Goal: Task Accomplishment & Management: Manage account settings

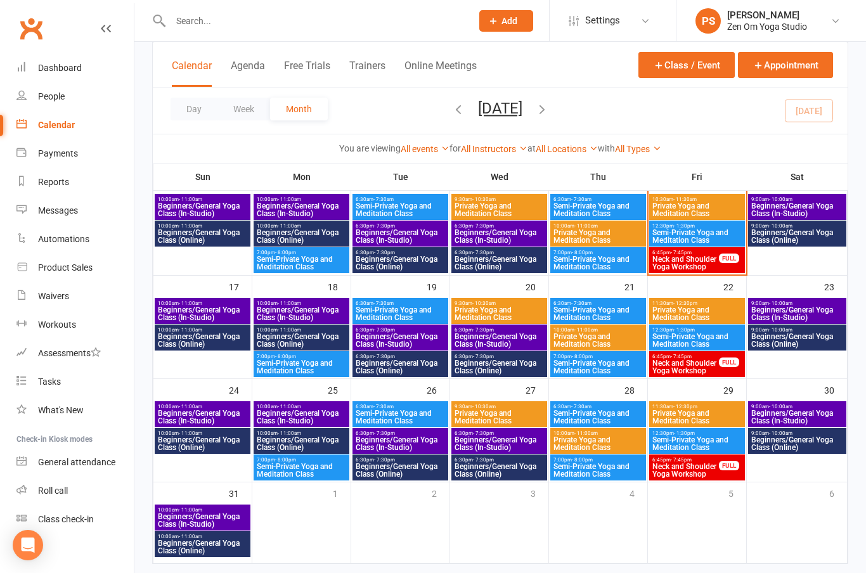
scroll to position [255, 0]
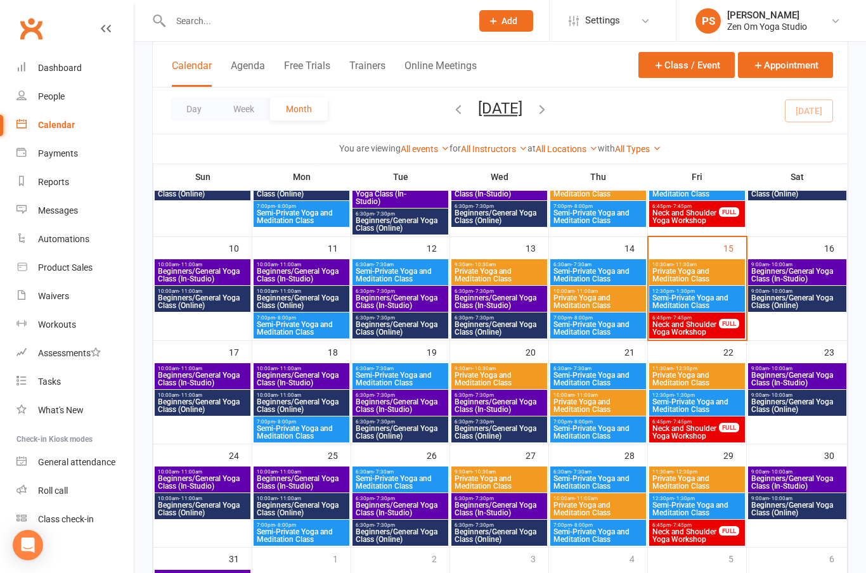
click at [811, 376] on span "Beginners/General Yoga Class (In-Studio)" at bounding box center [797, 378] width 93 height 15
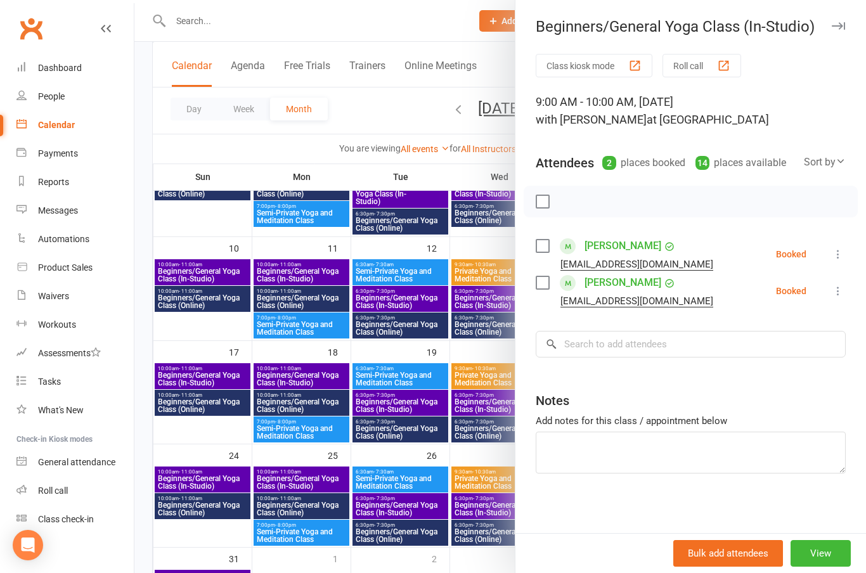
click at [836, 252] on icon at bounding box center [838, 254] width 13 height 13
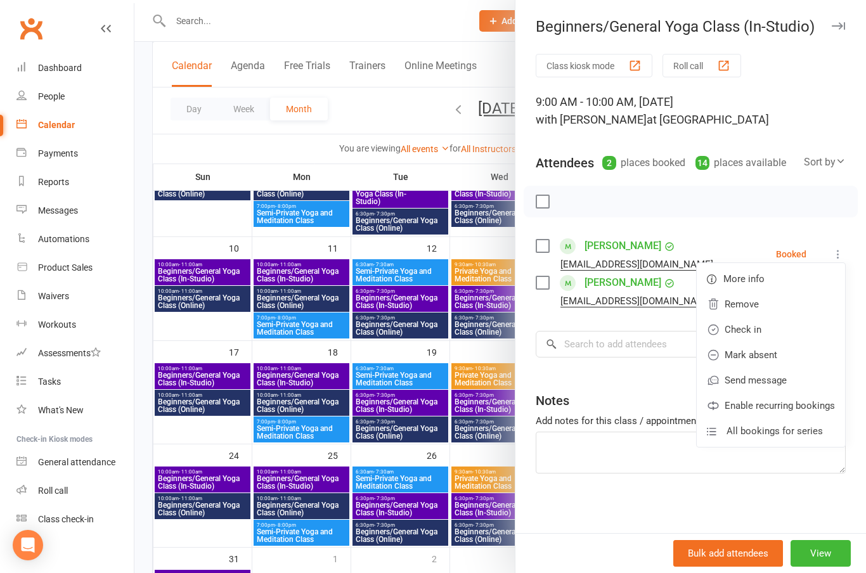
click at [747, 304] on link "Remove" at bounding box center [771, 304] width 148 height 25
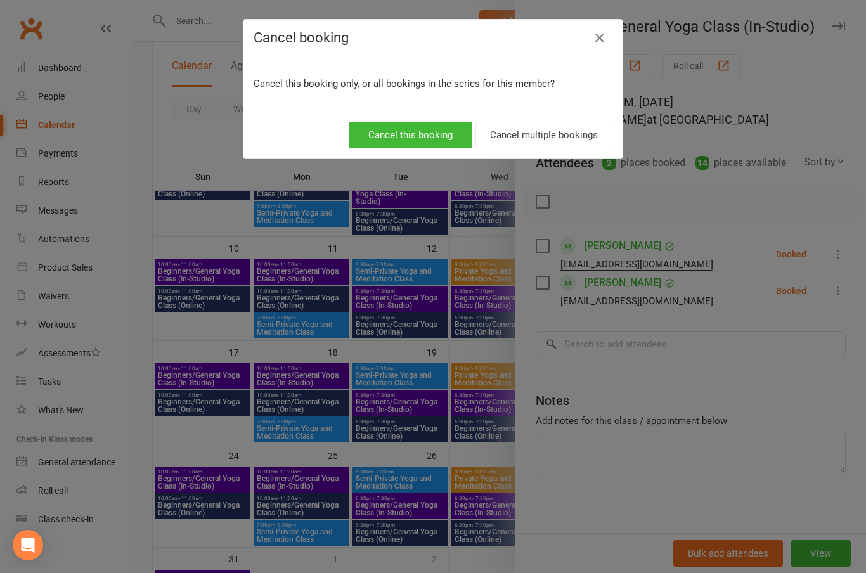
click at [420, 129] on button "Cancel this booking" at bounding box center [411, 135] width 124 height 27
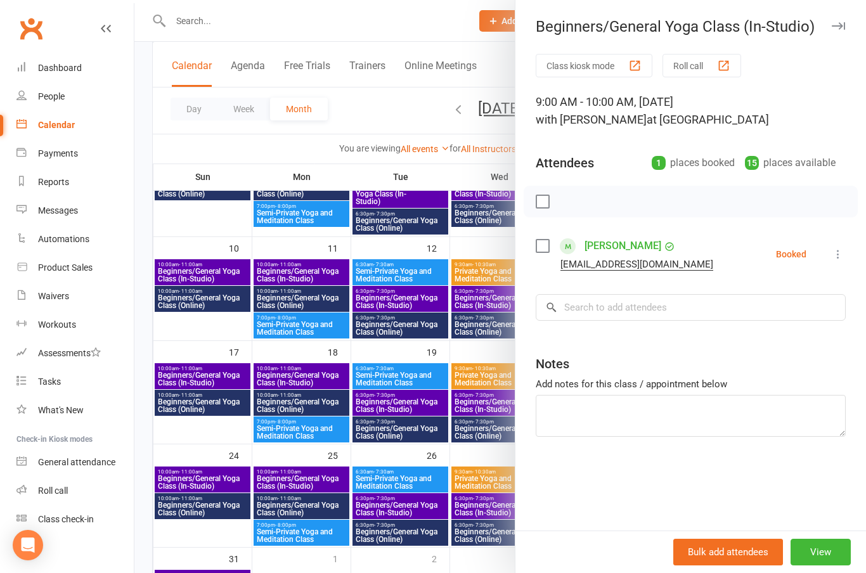
click at [203, 475] on div at bounding box center [500, 286] width 732 height 573
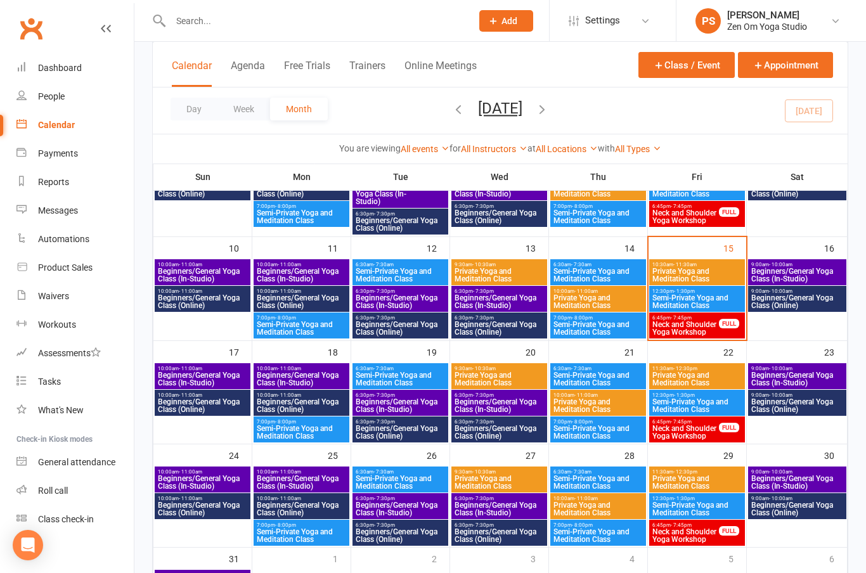
click at [214, 468] on div "10:00am - 11:00am Beginners/General Yoga Class (In-Studio)" at bounding box center [203, 480] width 96 height 26
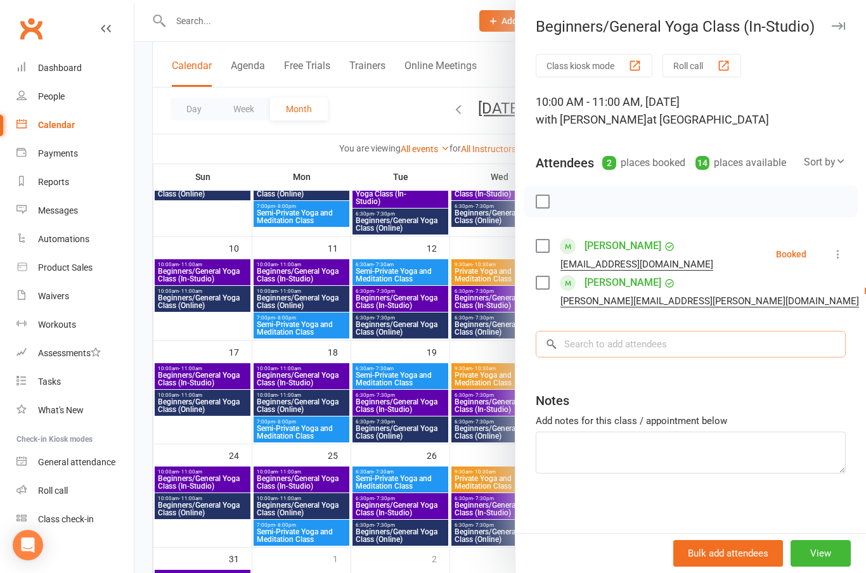
click at [668, 343] on input "search" at bounding box center [691, 344] width 310 height 27
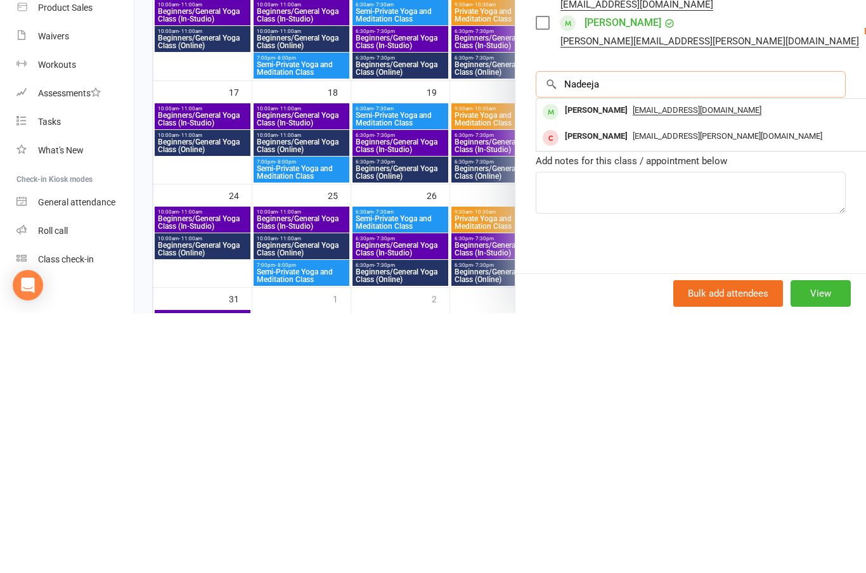
type input "Nadeeja"
click at [602, 361] on div "[PERSON_NAME]" at bounding box center [596, 370] width 73 height 18
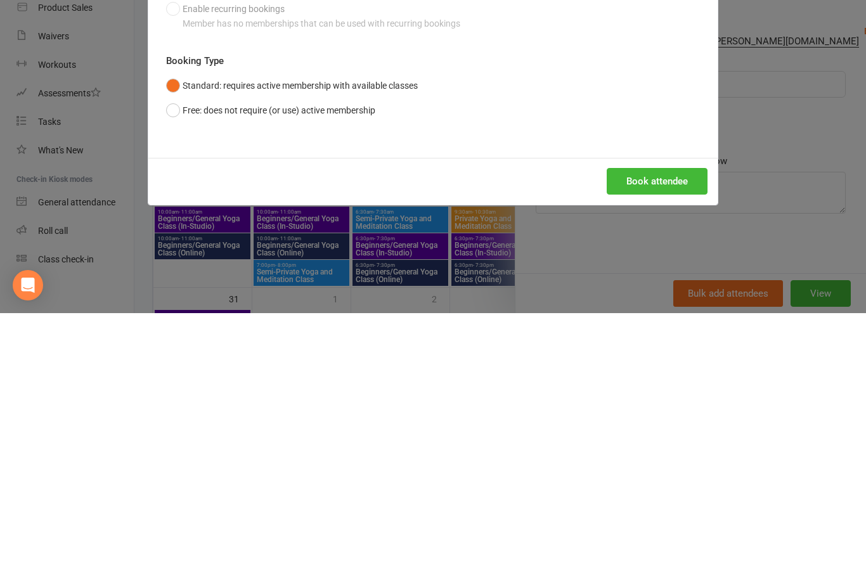
scroll to position [358, 0]
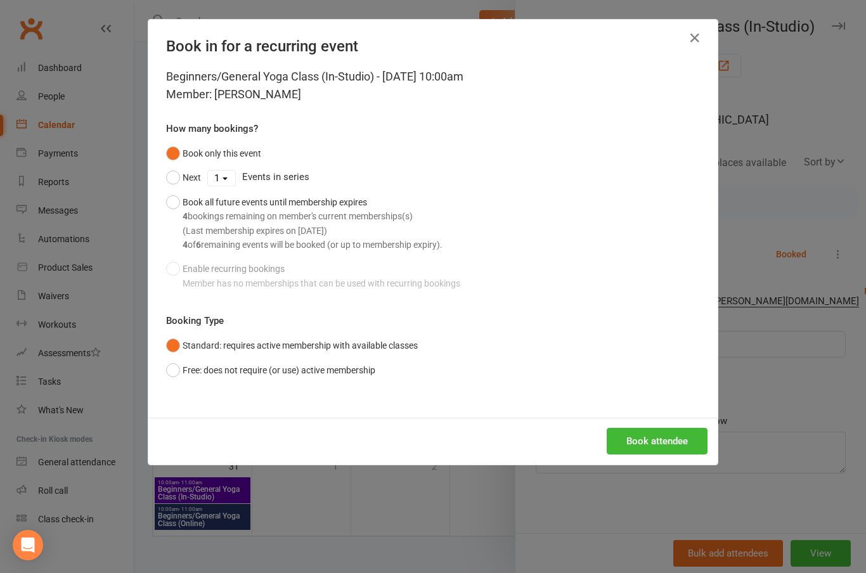
click at [675, 438] on button "Book attendee" at bounding box center [657, 441] width 101 height 27
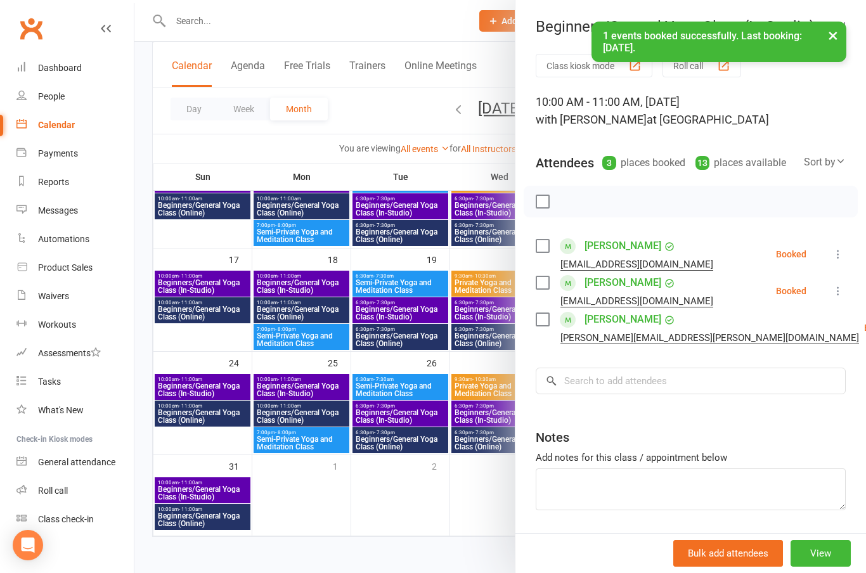
click at [830, 34] on button "×" at bounding box center [833, 35] width 23 height 27
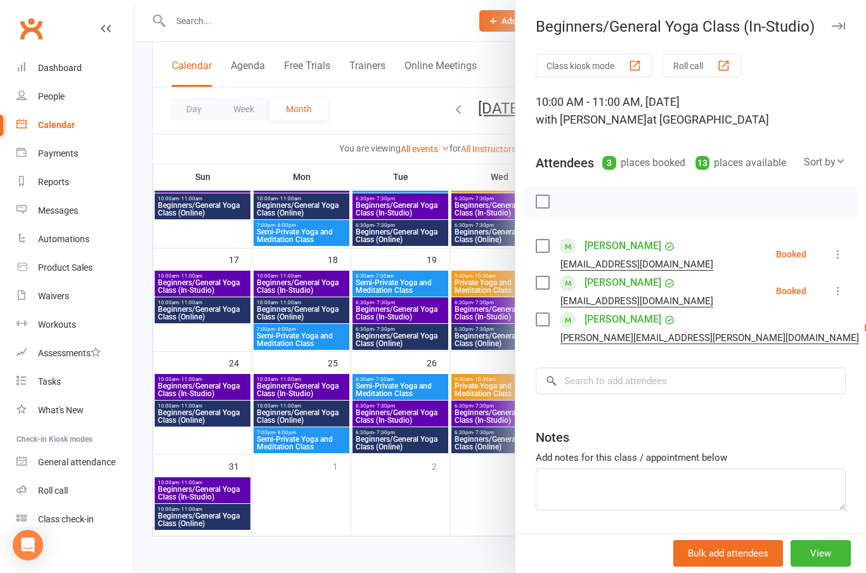
click at [835, 23] on icon "button" at bounding box center [838, 26] width 13 height 8
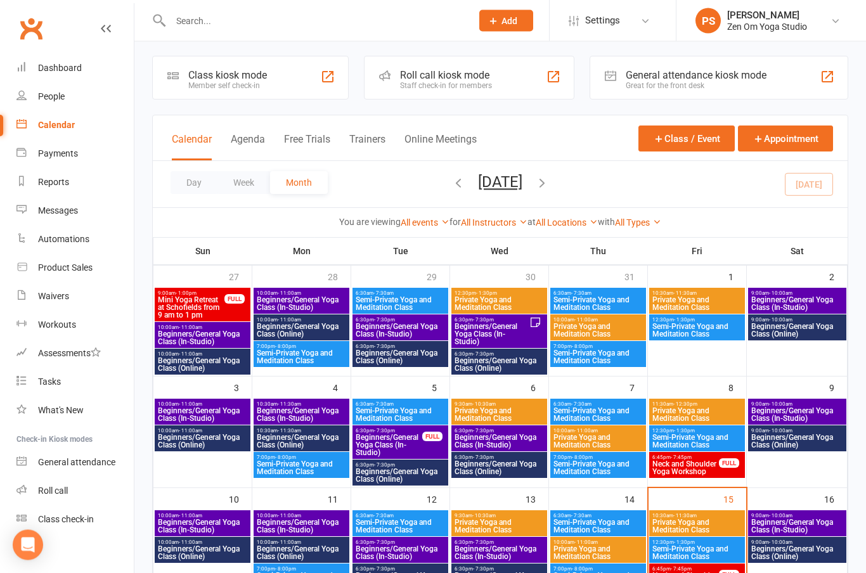
scroll to position [0, 0]
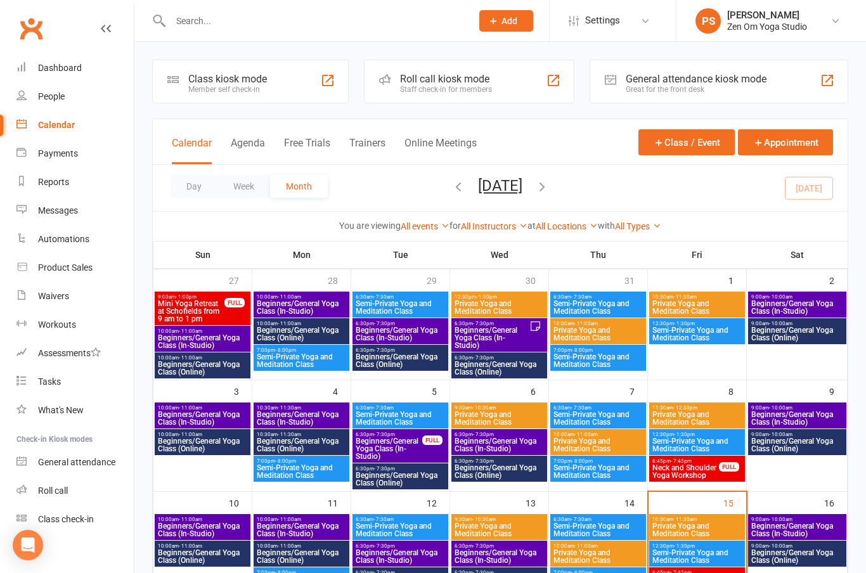
click at [229, 25] on input "text" at bounding box center [315, 21] width 296 height 18
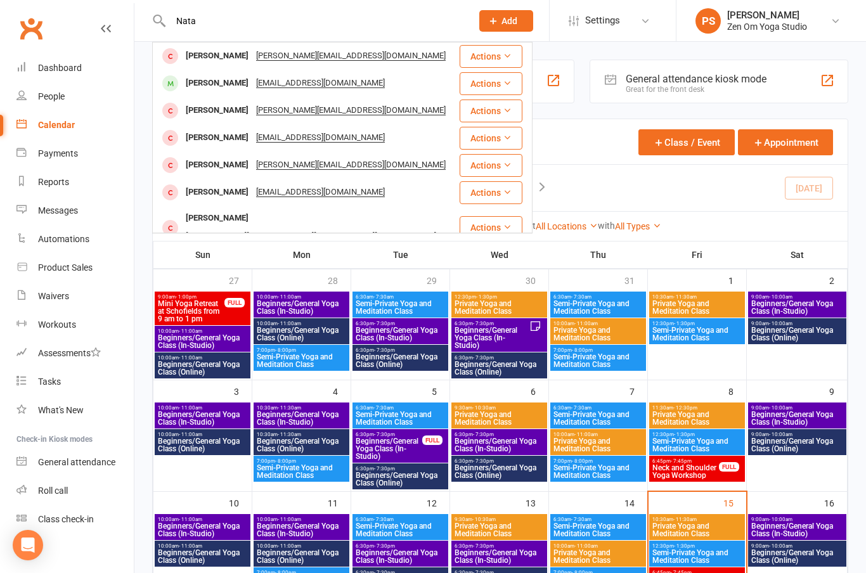
type input "Nata"
click at [229, 95] on div "[PERSON_NAME] [EMAIL_ADDRESS][DOMAIN_NAME]" at bounding box center [305, 83] width 305 height 26
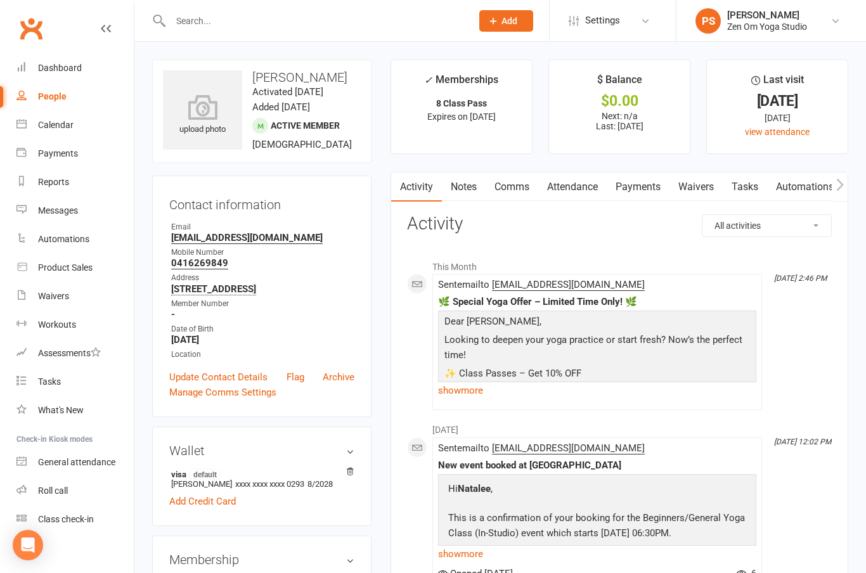
click at [67, 74] on link "Dashboard" at bounding box center [74, 68] width 117 height 29
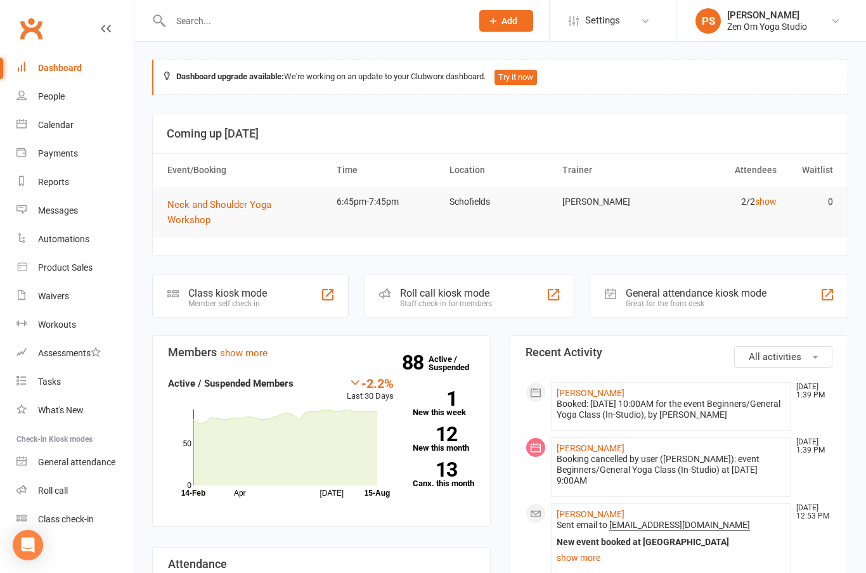
click at [269, 20] on input "text" at bounding box center [315, 21] width 296 height 18
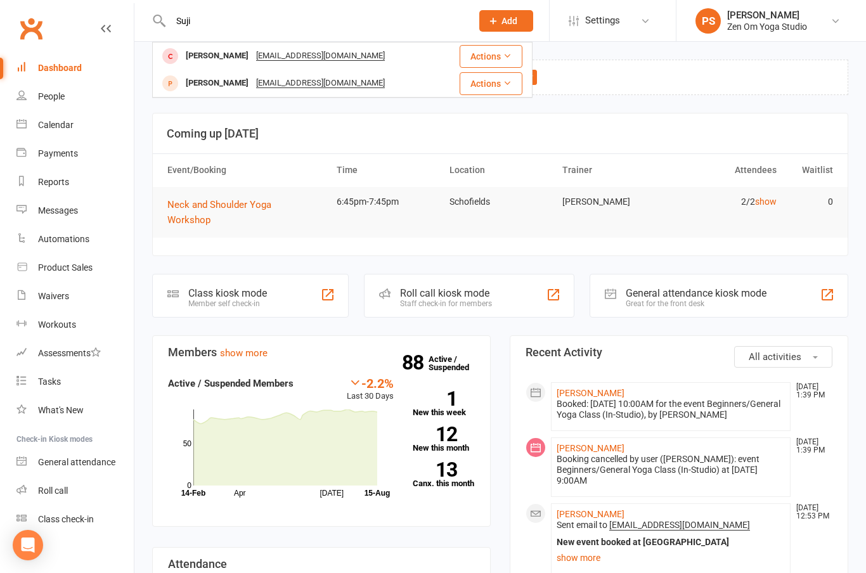
type input "Suji"
click at [221, 60] on div "[PERSON_NAME]" at bounding box center [217, 56] width 70 height 18
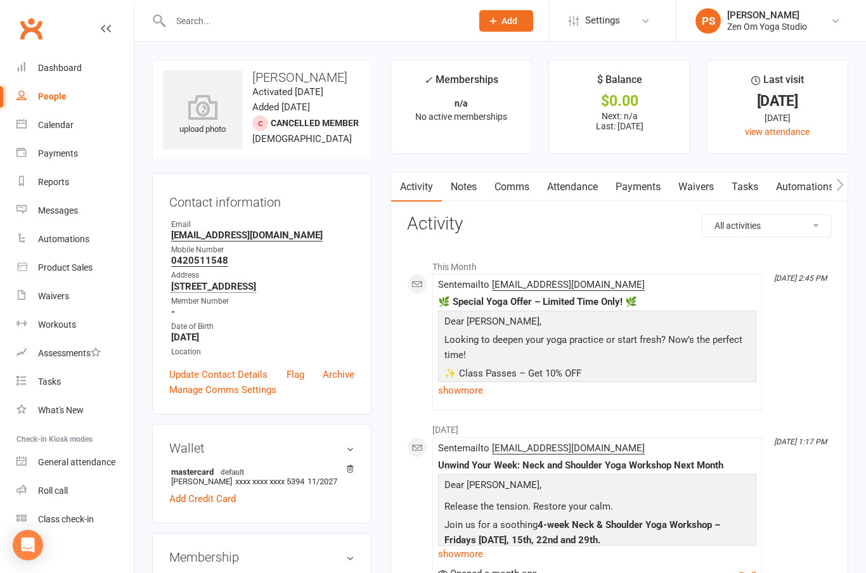
click at [59, 127] on div "Calendar" at bounding box center [56, 125] width 36 height 10
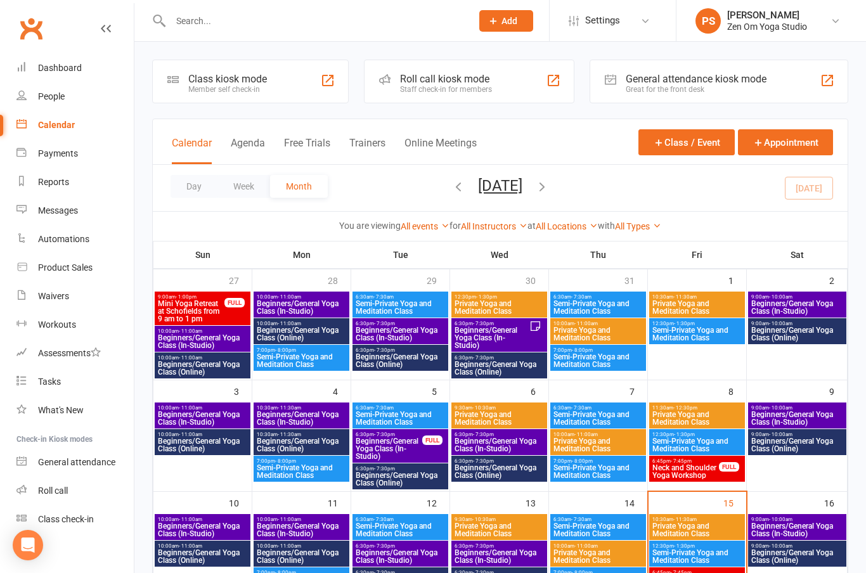
click at [55, 72] on div "Dashboard" at bounding box center [60, 68] width 44 height 10
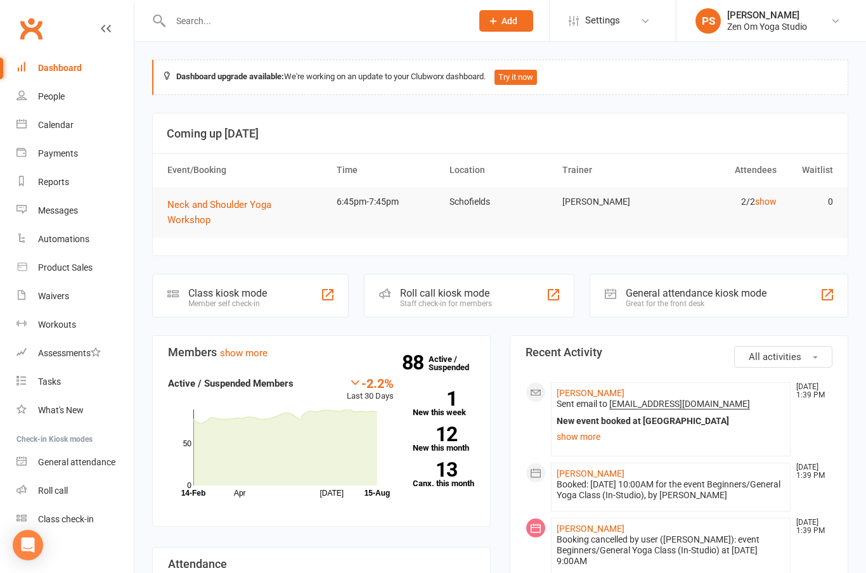
click at [252, 347] on link "show more" at bounding box center [244, 352] width 48 height 11
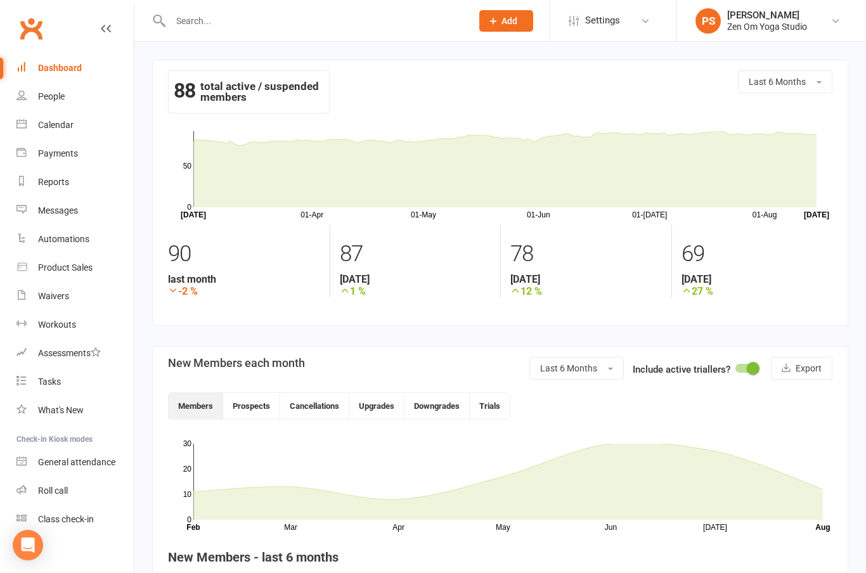
click at [321, 405] on button "Cancellations" at bounding box center [314, 406] width 69 height 26
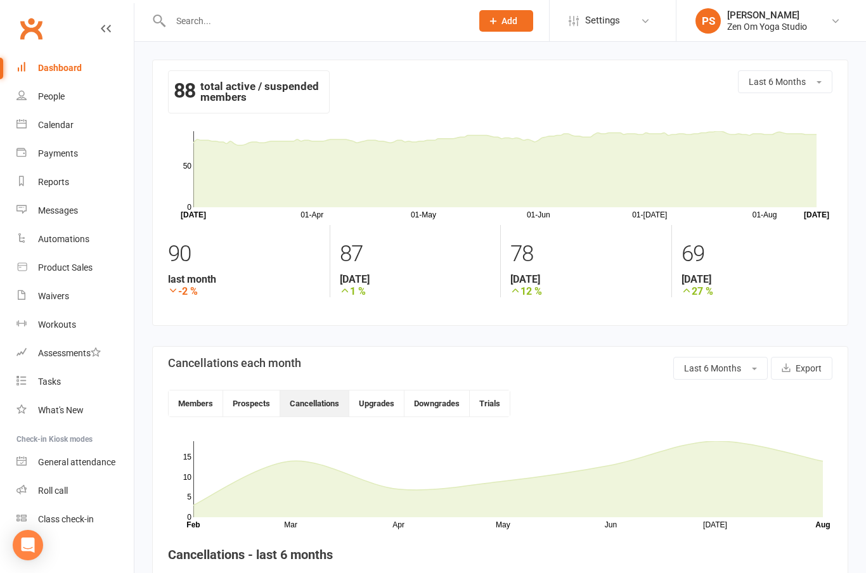
click at [752, 370] on button "Last 6 Months" at bounding box center [720, 368] width 94 height 23
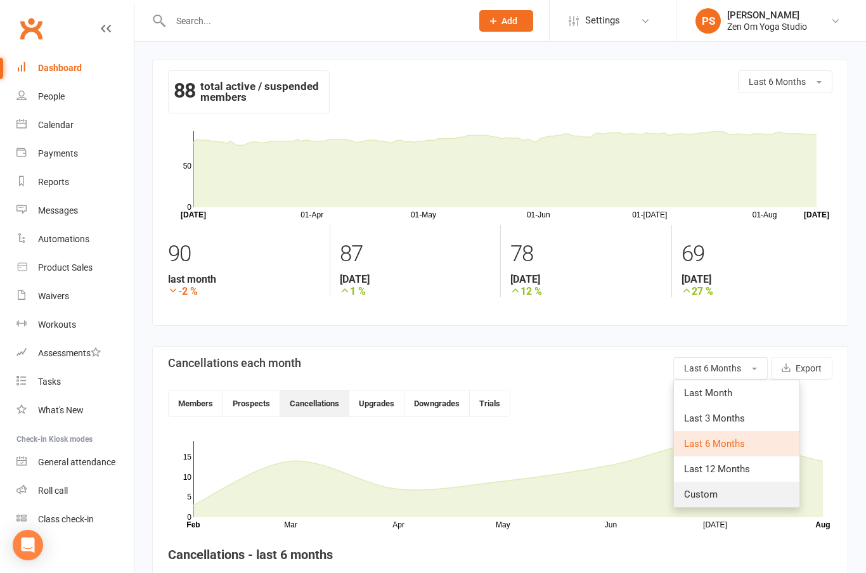
click at [700, 498] on span "Custom" at bounding box center [701, 494] width 34 height 11
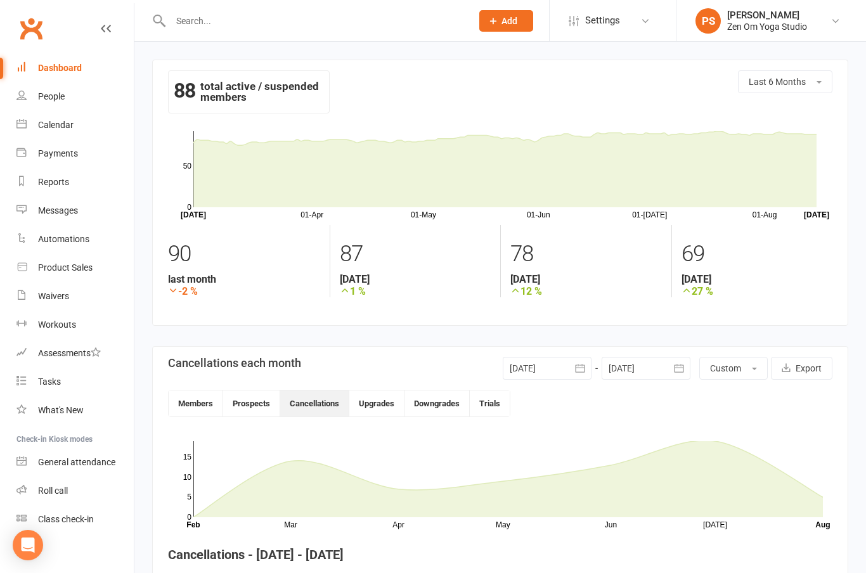
click at [587, 371] on button "button" at bounding box center [580, 368] width 23 height 23
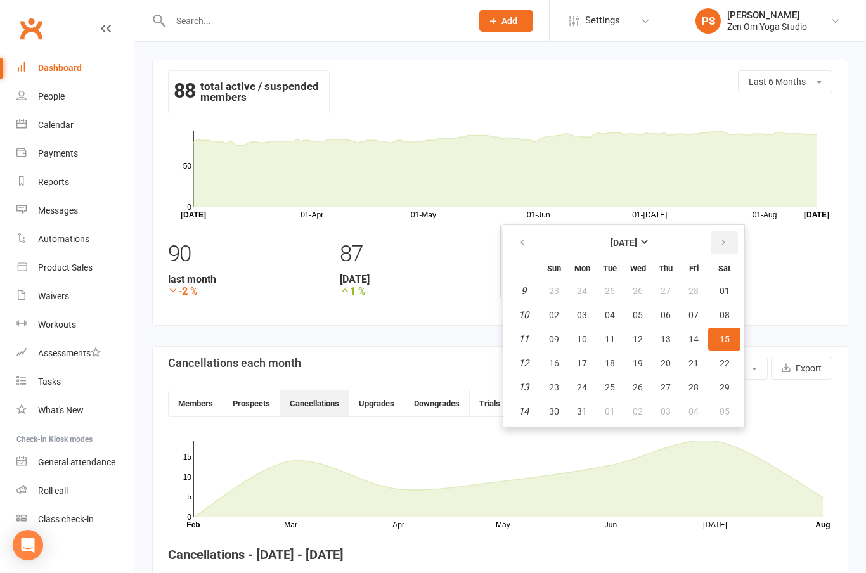
click at [719, 243] on icon "button" at bounding box center [723, 243] width 9 height 10
click at [720, 245] on icon "button" at bounding box center [723, 243] width 9 height 10
click at [523, 235] on button "button" at bounding box center [523, 242] width 27 height 23
click at [609, 290] on span "01" at bounding box center [610, 291] width 10 height 10
type input "[DATE]"
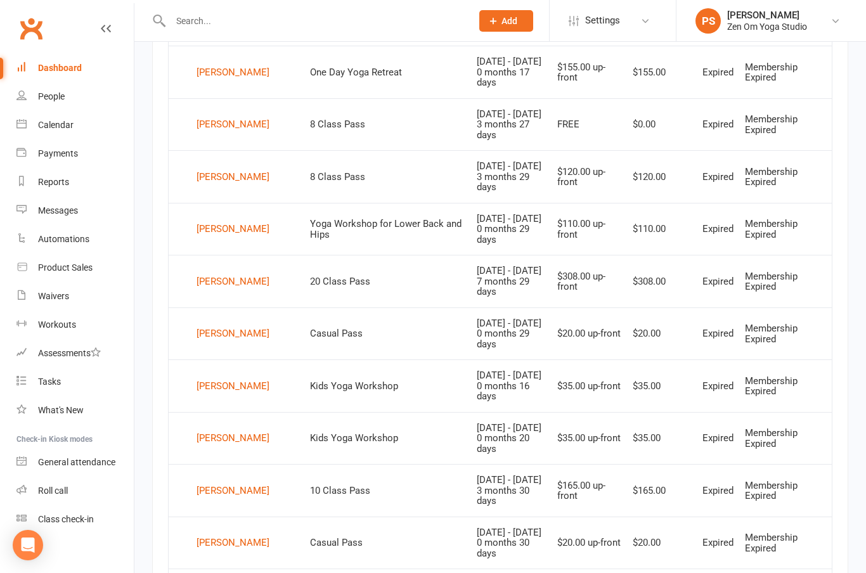
scroll to position [626, 0]
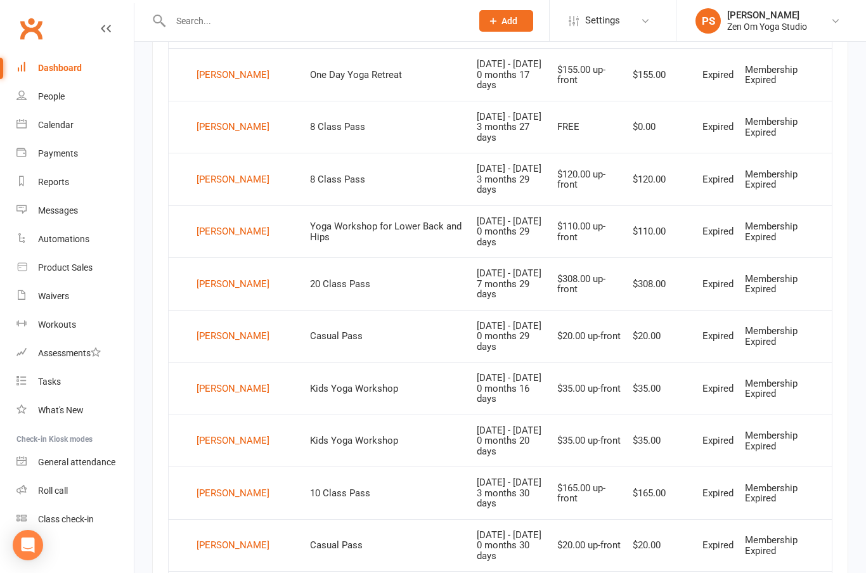
click at [245, 274] on div "[PERSON_NAME]" at bounding box center [233, 283] width 73 height 19
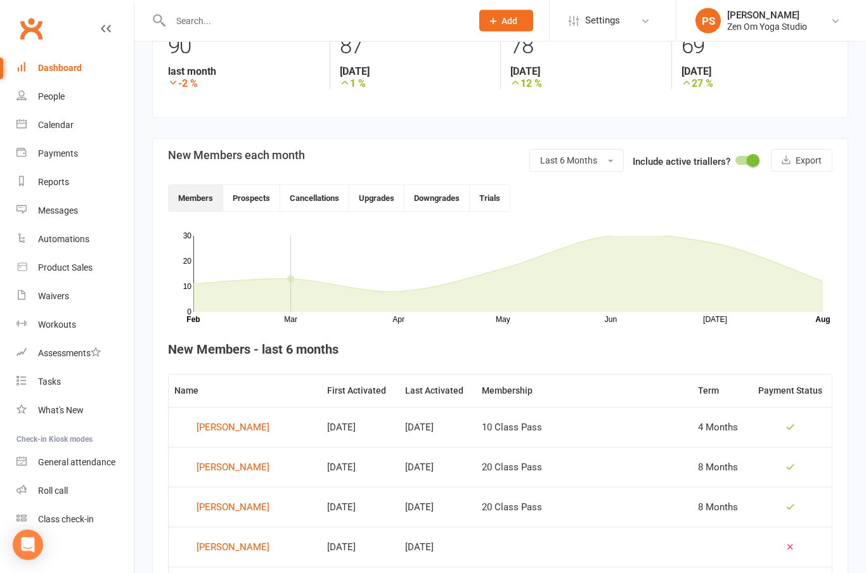
click at [606, 152] on button "Last 6 Months" at bounding box center [576, 161] width 94 height 23
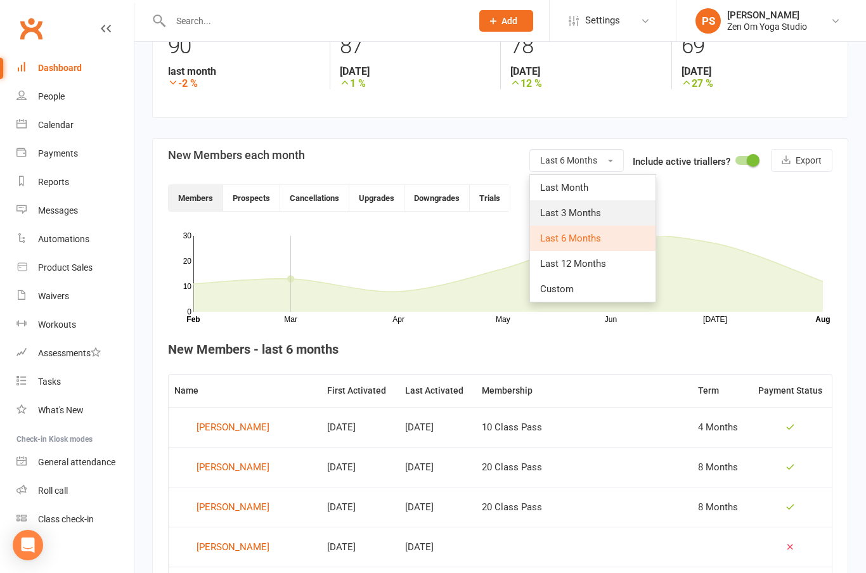
click at [584, 208] on span "Last 3 Months" at bounding box center [570, 212] width 61 height 11
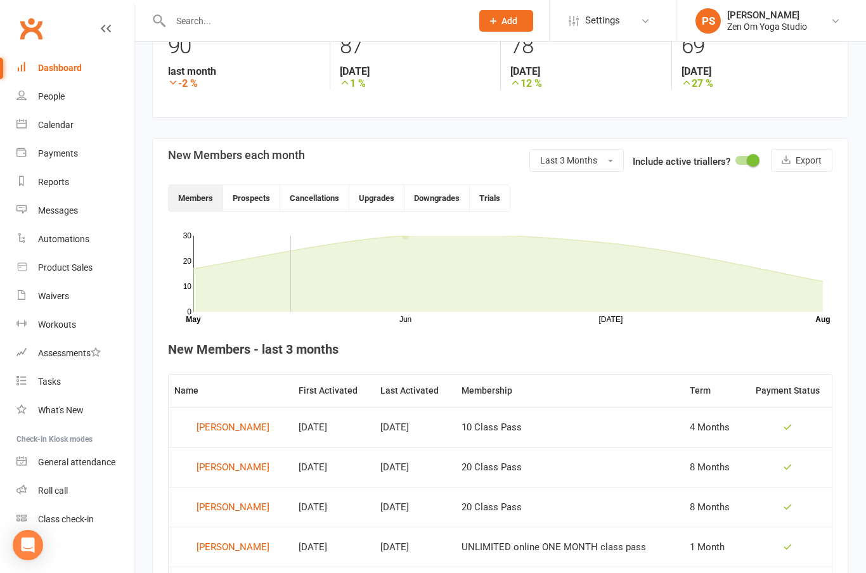
click at [321, 198] on button "Cancellations" at bounding box center [314, 198] width 69 height 26
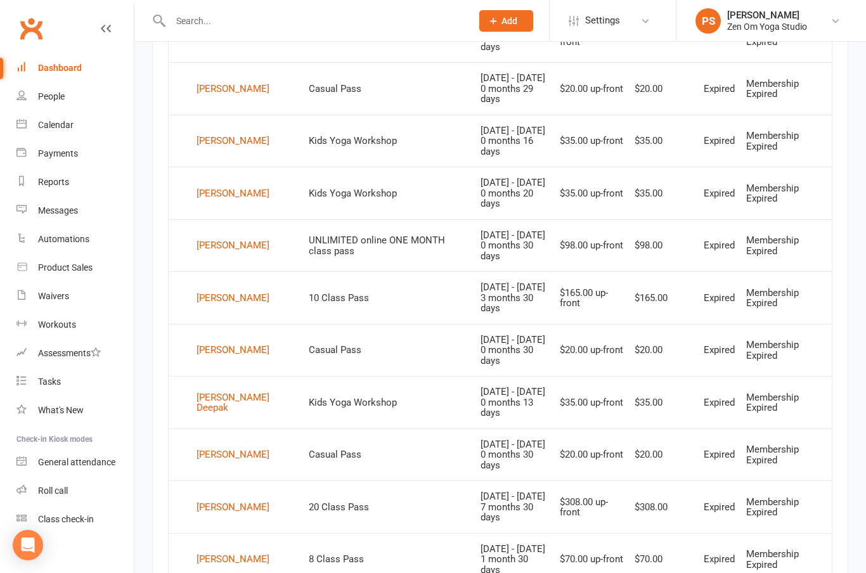
scroll to position [836, 0]
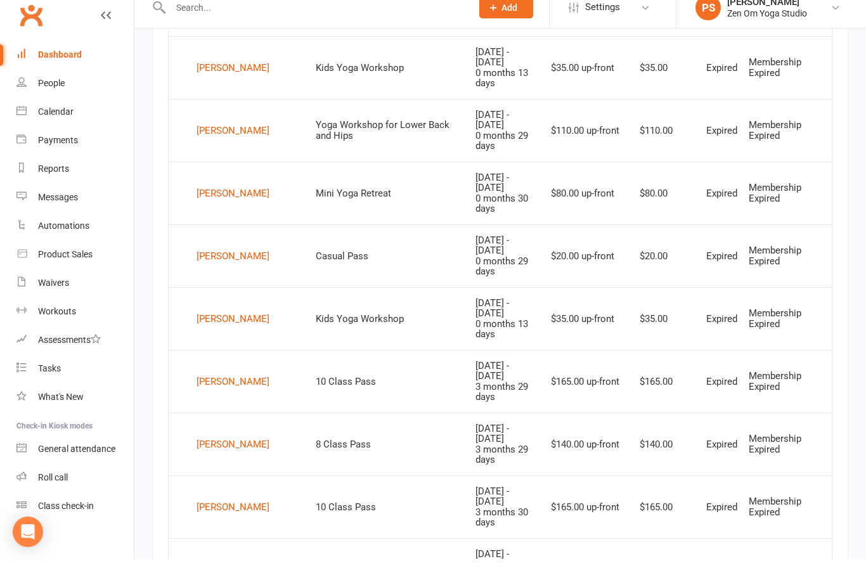
scroll to position [938, 0]
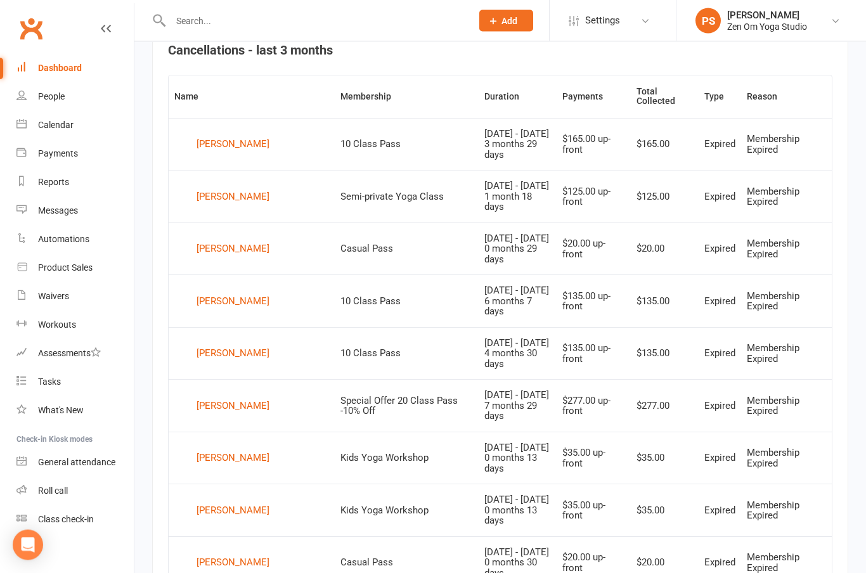
scroll to position [489, 0]
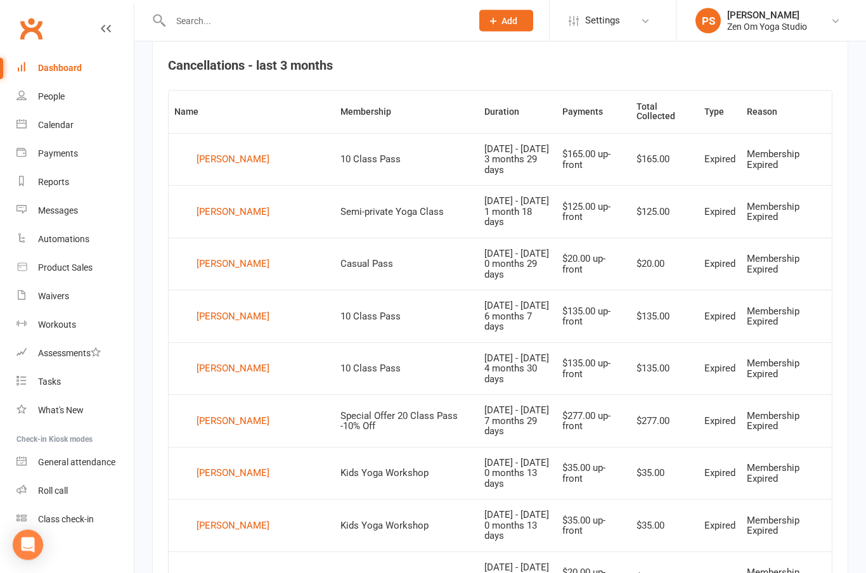
click at [222, 360] on div "[PERSON_NAME]" at bounding box center [233, 369] width 73 height 19
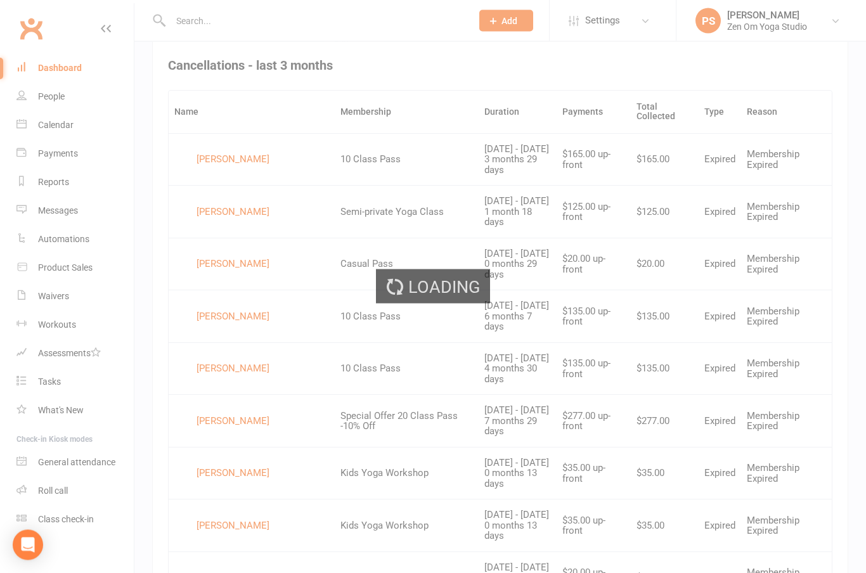
scroll to position [489, 0]
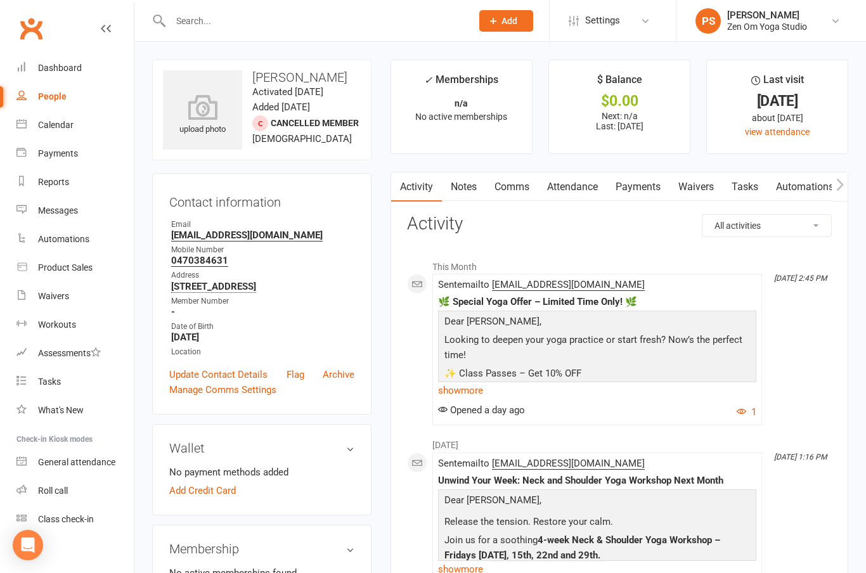
click at [472, 391] on link "show more" at bounding box center [597, 391] width 318 height 18
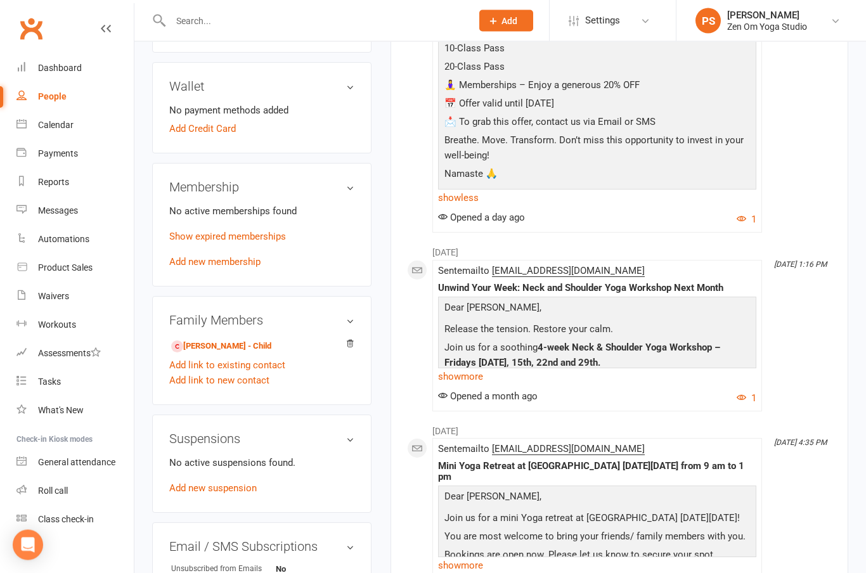
scroll to position [362, 0]
click at [226, 353] on link "[PERSON_NAME] - Child" at bounding box center [221, 346] width 100 height 13
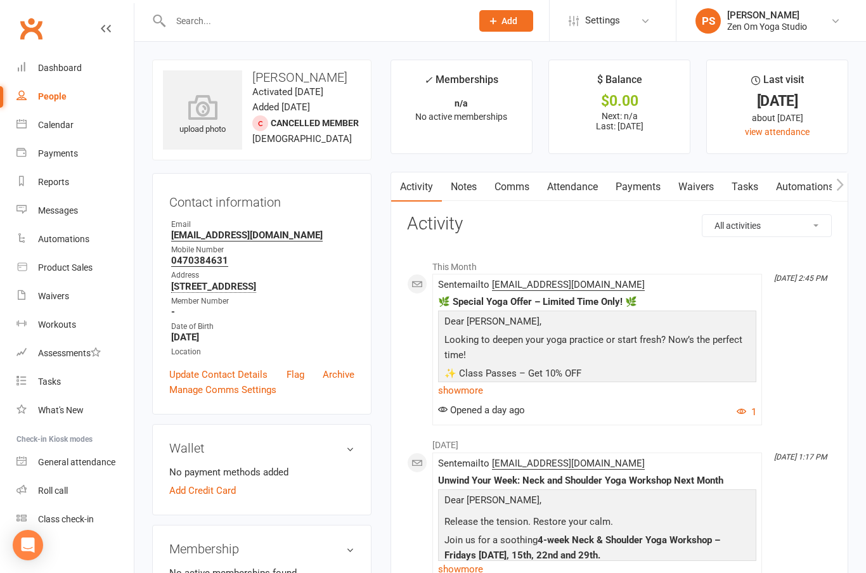
click at [57, 123] on div "Calendar" at bounding box center [56, 125] width 36 height 10
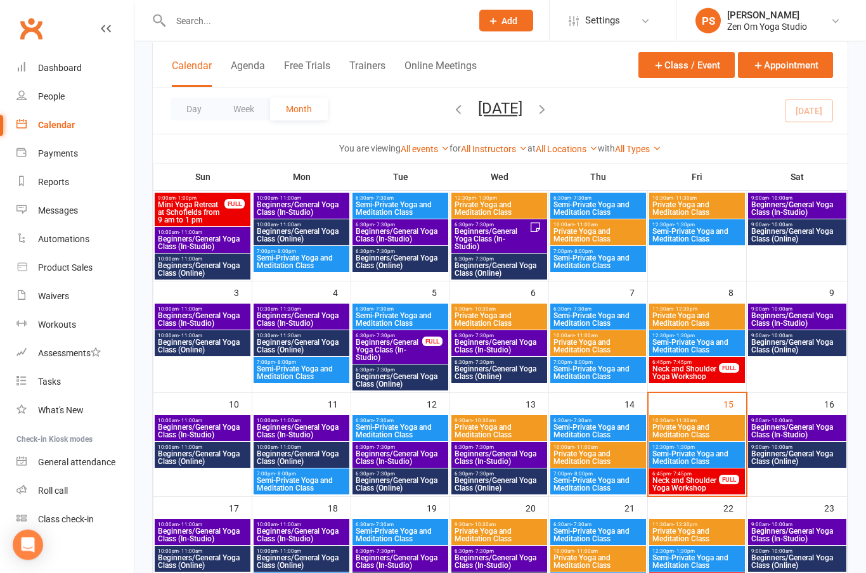
click at [797, 451] on span "Beginners/General Yoga Class (Online)" at bounding box center [797, 458] width 93 height 15
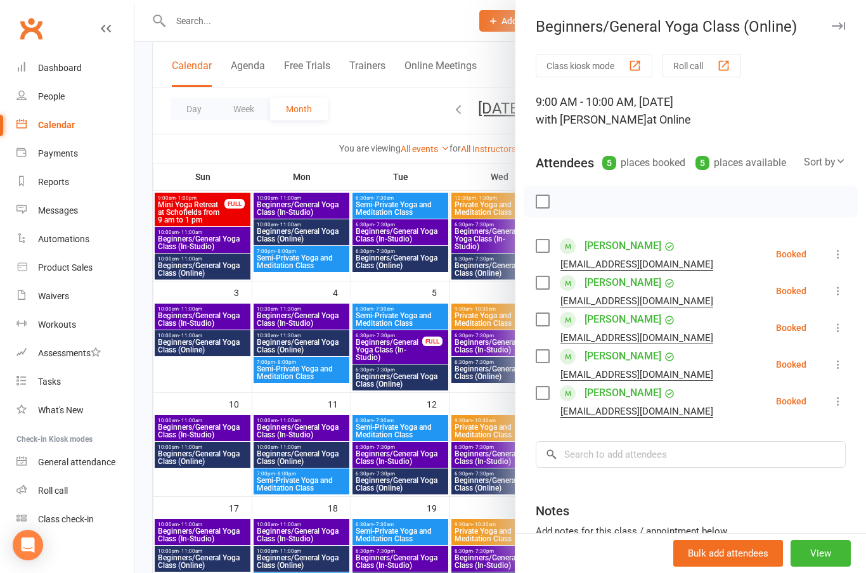
scroll to position [150, 0]
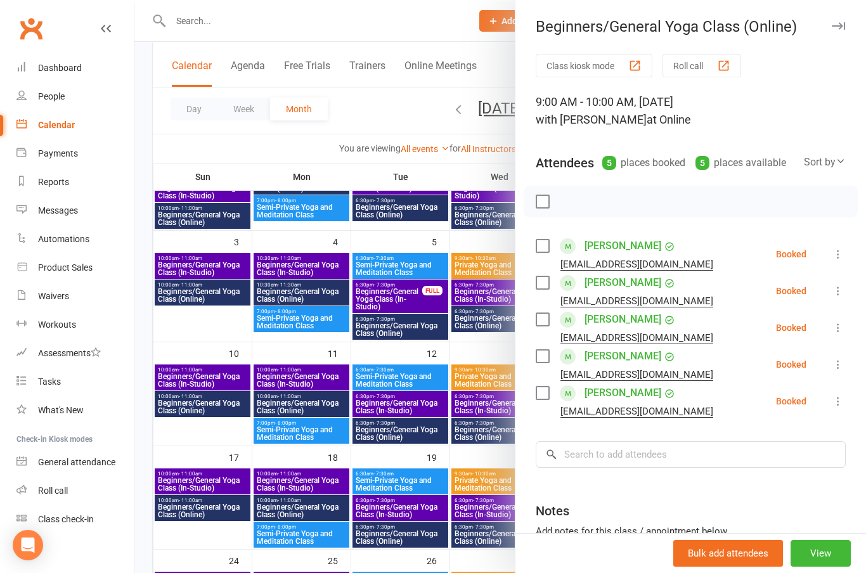
click at [829, 548] on button "View" at bounding box center [821, 553] width 60 height 27
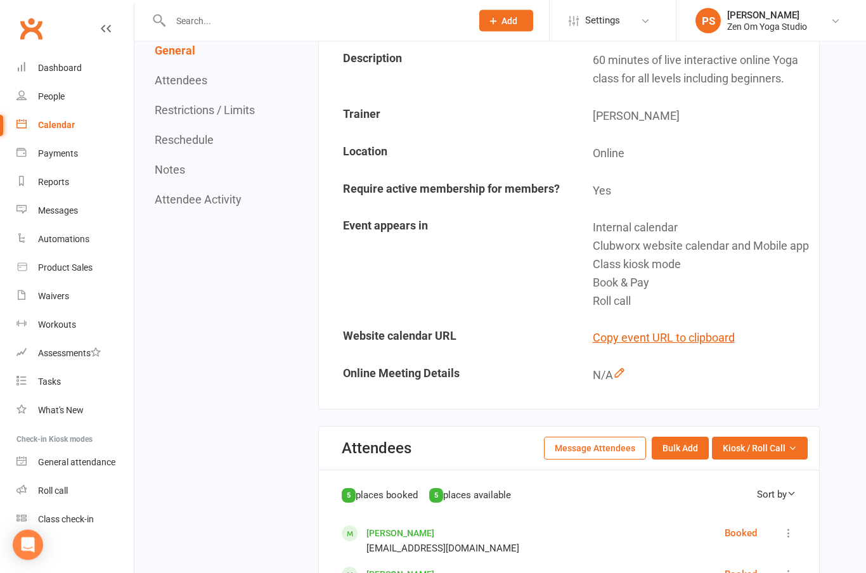
click at [605, 456] on button "Message Attendees" at bounding box center [595, 448] width 102 height 23
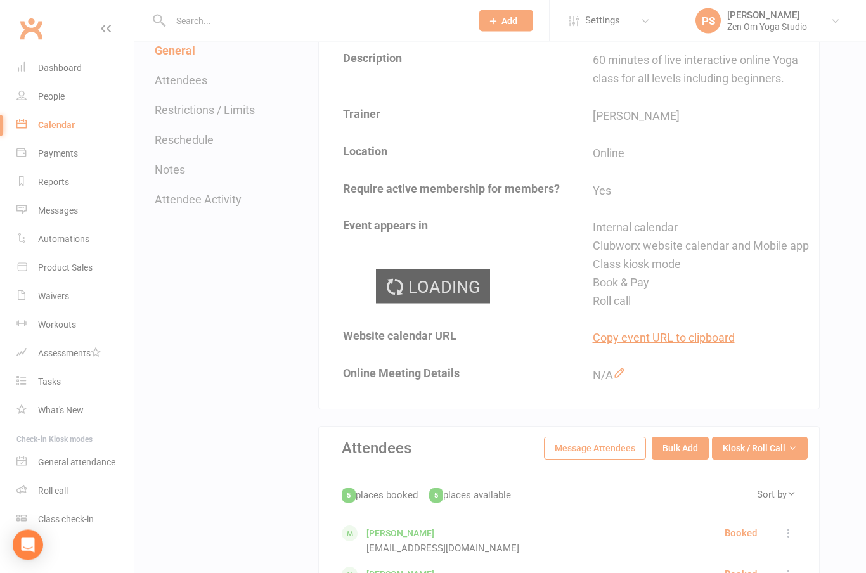
scroll to position [221, 0]
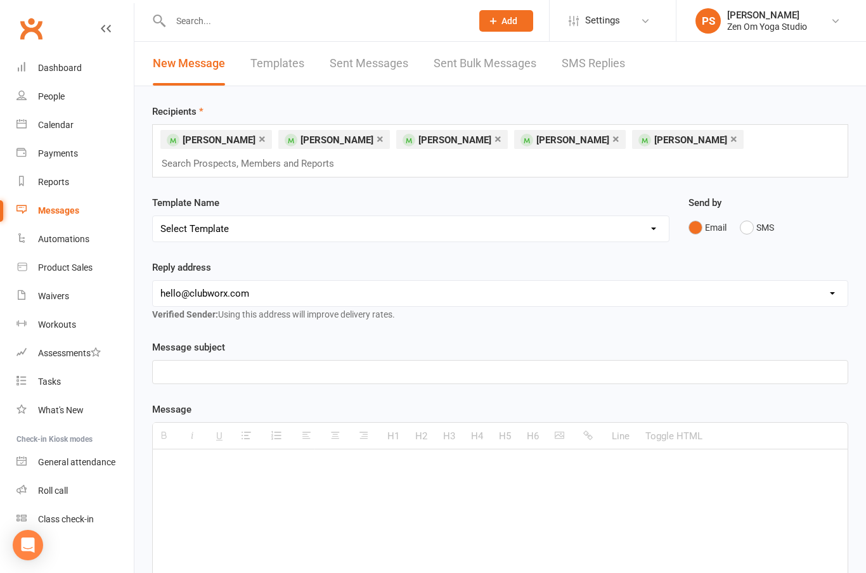
click at [500, 297] on select "[EMAIL_ADDRESS][DOMAIN_NAME] [EMAIL_ADDRESS][DOMAIN_NAME]" at bounding box center [500, 293] width 695 height 25
select select "1"
click at [438, 377] on p at bounding box center [500, 372] width 680 height 15
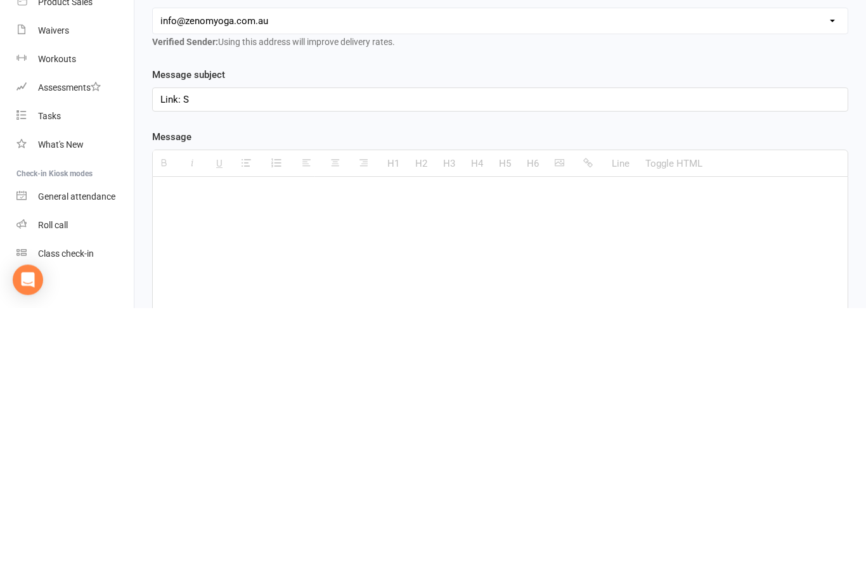
scroll to position [8, 0]
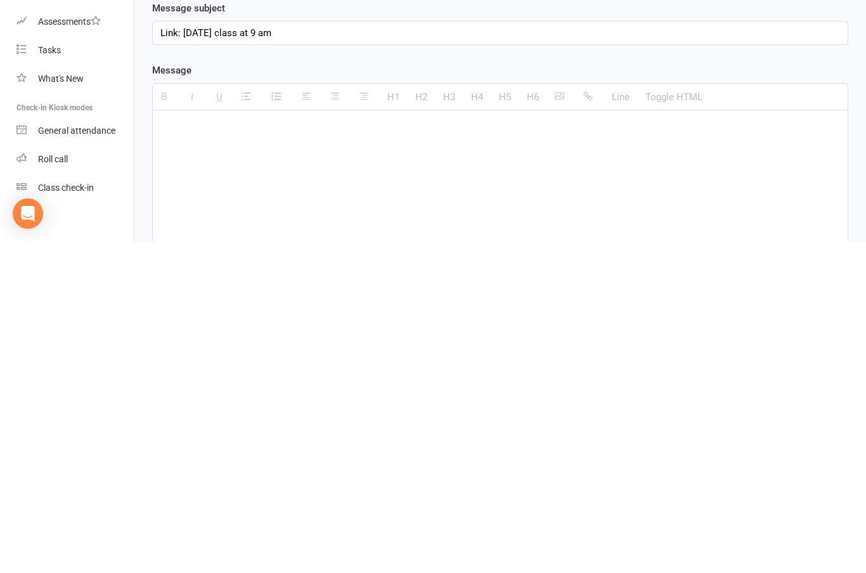
click at [171, 442] on div at bounding box center [500, 537] width 695 height 190
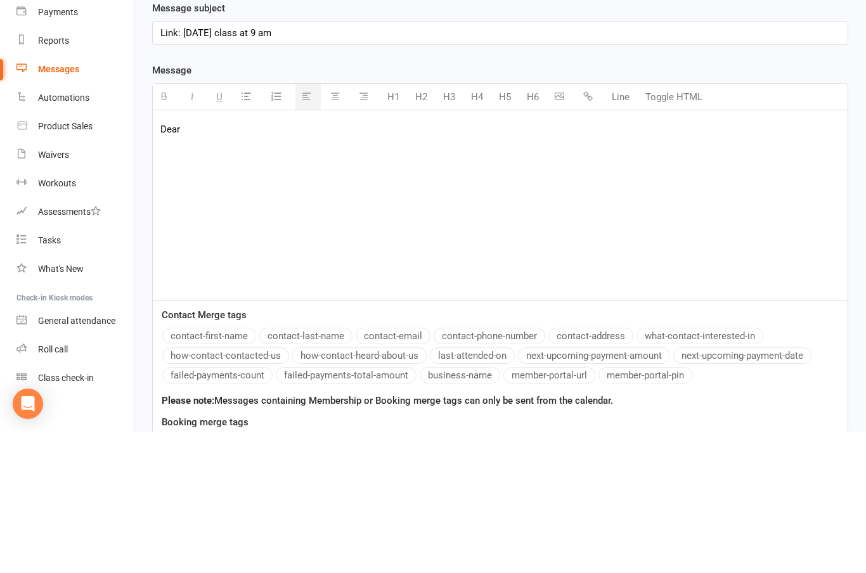
scroll to position [217, 0]
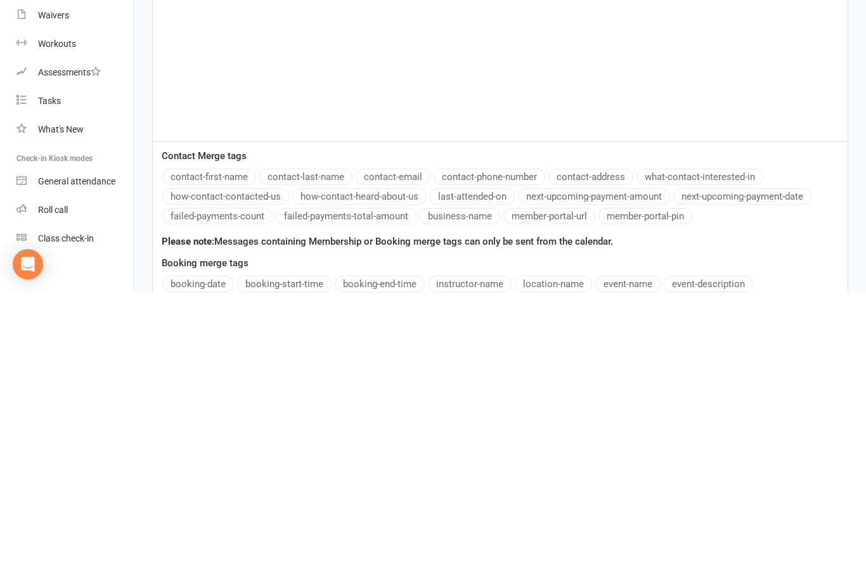
click at [219, 449] on button "contact-first-name" at bounding box center [209, 457] width 94 height 16
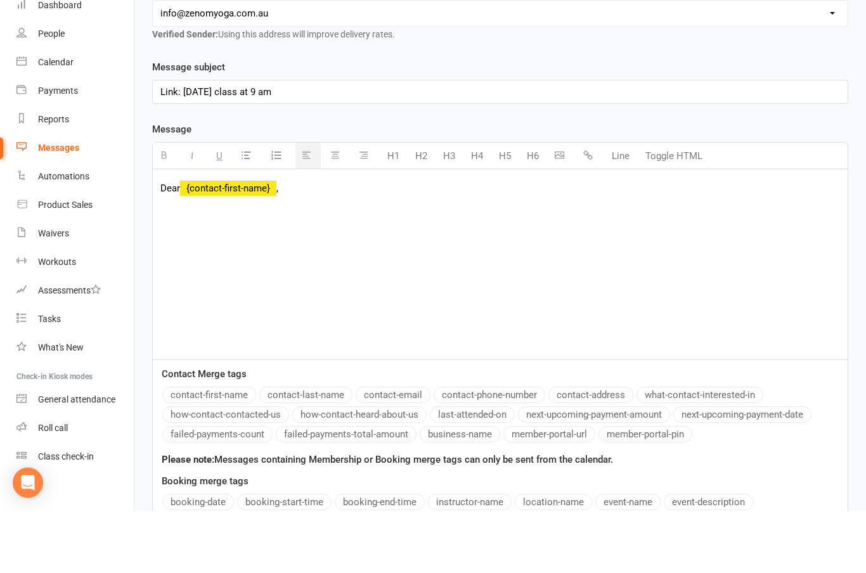
click at [174, 232] on div "Dear {contact-first-name} ," at bounding box center [500, 327] width 695 height 190
click at [193, 251] on div "Dear {contact-first-name}, Please find the link as below:" at bounding box center [500, 327] width 695 height 190
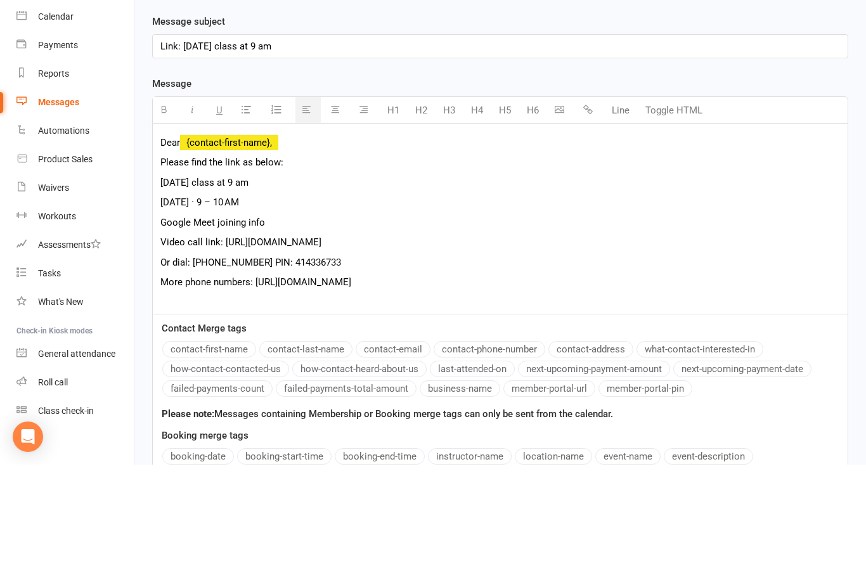
click at [224, 343] on p "Video call link: [URL][DOMAIN_NAME]" at bounding box center [500, 350] width 680 height 15
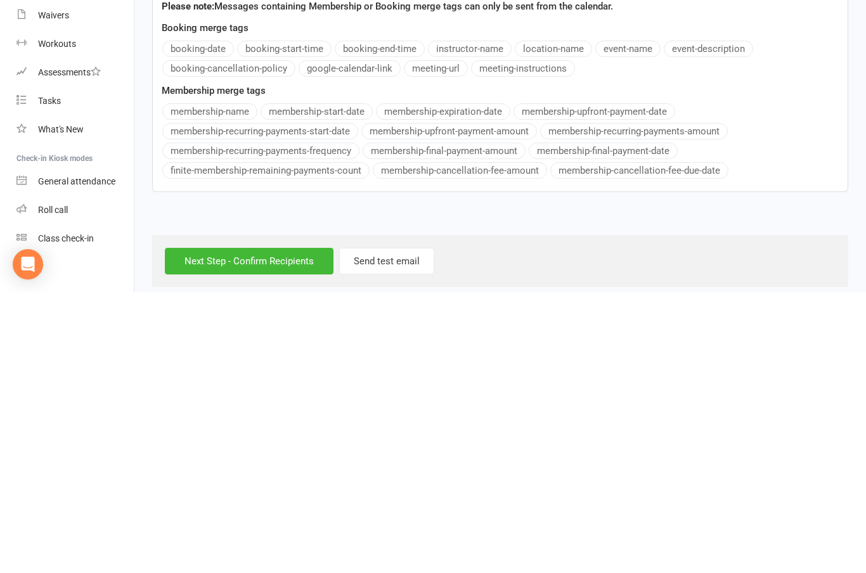
click at [287, 529] on input "Next Step - Confirm Recipients" at bounding box center [249, 542] width 169 height 27
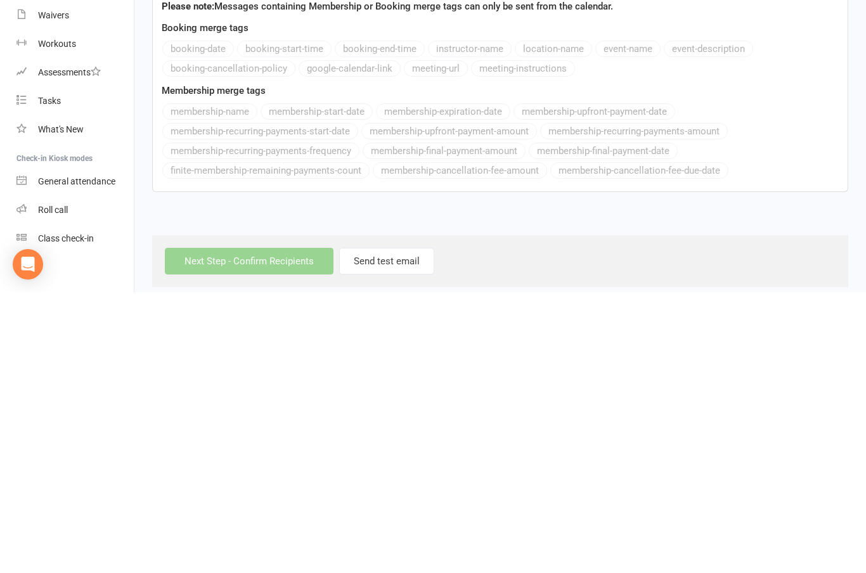
scroll to position [481, 0]
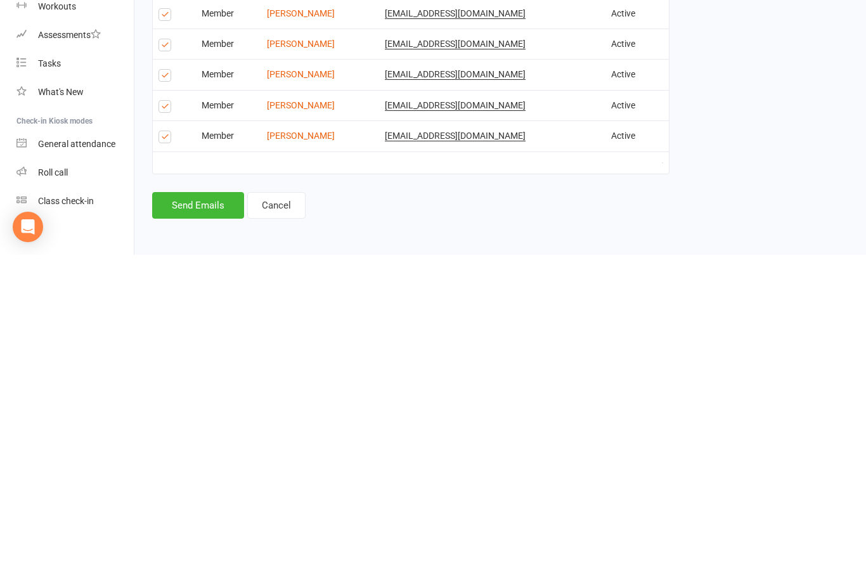
click at [203, 510] on button "Send Emails" at bounding box center [198, 523] width 92 height 27
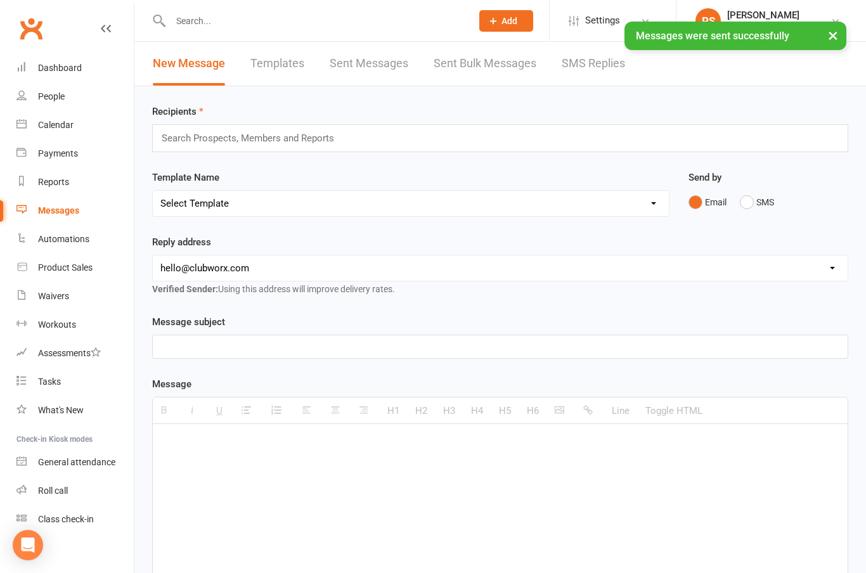
click at [59, 74] on link "Dashboard" at bounding box center [74, 68] width 117 height 29
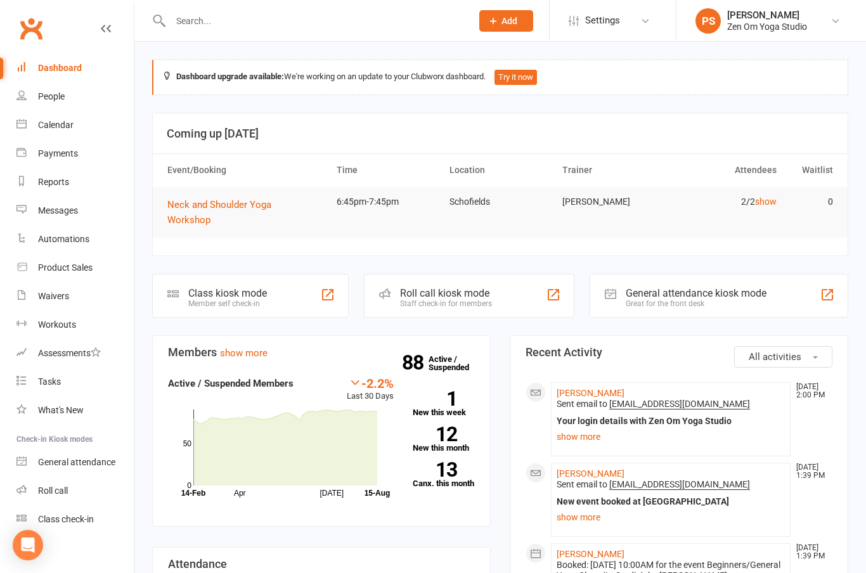
click at [588, 428] on link "show more" at bounding box center [671, 437] width 228 height 18
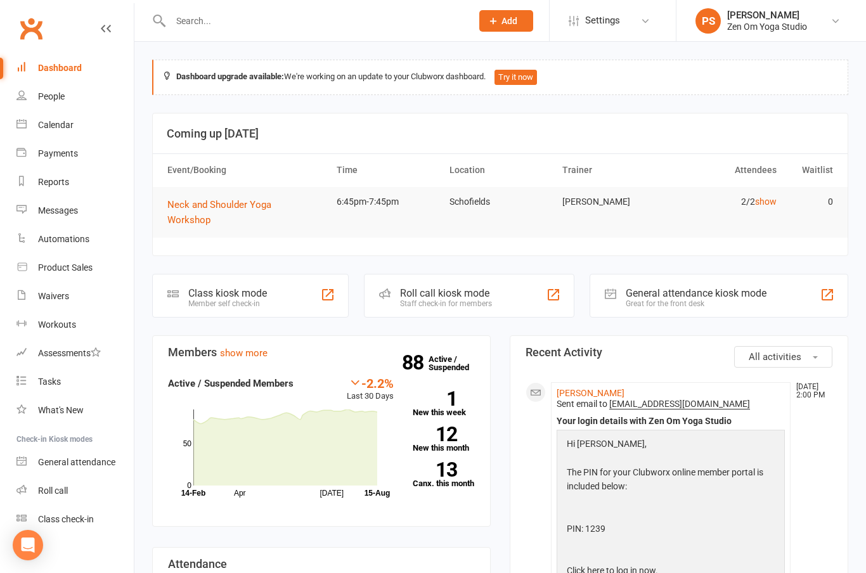
click at [648, 20] on icon at bounding box center [645, 21] width 10 height 10
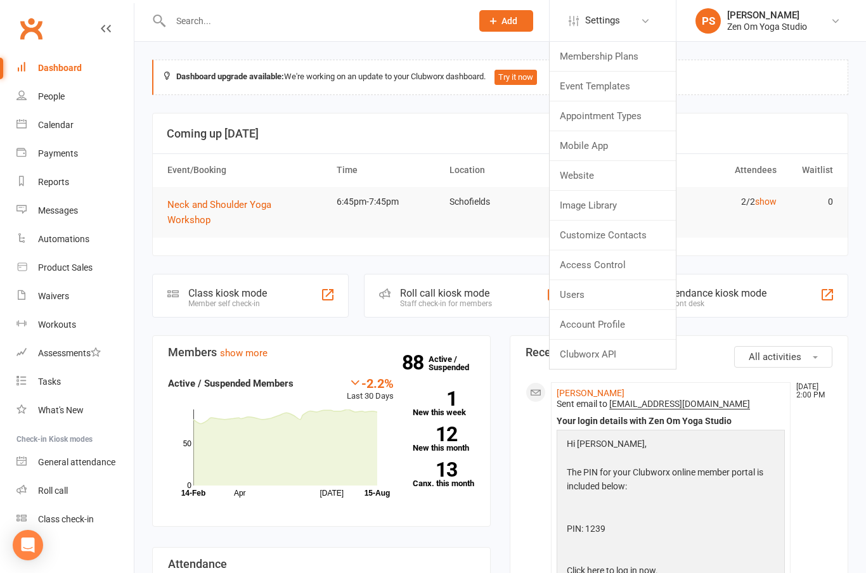
click at [611, 58] on link "Membership Plans" at bounding box center [613, 56] width 126 height 29
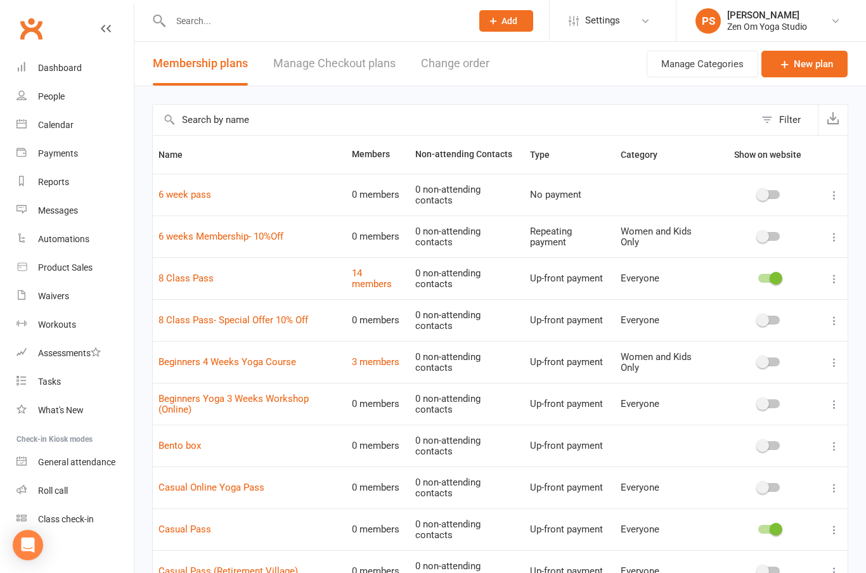
click at [210, 315] on link "8 Class Pass- Special Offer 10% Off" at bounding box center [233, 319] width 150 height 11
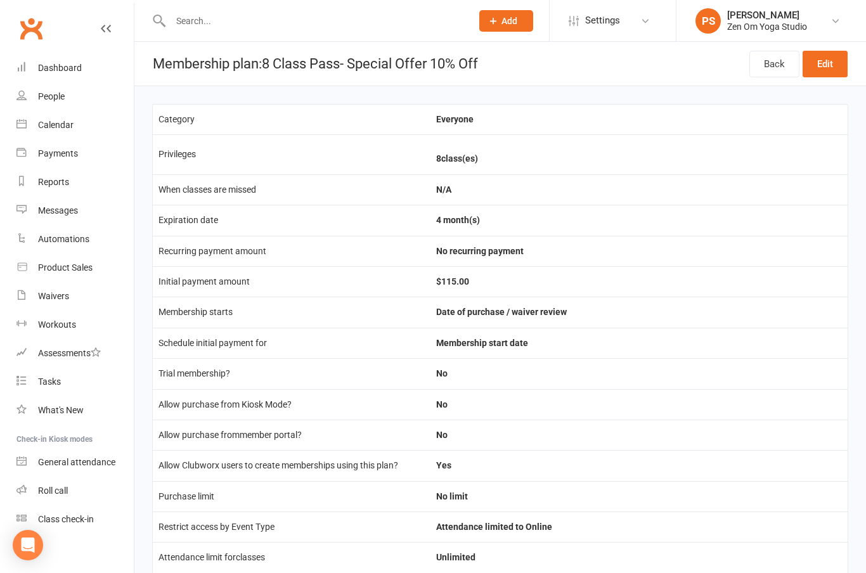
click at [49, 65] on div "Dashboard" at bounding box center [60, 68] width 44 height 10
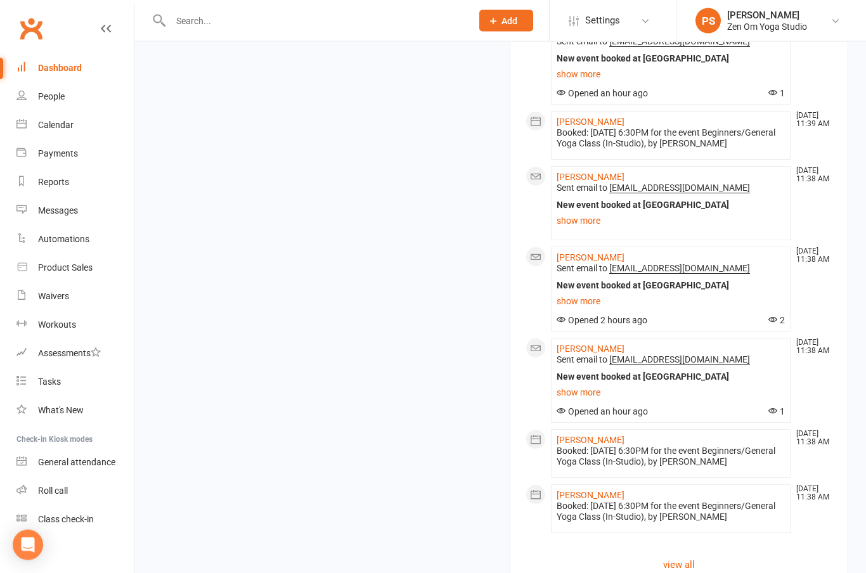
scroll to position [1367, 0]
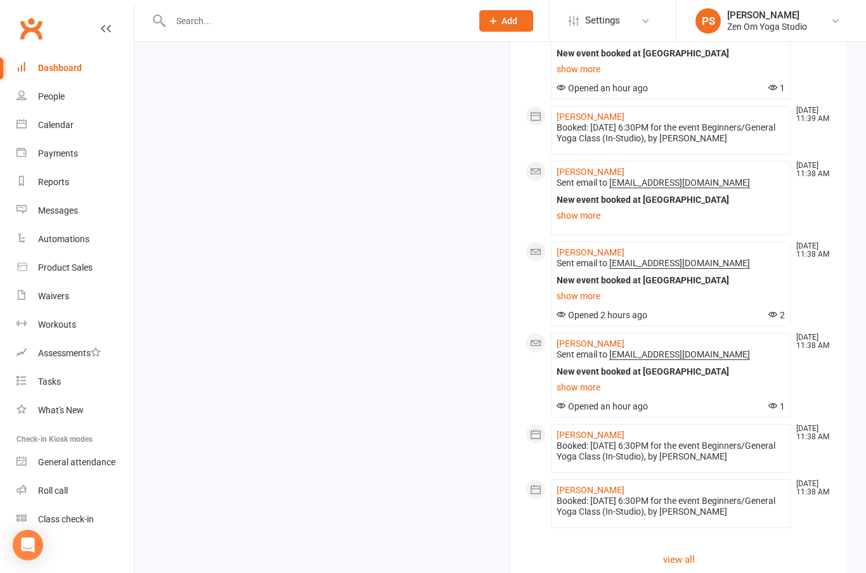
click at [46, 126] on div "Calendar" at bounding box center [56, 125] width 36 height 10
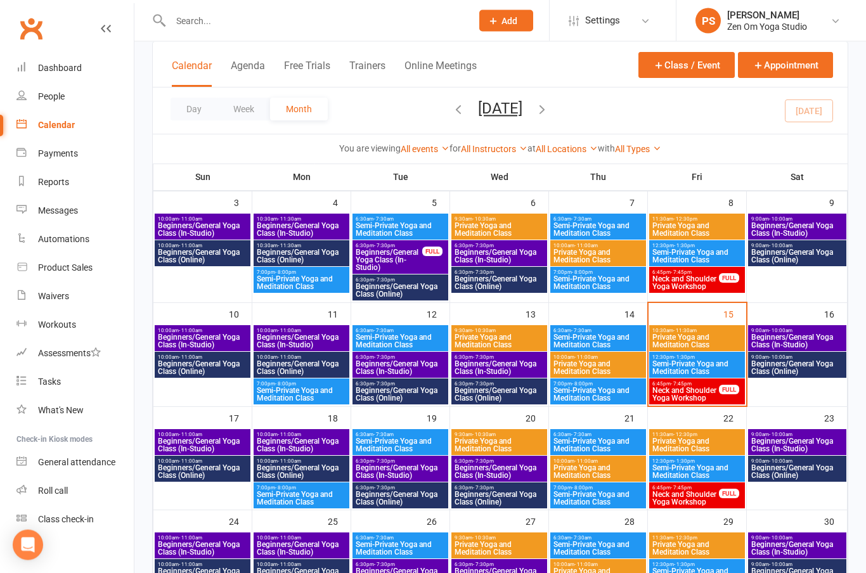
scroll to position [189, 0]
click at [196, 438] on span "Beginners/General Yoga Class (In-Studio)" at bounding box center [202, 444] width 91 height 15
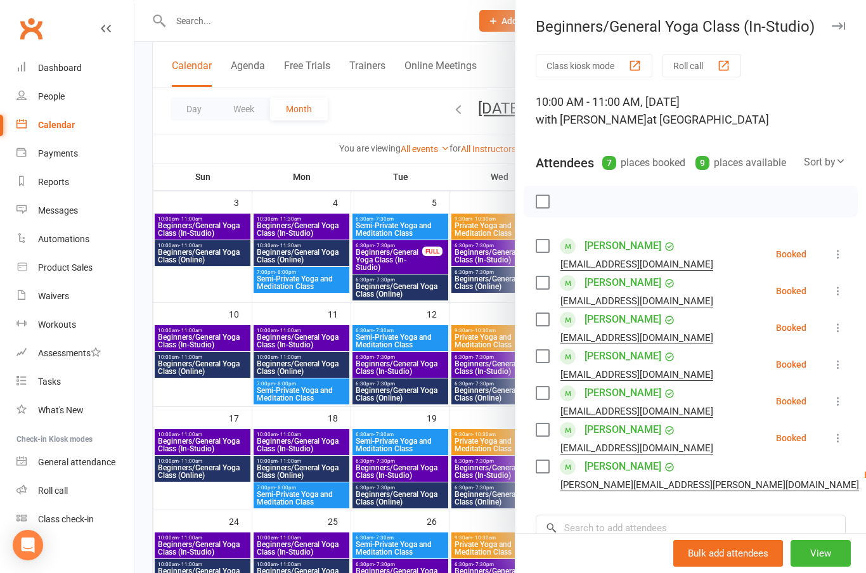
click at [844, 27] on icon "button" at bounding box center [838, 26] width 13 height 8
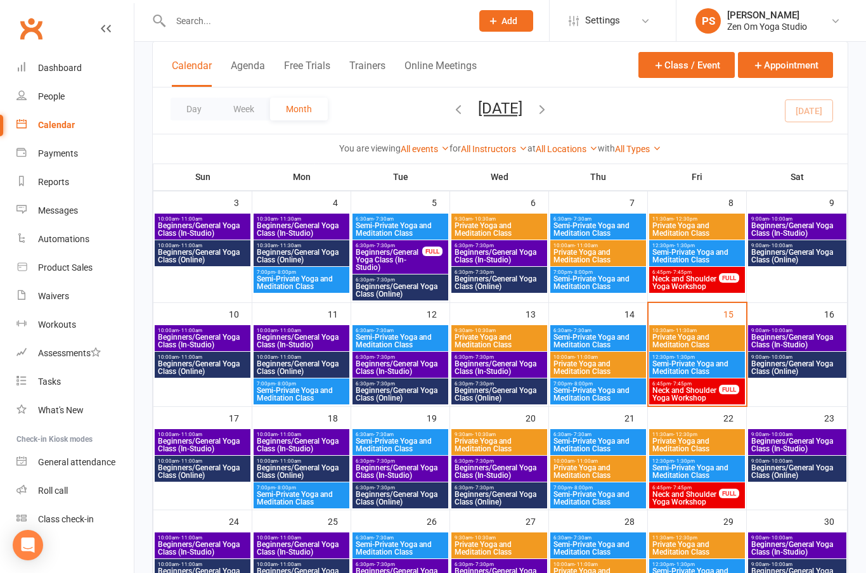
click at [178, 349] on span "Beginners/General Yoga Class (In-Studio)" at bounding box center [202, 340] width 91 height 15
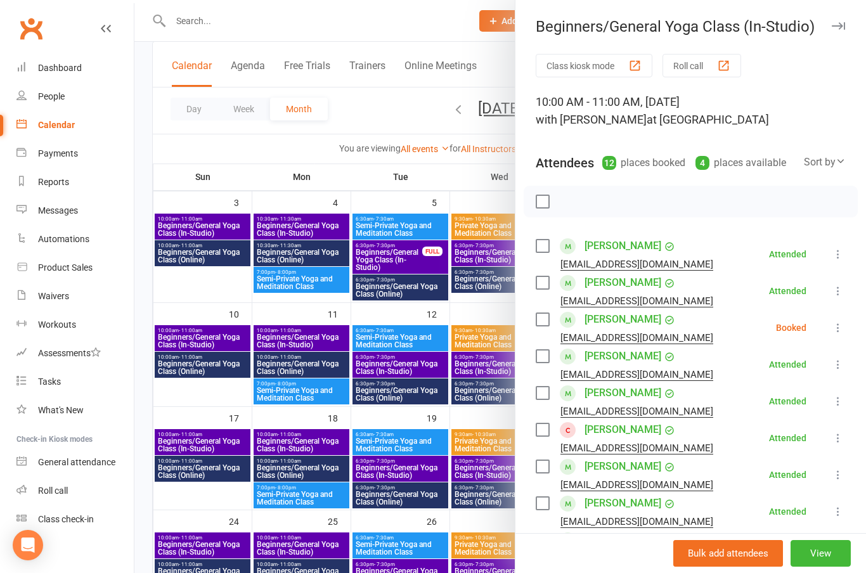
scroll to position [0, 0]
click at [835, 25] on icon "button" at bounding box center [838, 26] width 13 height 8
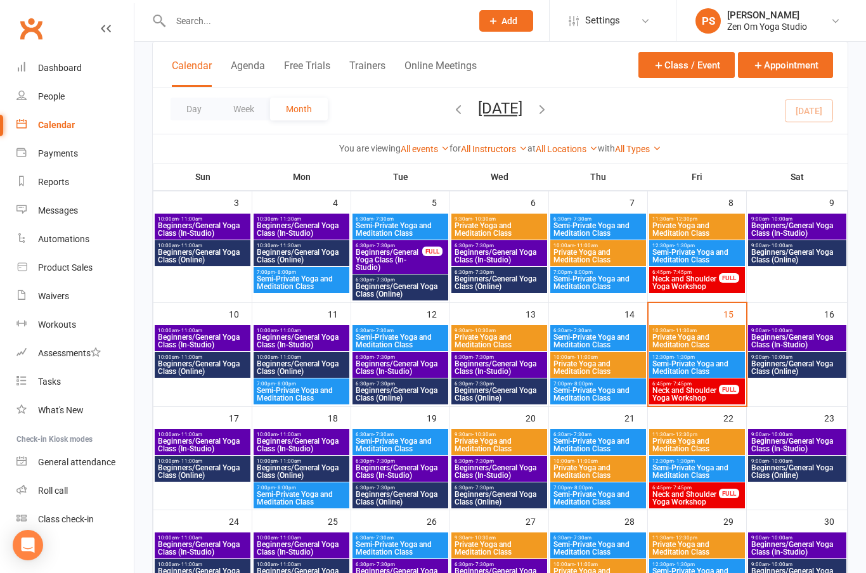
click at [179, 441] on span "Beginners/General Yoga Class (In-Studio)" at bounding box center [202, 444] width 91 height 15
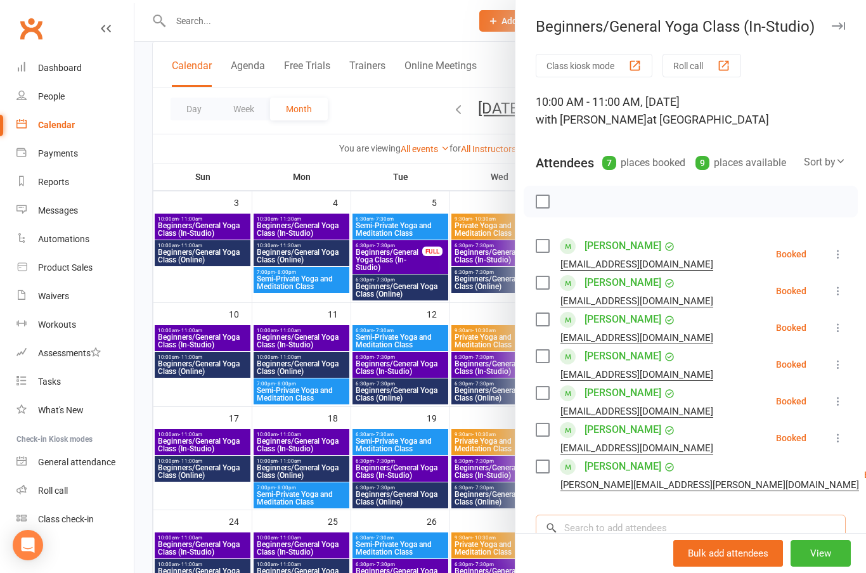
click at [654, 528] on input "search" at bounding box center [691, 528] width 310 height 27
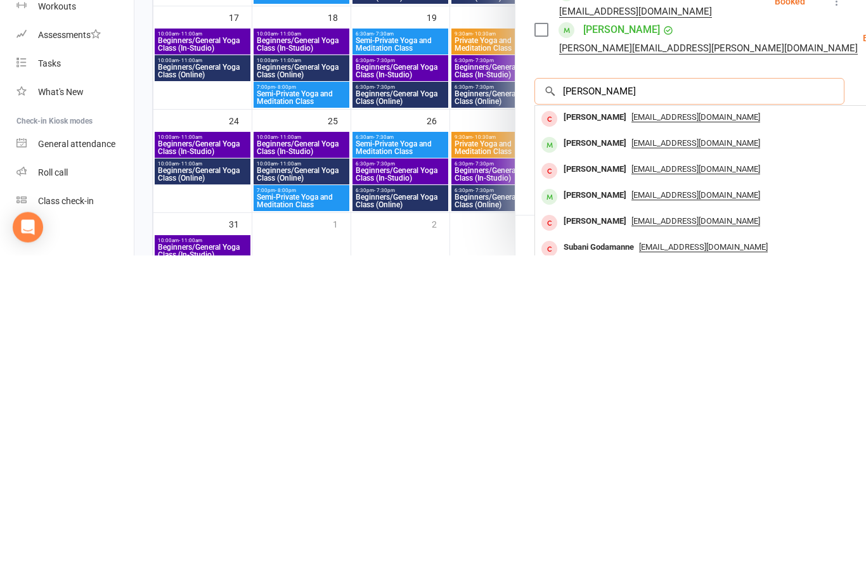
scroll to position [117, 2]
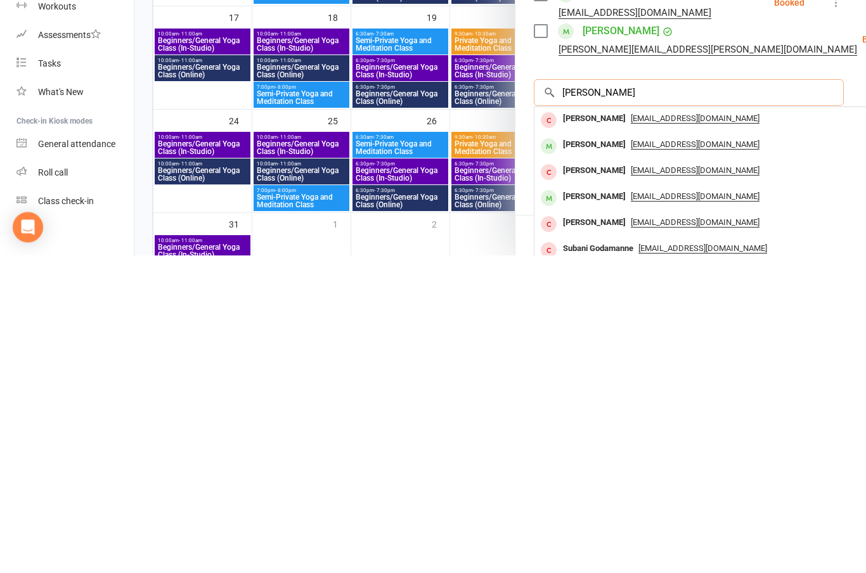
type input "[PERSON_NAME]"
click at [602, 454] on div "[PERSON_NAME]" at bounding box center [594, 463] width 73 height 18
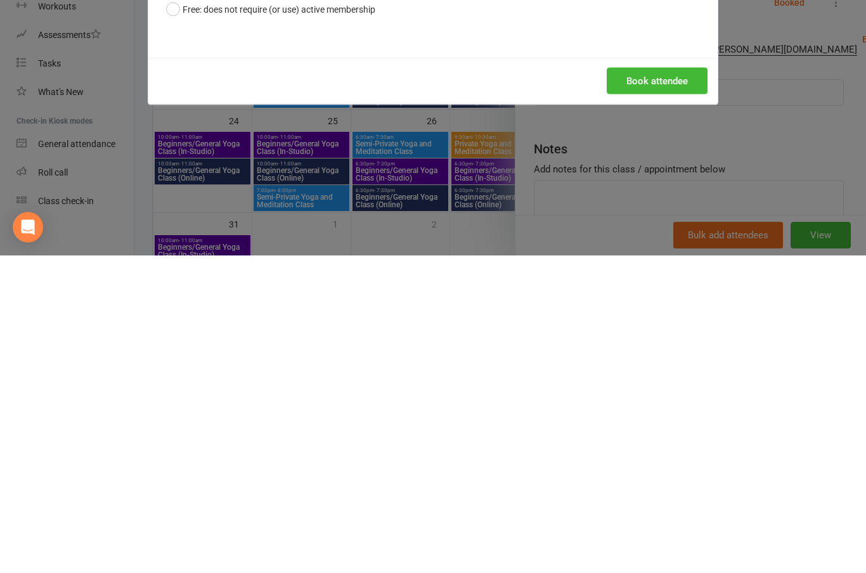
scroll to position [117, 0]
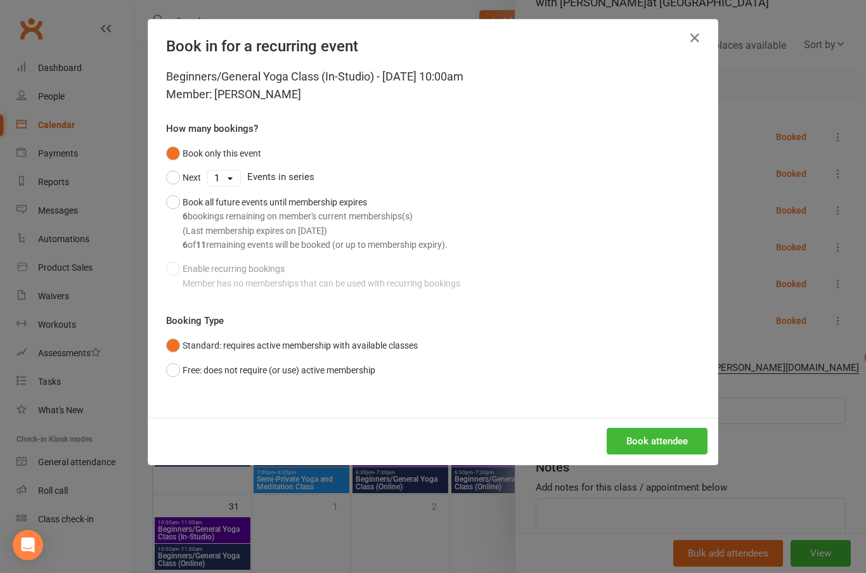
click at [676, 442] on button "Book attendee" at bounding box center [657, 441] width 101 height 27
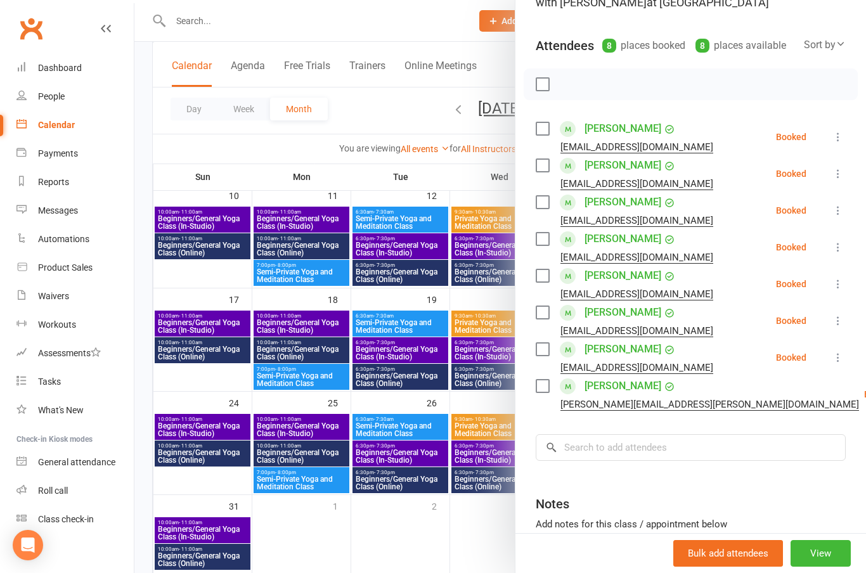
click at [617, 165] on link "[PERSON_NAME]" at bounding box center [622, 165] width 77 height 20
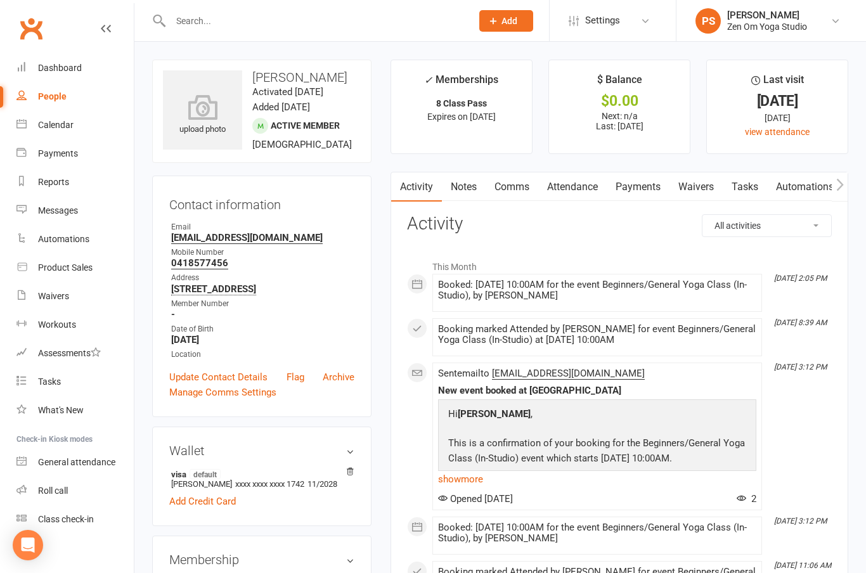
click at [55, 130] on div "Calendar" at bounding box center [56, 125] width 36 height 10
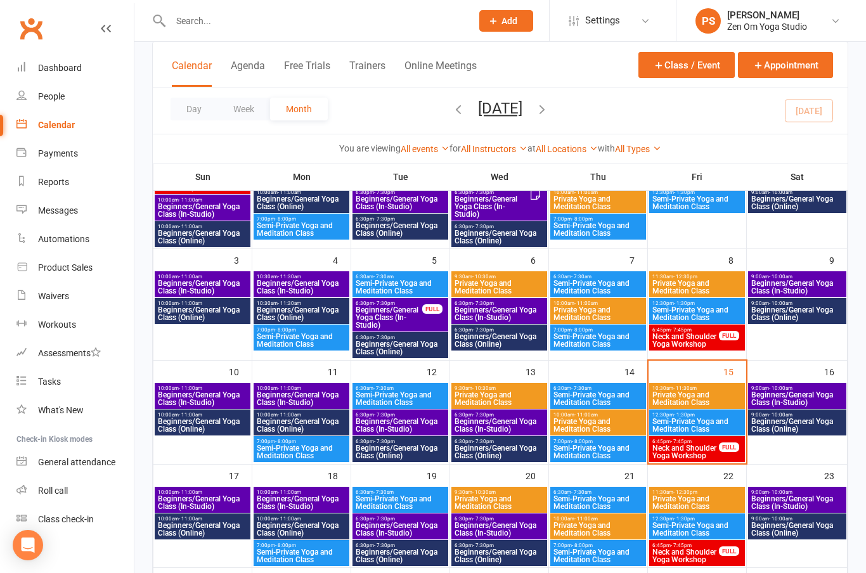
scroll to position [139, 0]
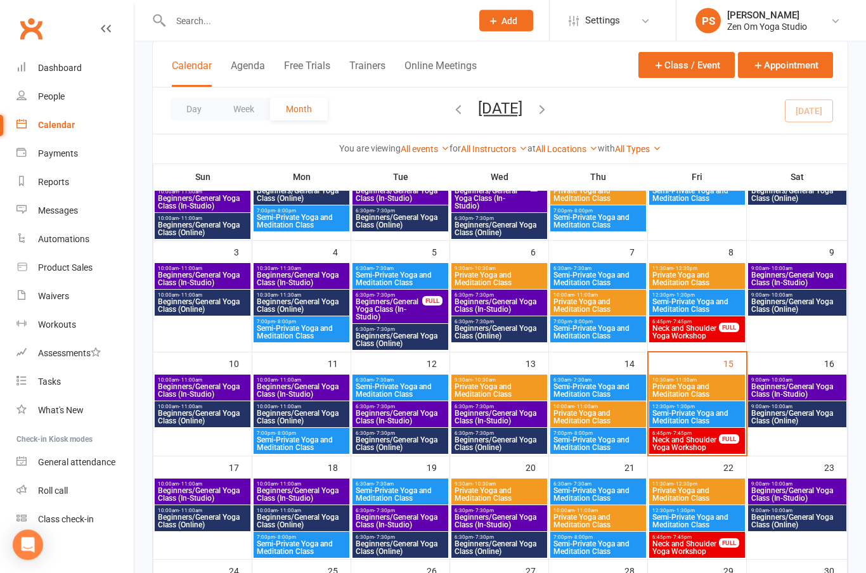
click at [190, 521] on span "Beginners/General Yoga Class (Online)" at bounding box center [202, 521] width 91 height 15
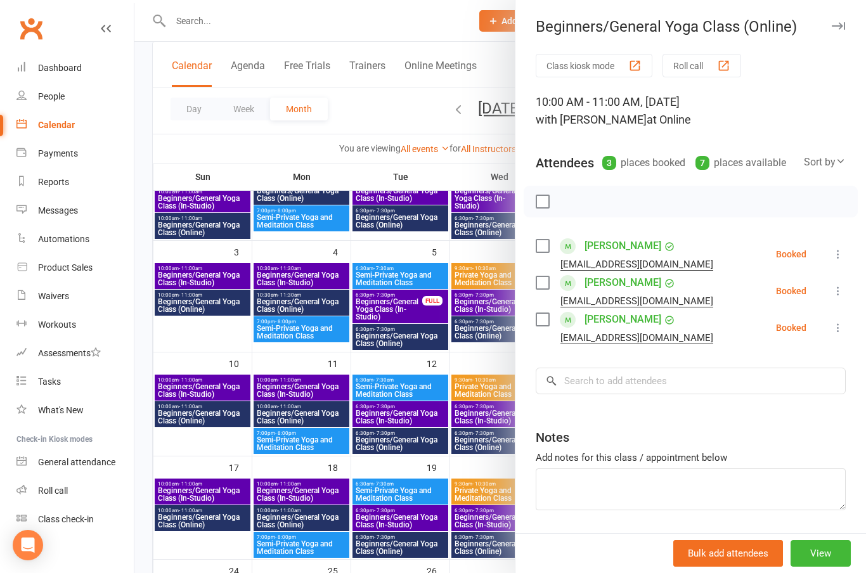
click at [842, 22] on button "button" at bounding box center [837, 25] width 15 height 15
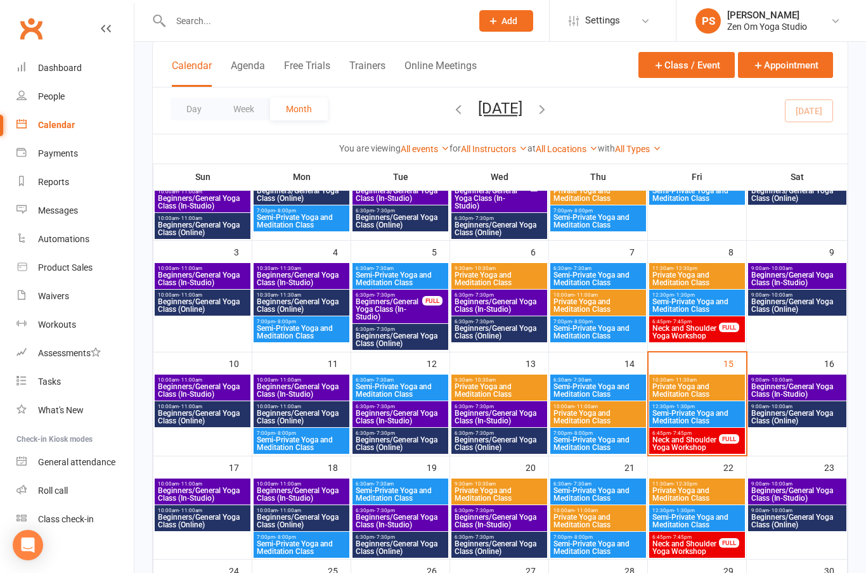
click at [810, 422] on span "Beginners/General Yoga Class (Online)" at bounding box center [797, 417] width 93 height 15
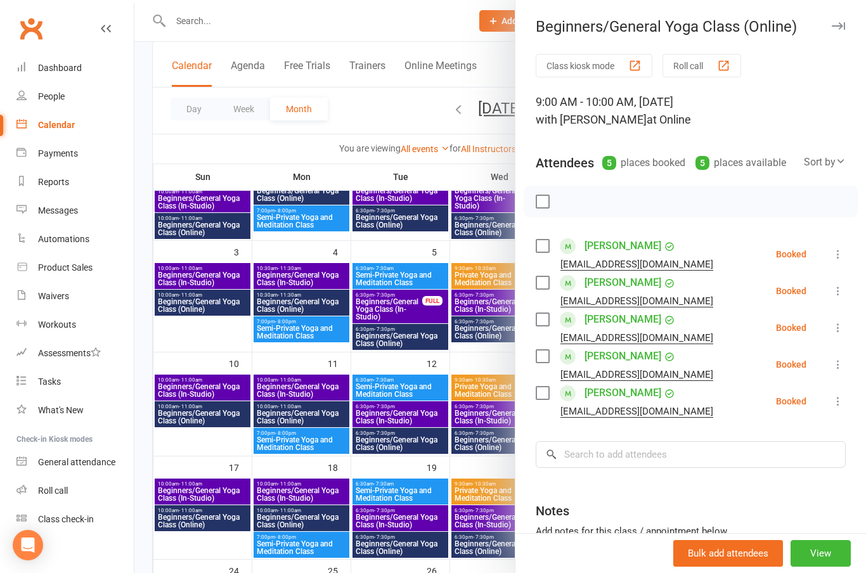
click at [838, 30] on button "button" at bounding box center [837, 25] width 15 height 15
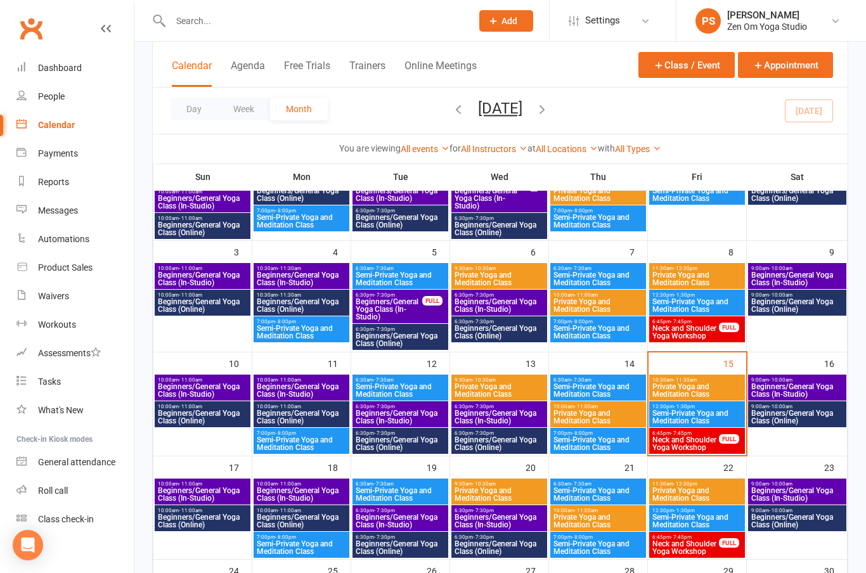
click at [191, 391] on span "Beginners/General Yoga Class (In-Studio)" at bounding box center [202, 390] width 91 height 15
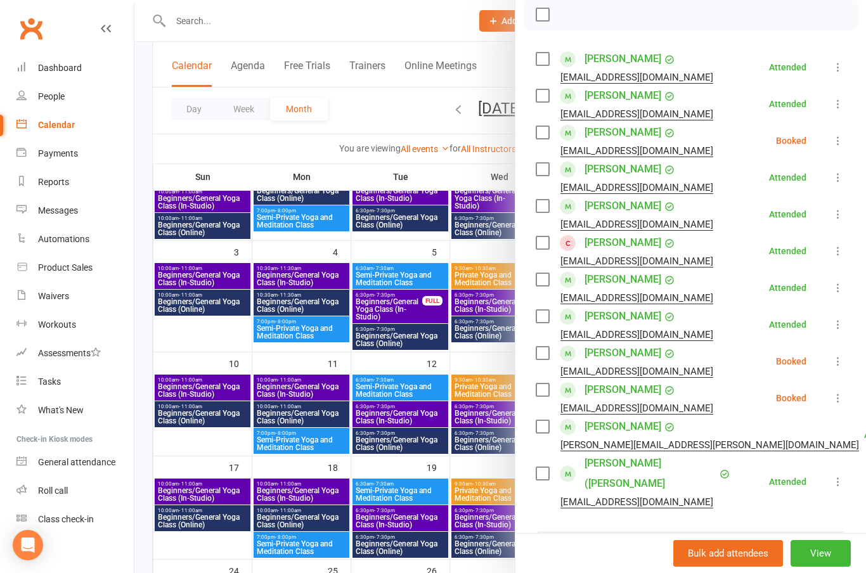
scroll to position [188, 0]
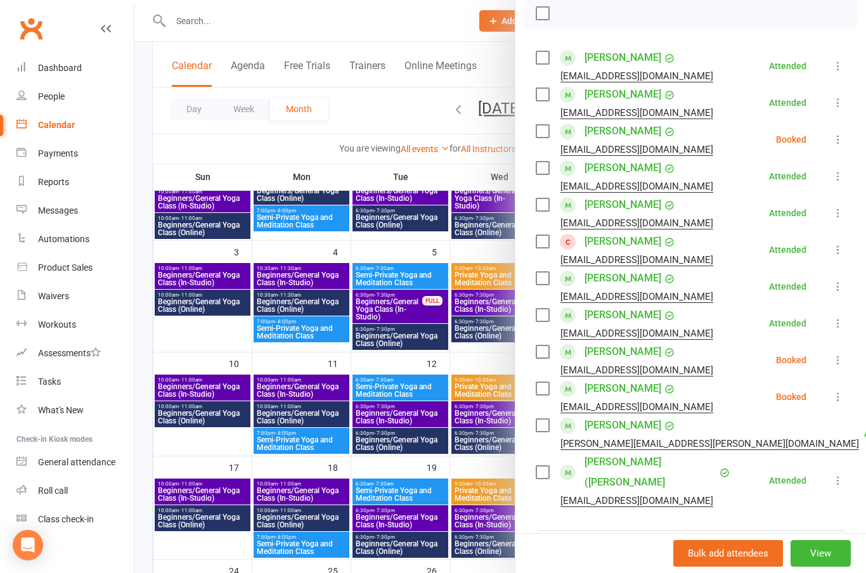
click at [622, 390] on link "[PERSON_NAME]" at bounding box center [622, 388] width 77 height 20
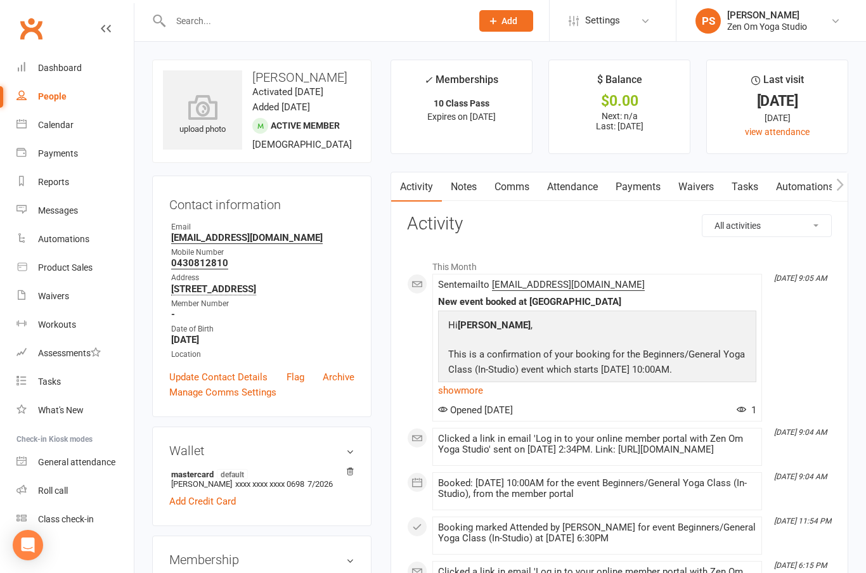
click at [61, 125] on div "Calendar" at bounding box center [56, 125] width 36 height 10
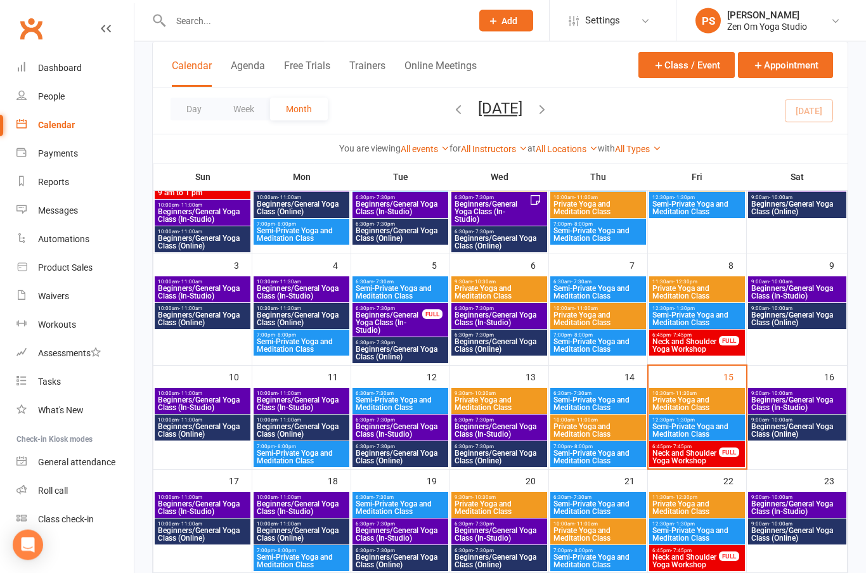
click at [172, 503] on span "Beginners/General Yoga Class (In-Studio)" at bounding box center [202, 508] width 91 height 15
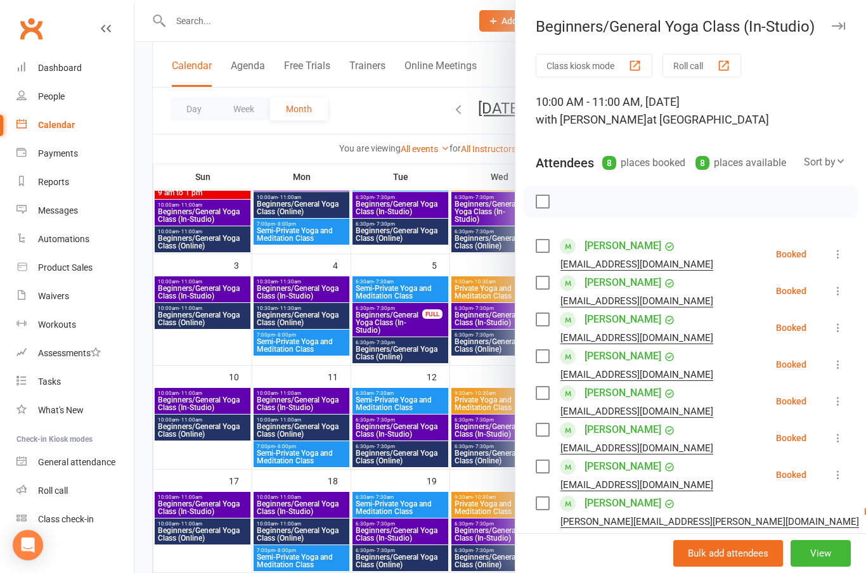
click at [837, 26] on icon "button" at bounding box center [838, 26] width 13 height 8
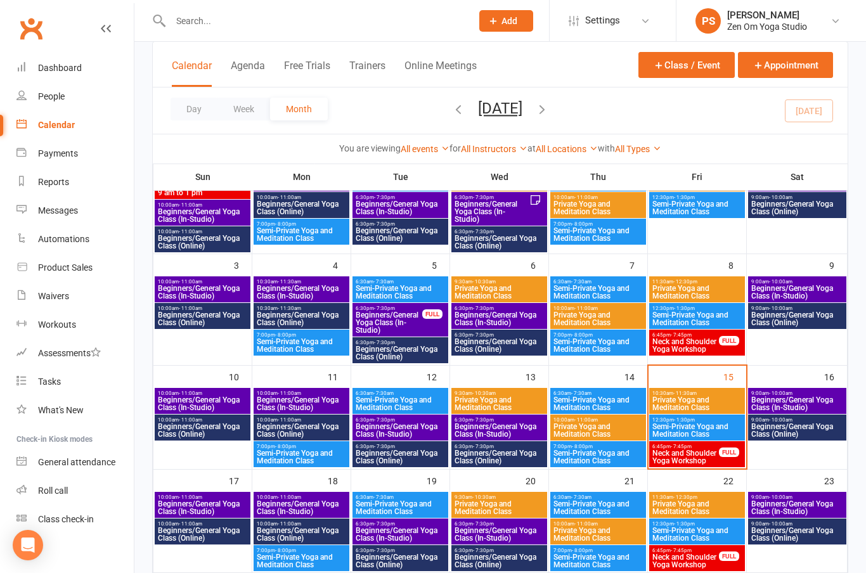
click at [318, 505] on span "Beginners/General Yoga Class (In-Studio)" at bounding box center [301, 507] width 91 height 15
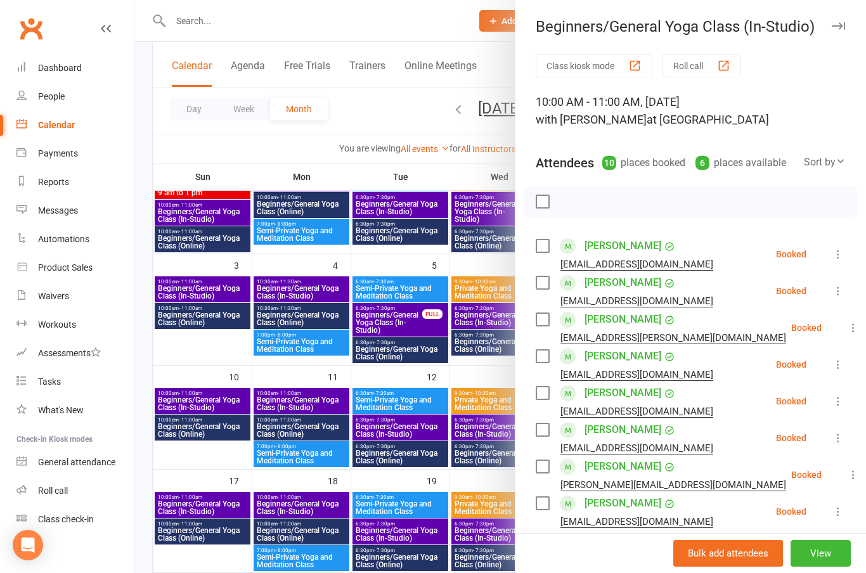
scroll to position [0, 0]
click at [844, 28] on icon "button" at bounding box center [838, 26] width 13 height 8
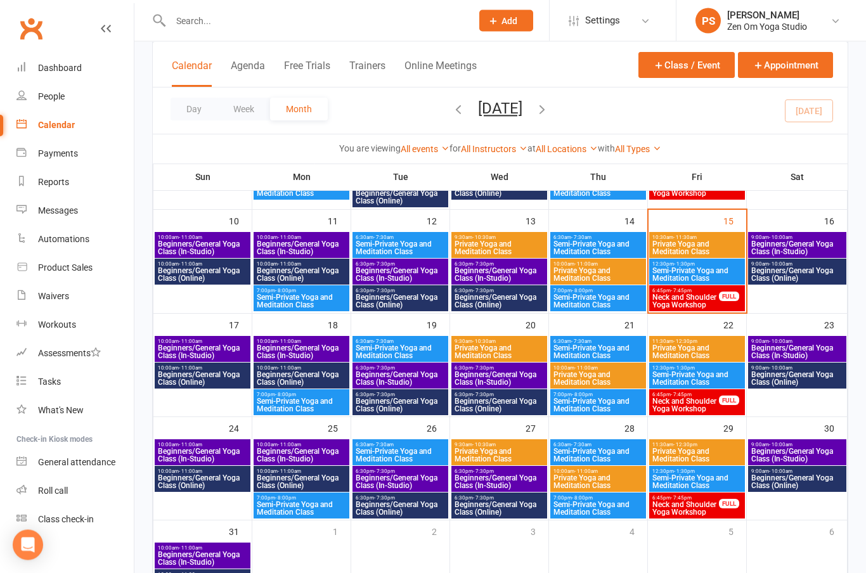
click at [183, 378] on span "Beginners/General Yoga Class (Online)" at bounding box center [202, 378] width 91 height 15
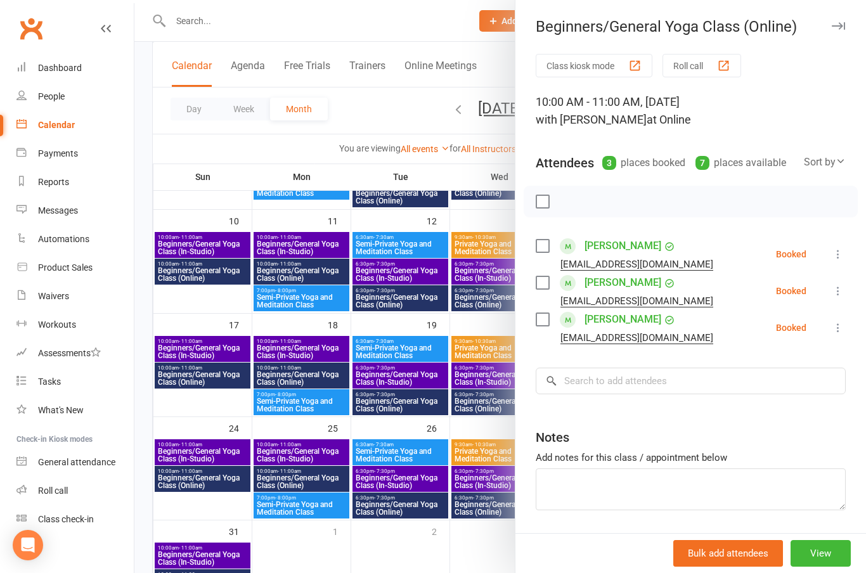
click at [830, 567] on button "View" at bounding box center [821, 553] width 60 height 27
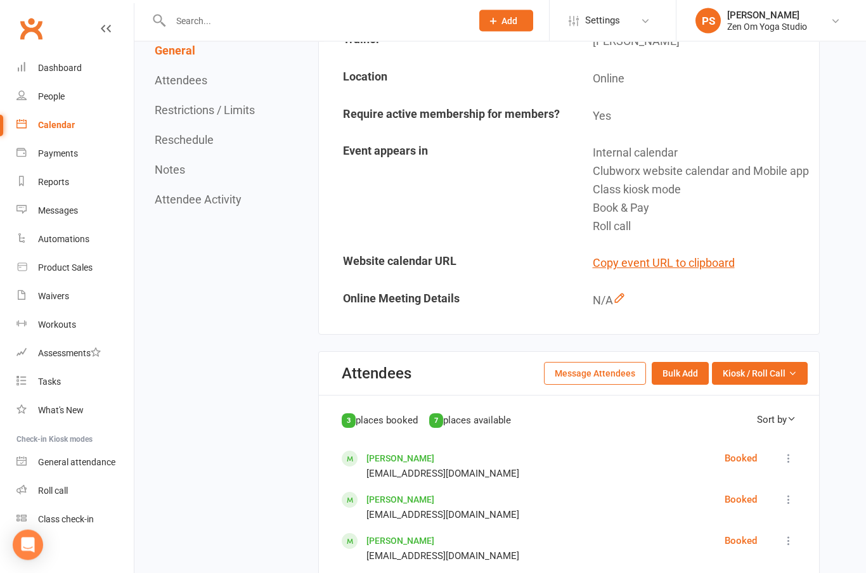
scroll to position [295, 0]
click at [596, 381] on button "Message Attendees" at bounding box center [595, 373] width 102 height 23
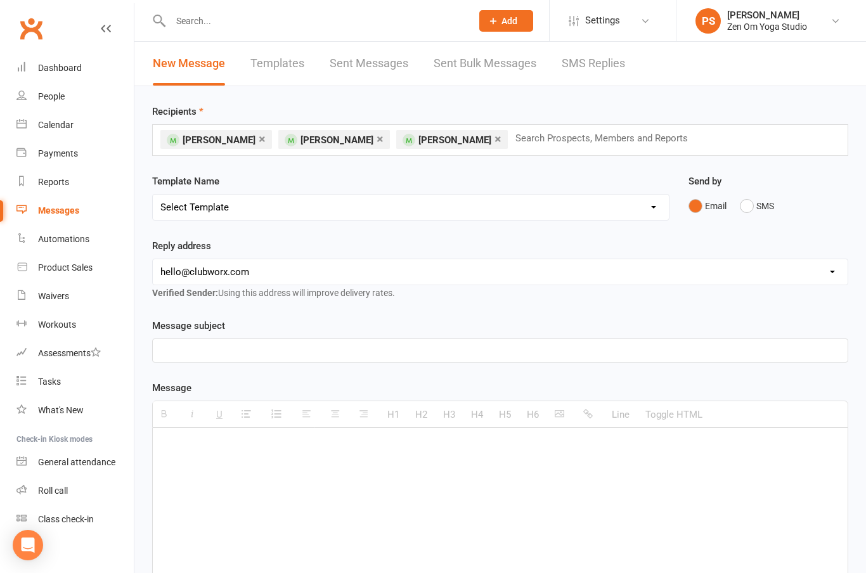
click at [467, 276] on select "[EMAIL_ADDRESS][DOMAIN_NAME] [EMAIL_ADDRESS][DOMAIN_NAME]" at bounding box center [500, 271] width 695 height 25
select select "1"
click at [430, 360] on div at bounding box center [500, 350] width 695 height 23
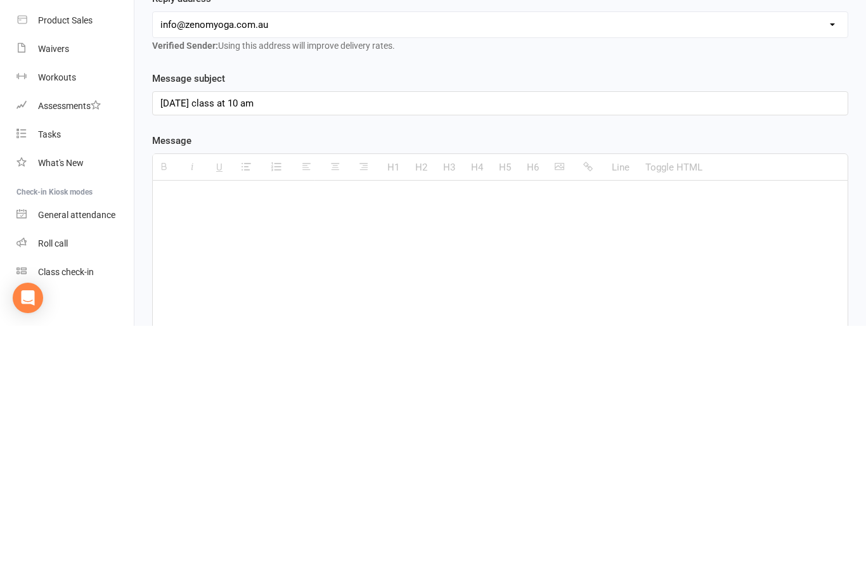
click at [164, 343] on p "[DATE] class at 10 am" at bounding box center [500, 350] width 680 height 15
click at [233, 439] on p at bounding box center [500, 446] width 680 height 15
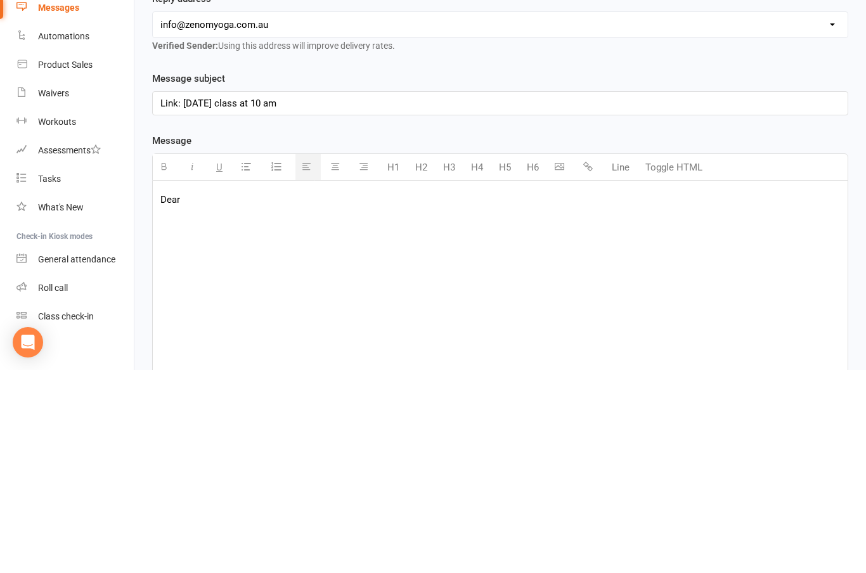
scroll to position [60, 0]
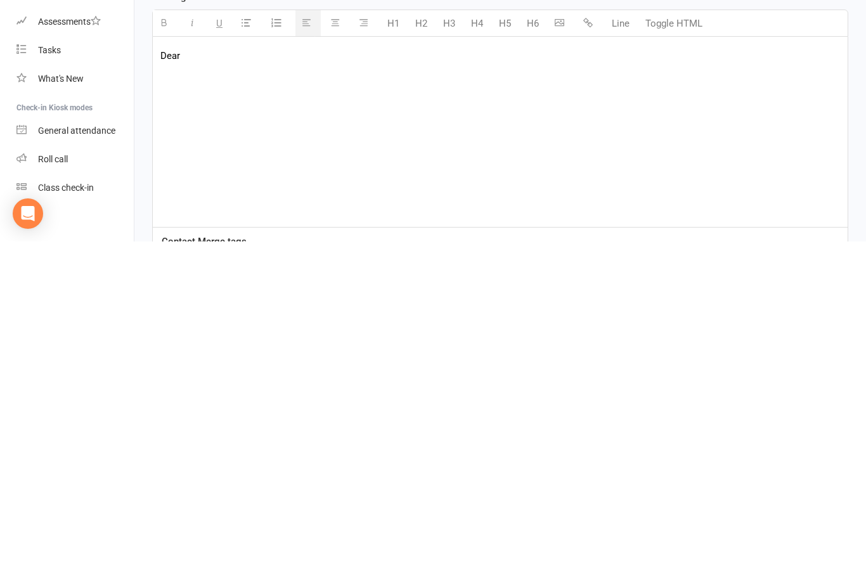
click at [197, 368] on div "Dear {contact-first-name}, Please find the link as below:" at bounding box center [500, 463] width 695 height 190
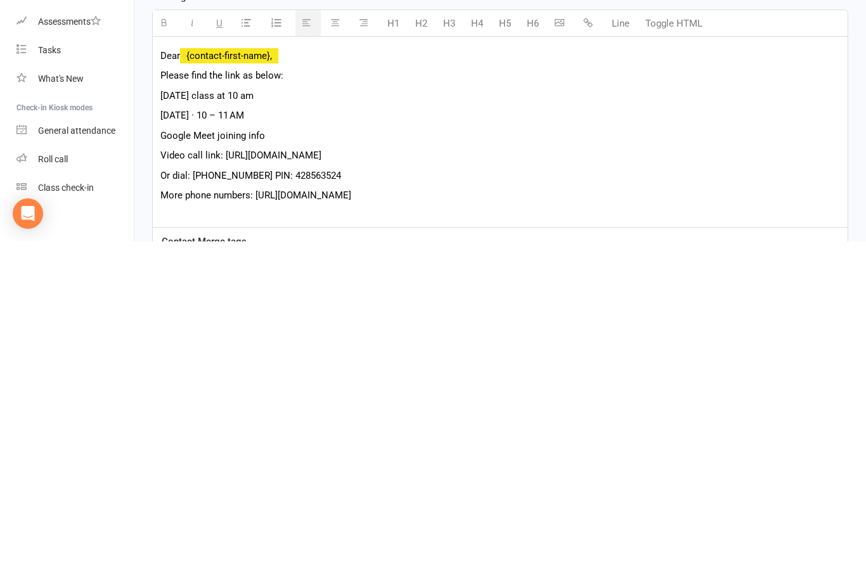
click at [224, 479] on p "Video call link: [URL][DOMAIN_NAME]" at bounding box center [500, 486] width 680 height 15
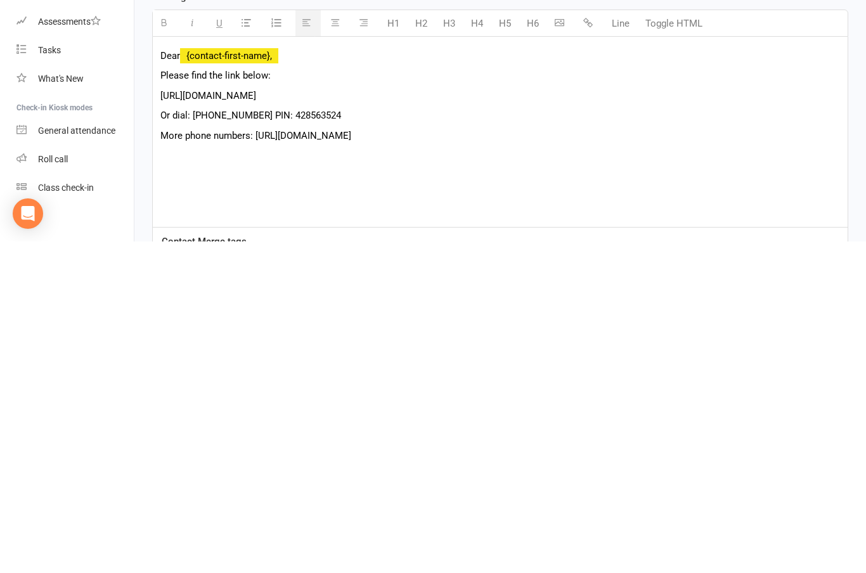
click at [167, 439] on p "Or dial: [PHONE_NUMBER] PIN: 428563524" at bounding box center [500, 446] width 680 height 15
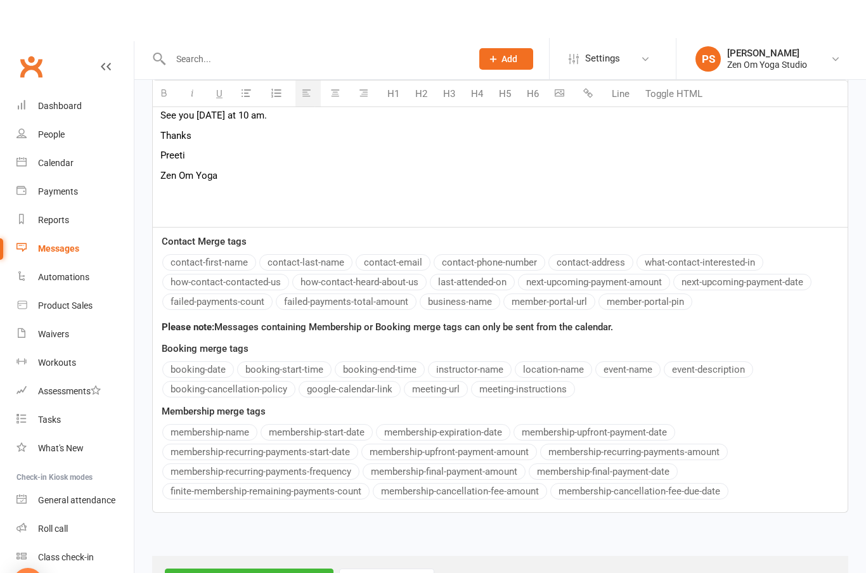
scroll to position [456, 0]
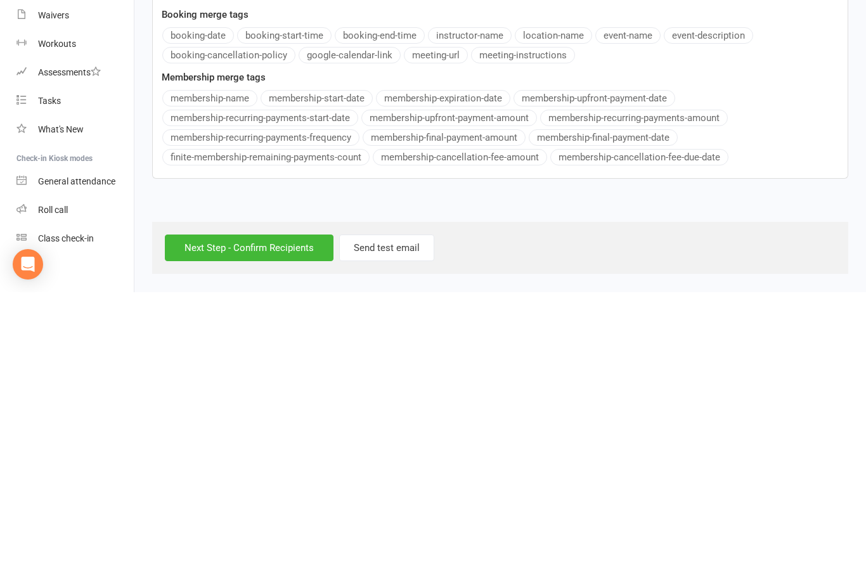
click at [285, 515] on input "Next Step - Confirm Recipients" at bounding box center [249, 528] width 169 height 27
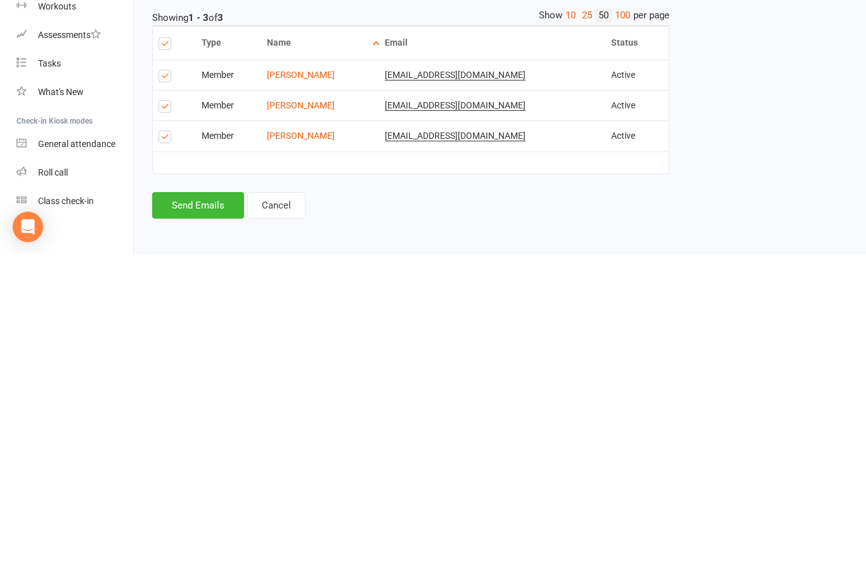
click at [207, 510] on button "Send Emails" at bounding box center [198, 523] width 92 height 27
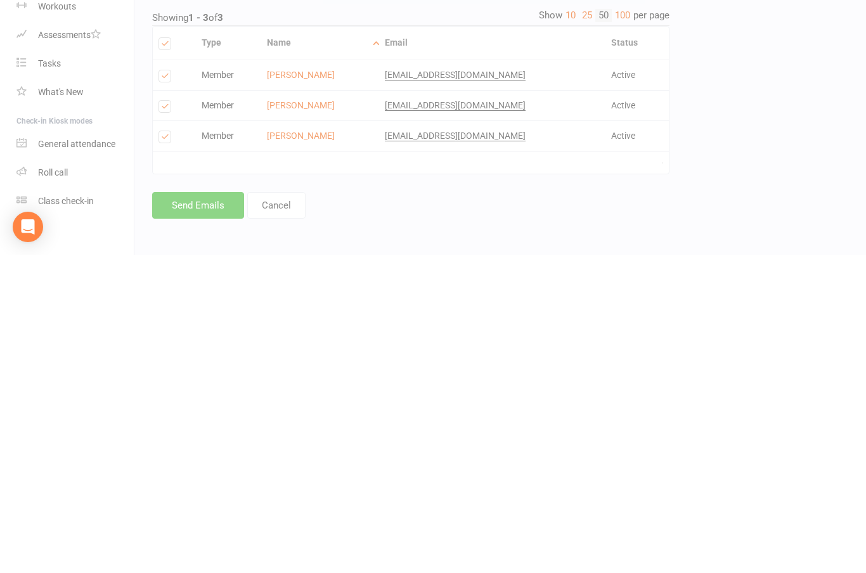
scroll to position [72, 0]
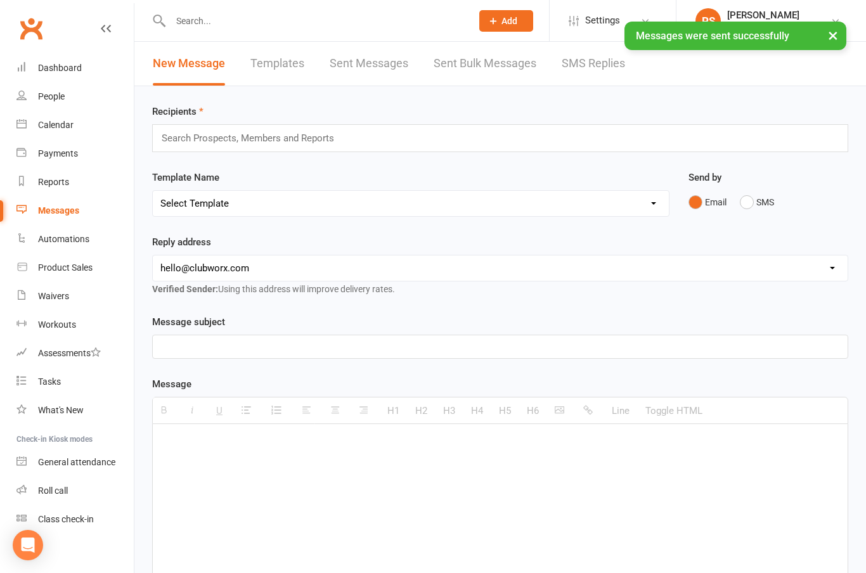
click at [63, 70] on div "Dashboard" at bounding box center [60, 68] width 44 height 10
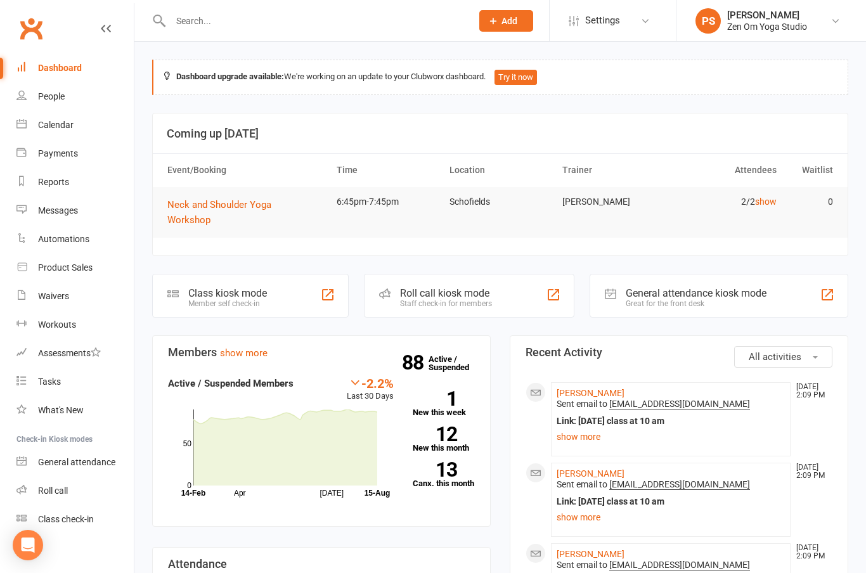
click at [55, 139] on link "Calendar" at bounding box center [74, 125] width 117 height 29
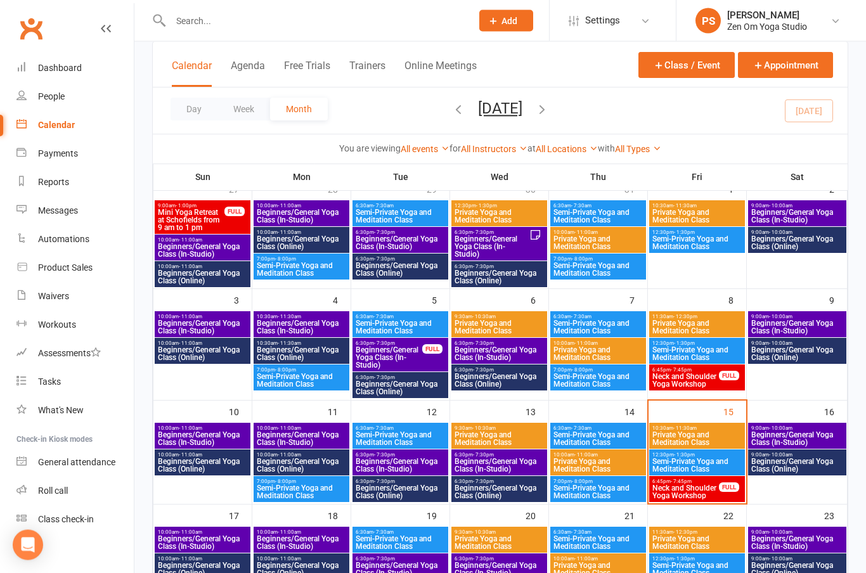
scroll to position [91, 0]
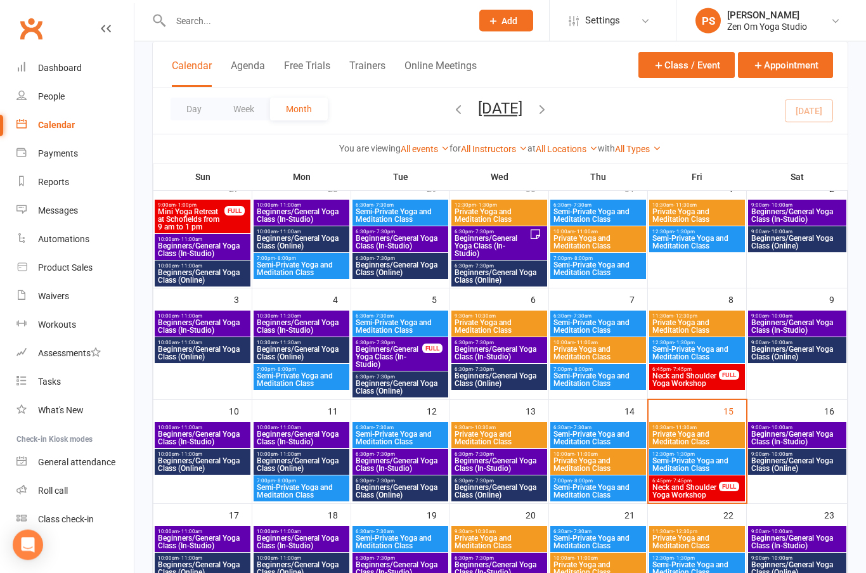
click at [797, 432] on span "Beginners/General Yoga Class (In-Studio)" at bounding box center [797, 438] width 93 height 15
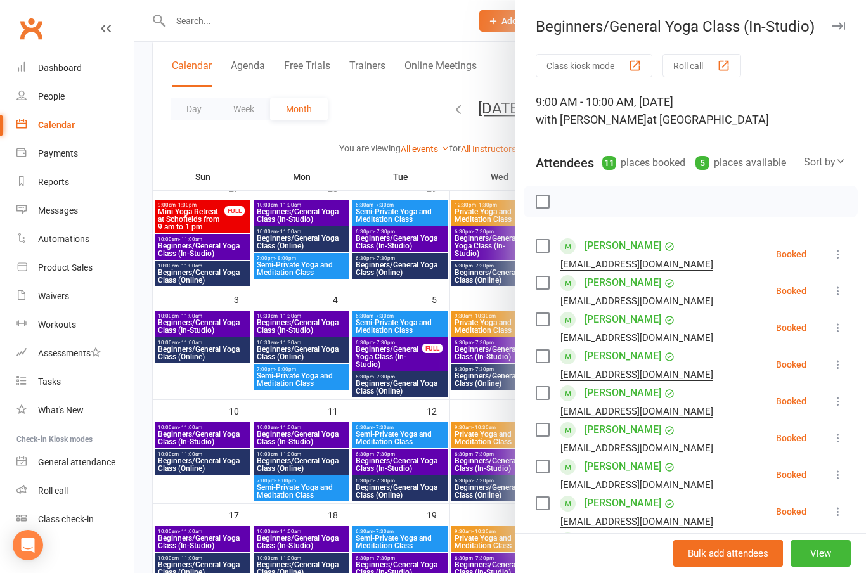
scroll to position [0, 0]
click at [835, 32] on button "button" at bounding box center [837, 25] width 15 height 15
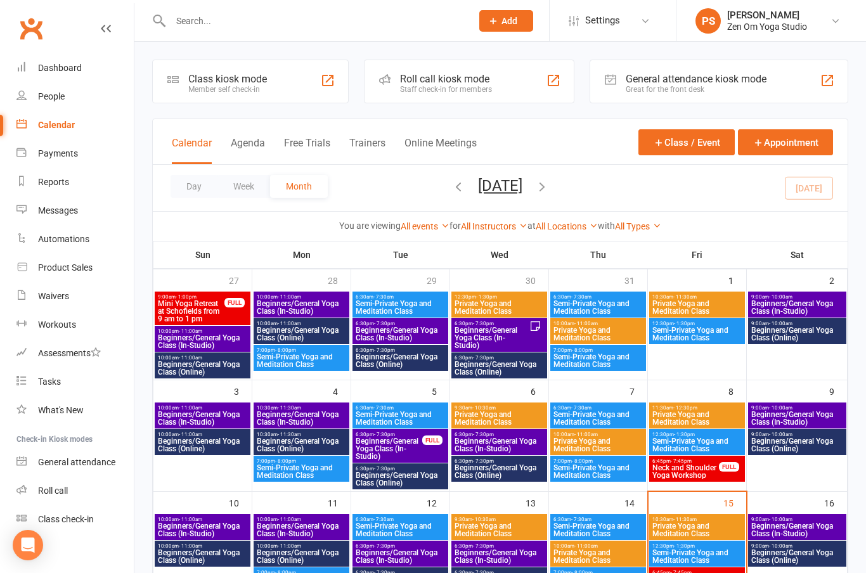
click at [284, 29] on input "text" at bounding box center [315, 21] width 296 height 18
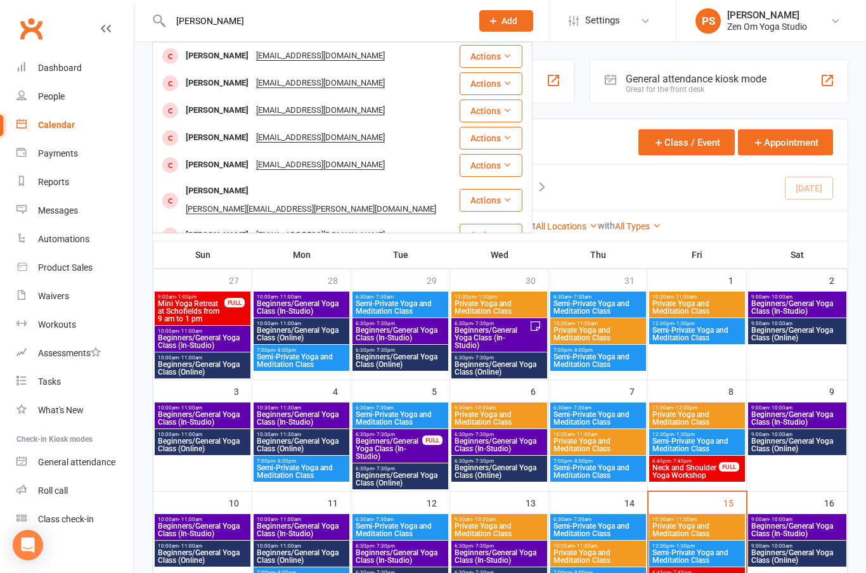
type input "[PERSON_NAME]"
click at [214, 140] on div "[PERSON_NAME]" at bounding box center [217, 138] width 70 height 18
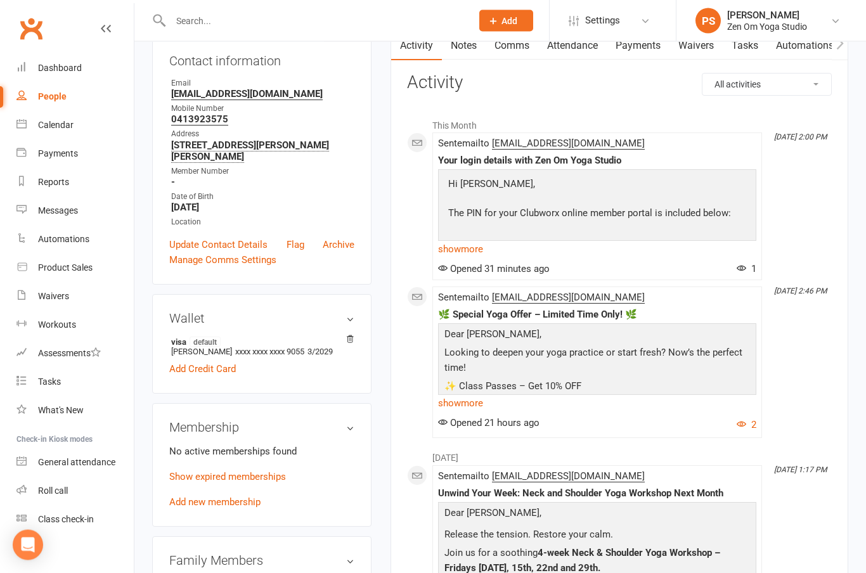
click at [236, 497] on link "Add new membership" at bounding box center [214, 502] width 91 height 11
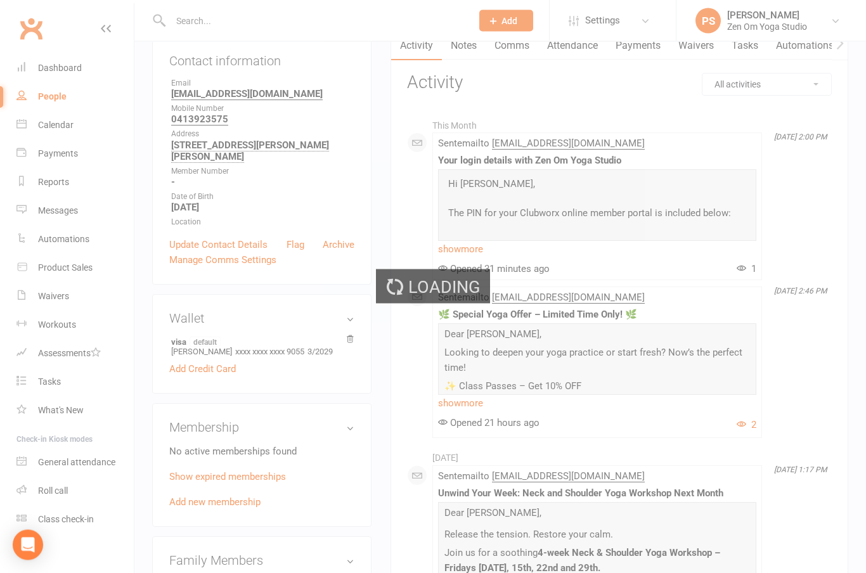
scroll to position [141, 0]
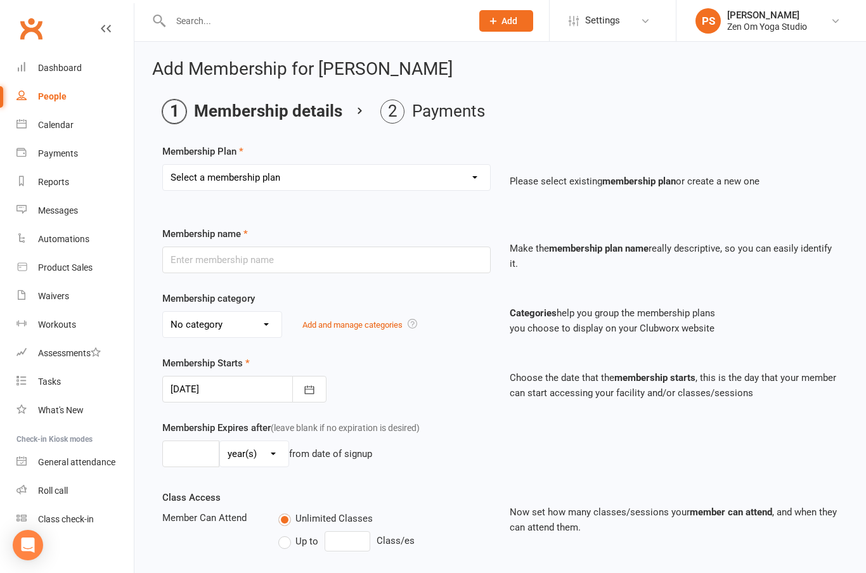
click at [477, 188] on select "Select a membership plan Create new Membership Plan Casual Pass 8 Class Pass 10…" at bounding box center [326, 177] width 327 height 25
click at [480, 172] on select "Select a membership plan Create new Membership Plan Casual Pass 8 Class Pass 10…" at bounding box center [326, 177] width 327 height 25
select select "3"
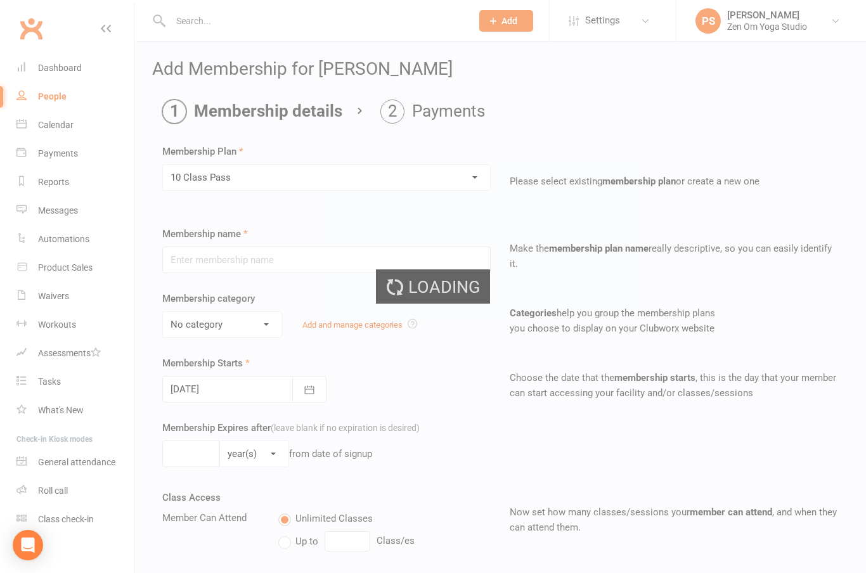
type input "10 Class Pass"
select select "0"
type input "4"
select select "2"
type input "10"
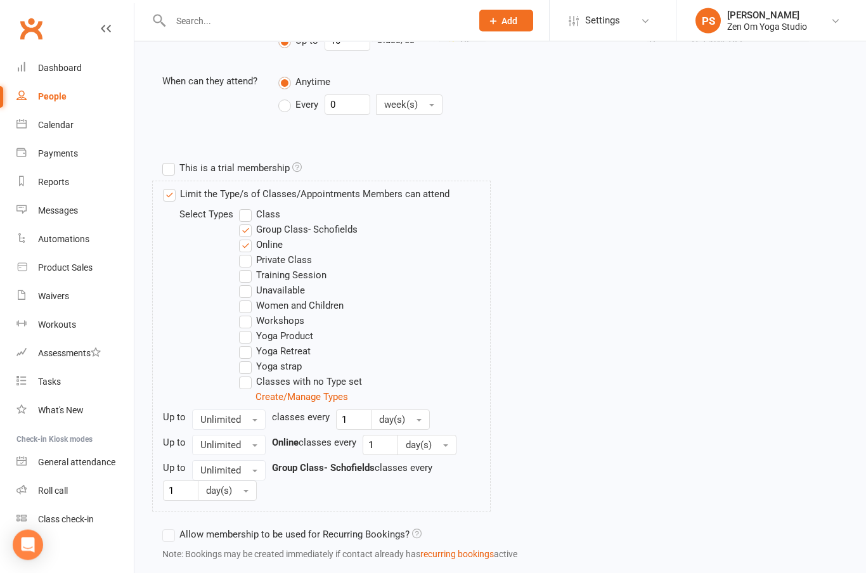
scroll to position [541, 0]
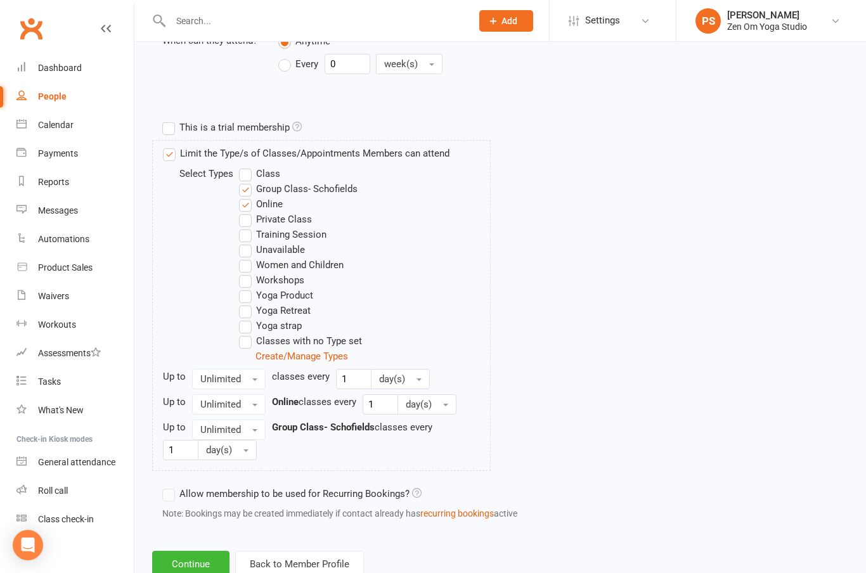
click at [207, 562] on button "Continue" at bounding box center [190, 564] width 77 height 27
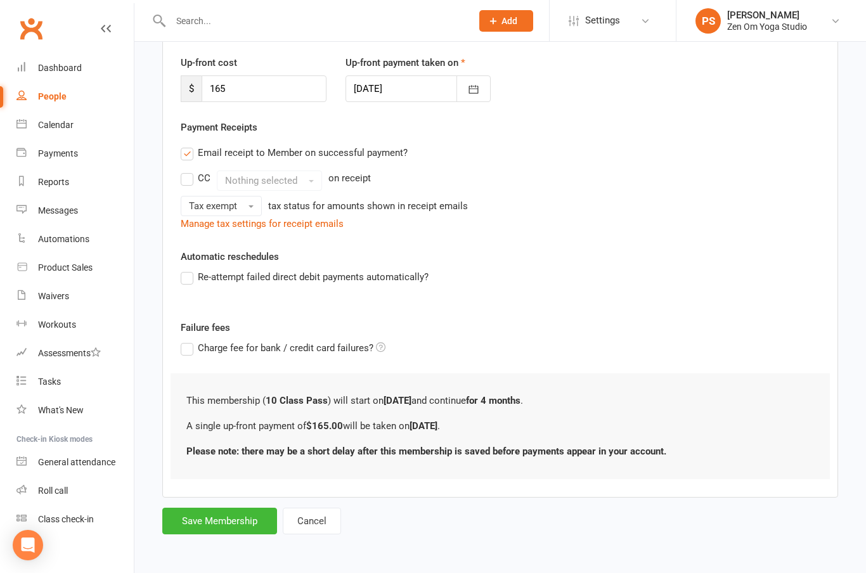
scroll to position [0, 0]
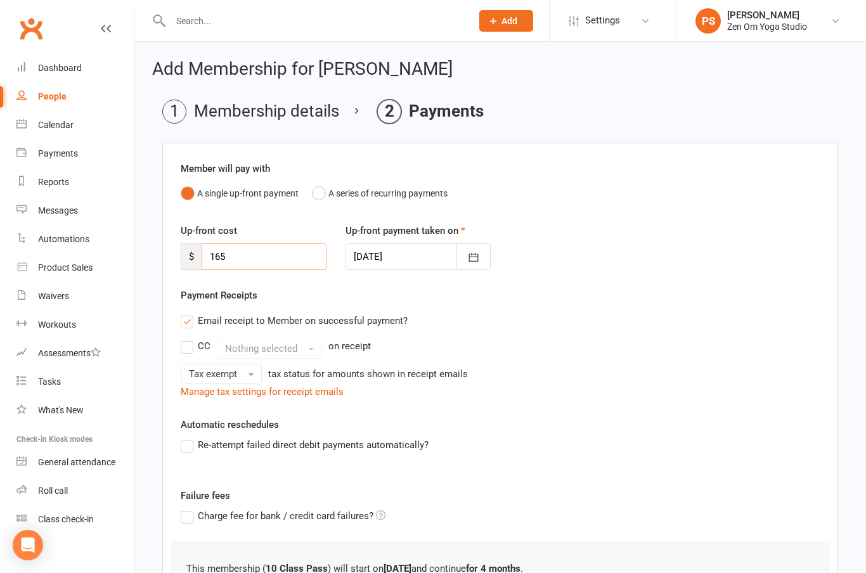
click at [294, 261] on input "165" at bounding box center [264, 256] width 125 height 27
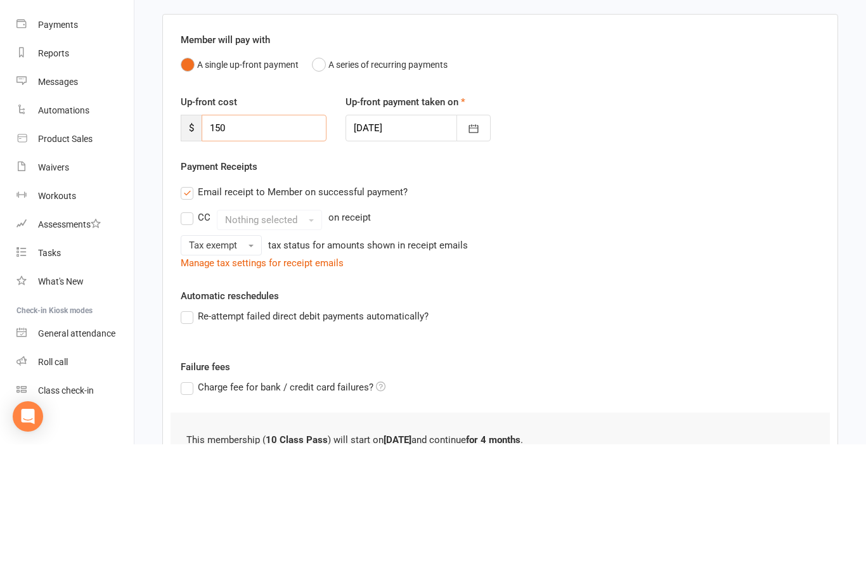
type input "150"
click at [477, 254] on icon "button" at bounding box center [474, 258] width 10 height 8
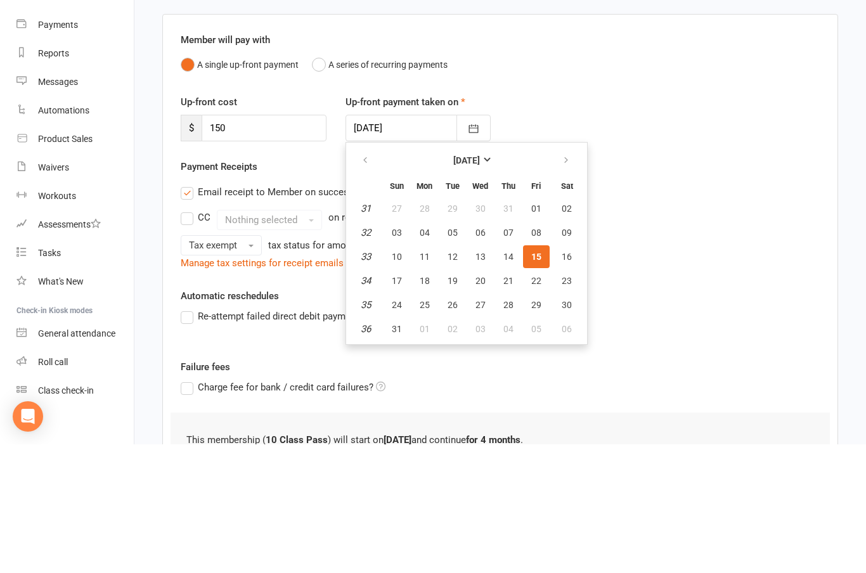
scroll to position [127, 0]
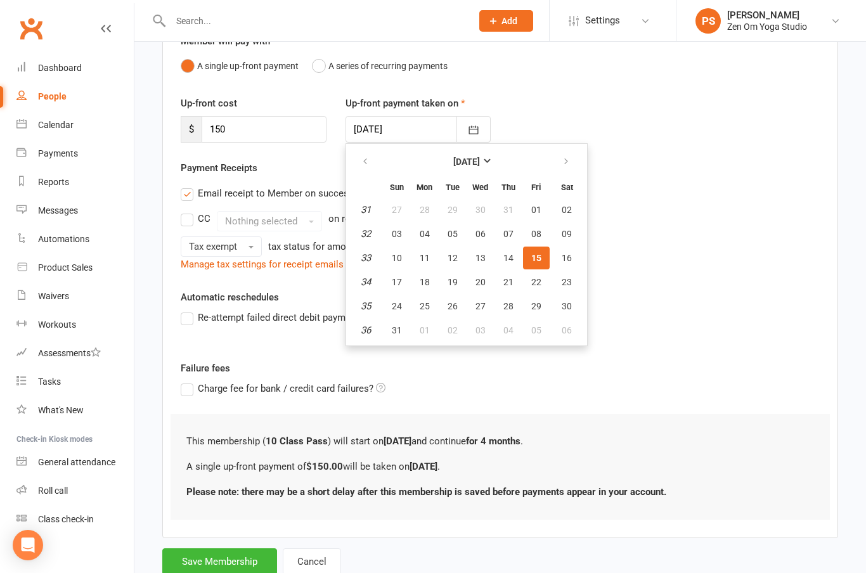
click at [567, 260] on span "16" at bounding box center [567, 258] width 10 height 10
type input "[DATE]"
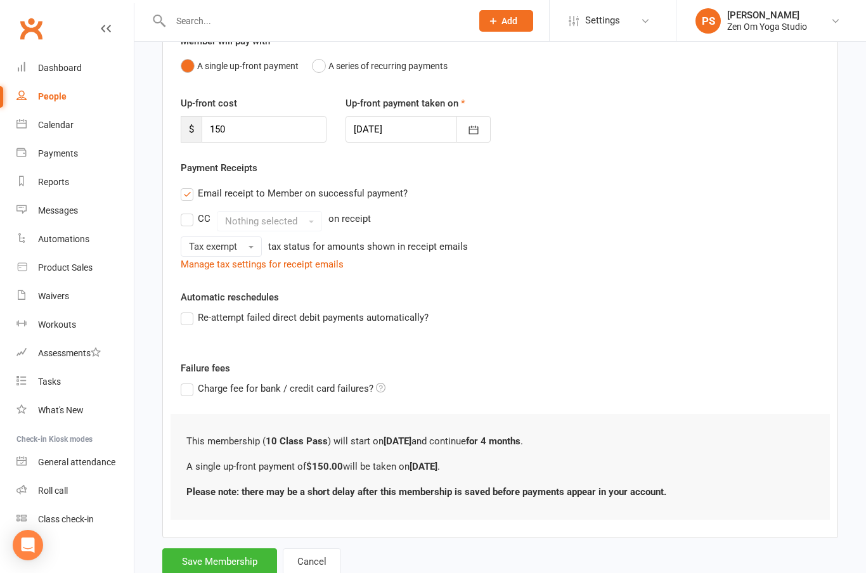
scroll to position [178, 0]
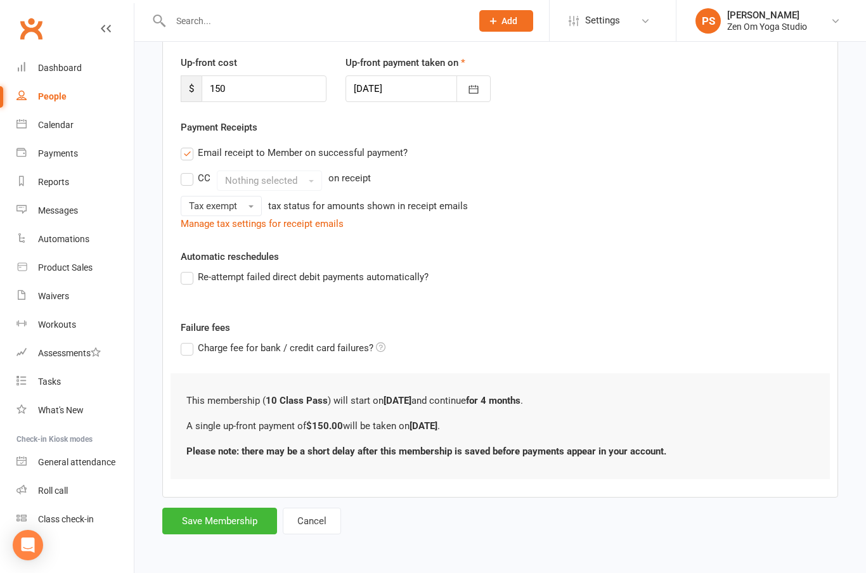
click at [226, 510] on button "Save Membership" at bounding box center [219, 521] width 115 height 27
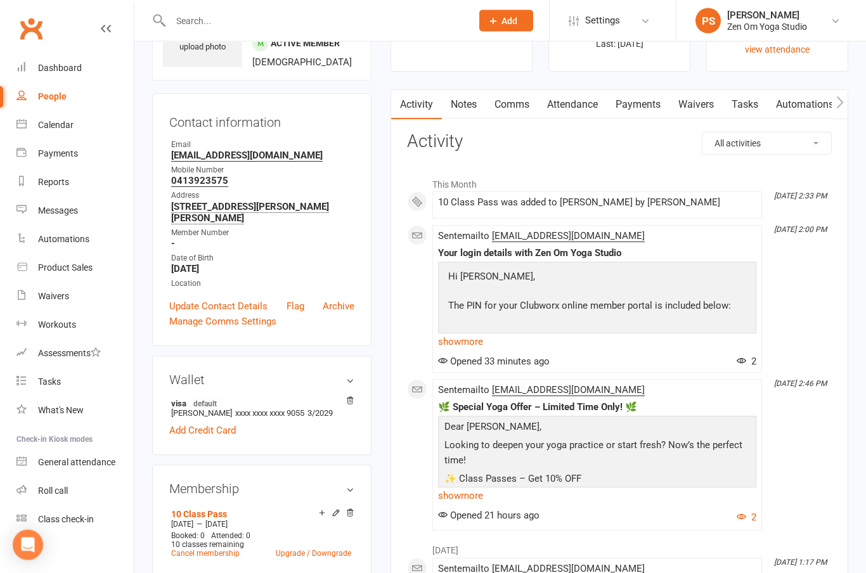
scroll to position [82, 0]
click at [745, 359] on icon at bounding box center [742, 361] width 10 height 10
click at [754, 334] on link "show more" at bounding box center [597, 342] width 318 height 18
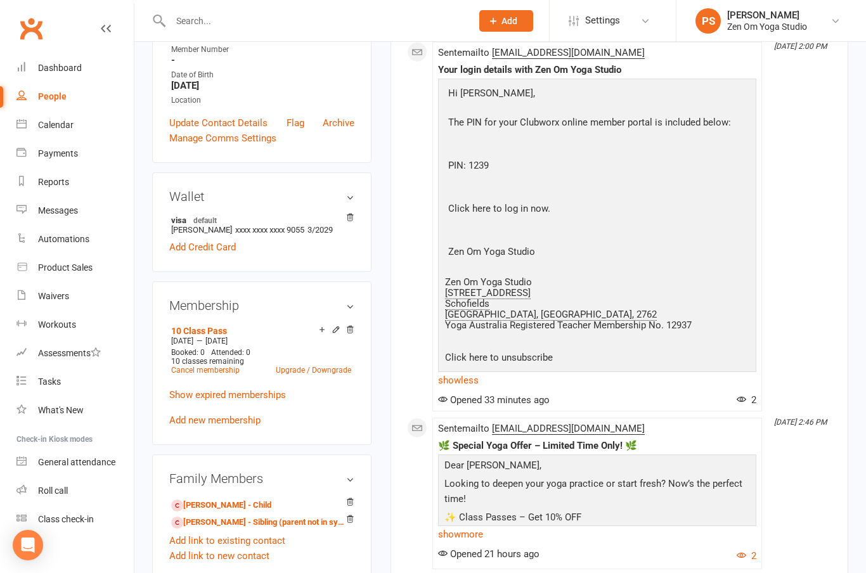
scroll to position [273, 0]
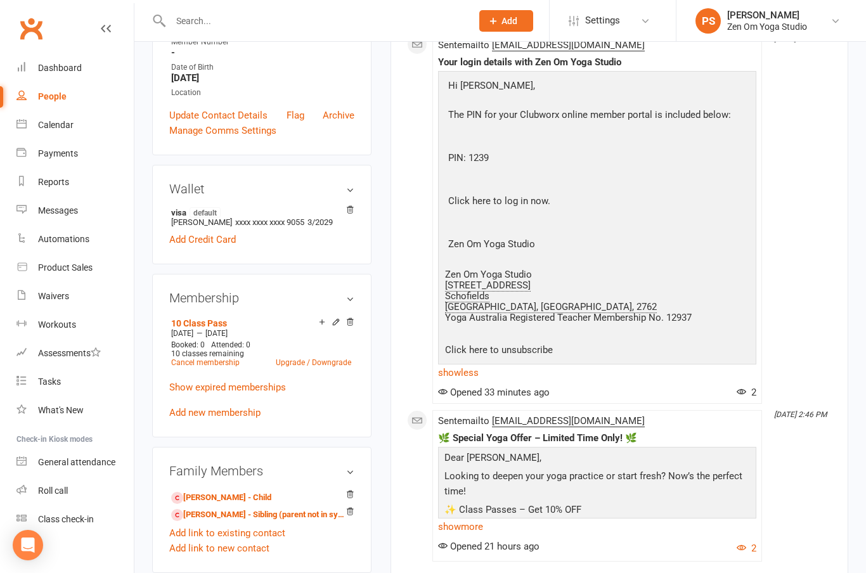
click at [746, 392] on icon at bounding box center [742, 392] width 10 height 10
click at [748, 391] on span "2" at bounding box center [747, 392] width 20 height 11
click at [766, 369] on div "This Month [DATE] 2:33 PM 10 Class Pass was added to [PERSON_NAME] by [PERSON_N…" at bounding box center [619, 270] width 425 height 581
click at [747, 397] on li "[DATE] 2:00 PM Sent email to [EMAIL_ADDRESS][DOMAIN_NAME] Your login details wi…" at bounding box center [597, 219] width 330 height 370
click at [749, 389] on span "2" at bounding box center [747, 392] width 20 height 11
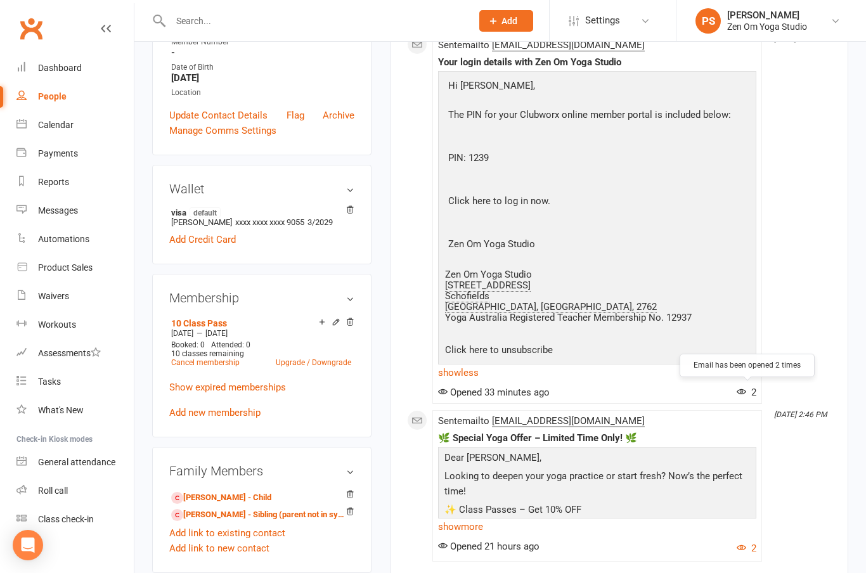
click at [59, 157] on div "Payments" at bounding box center [58, 153] width 40 height 10
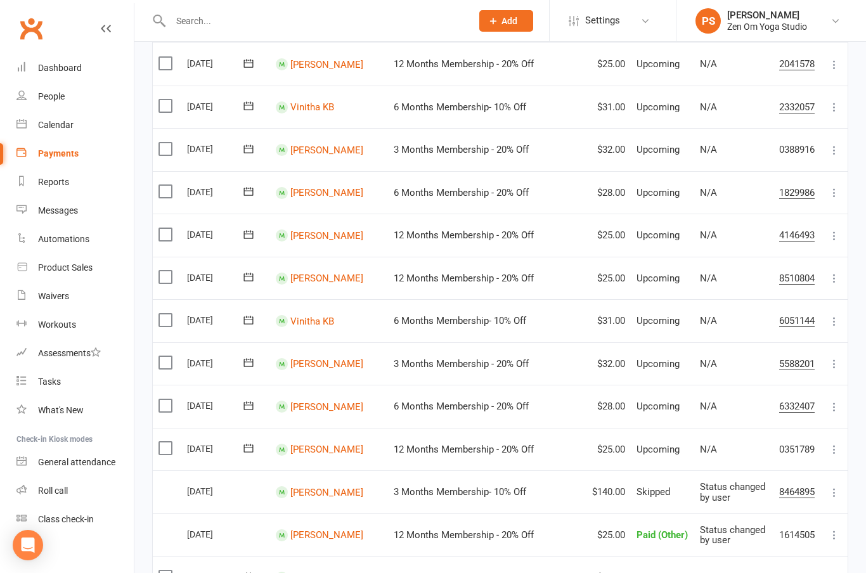
scroll to position [145, 0]
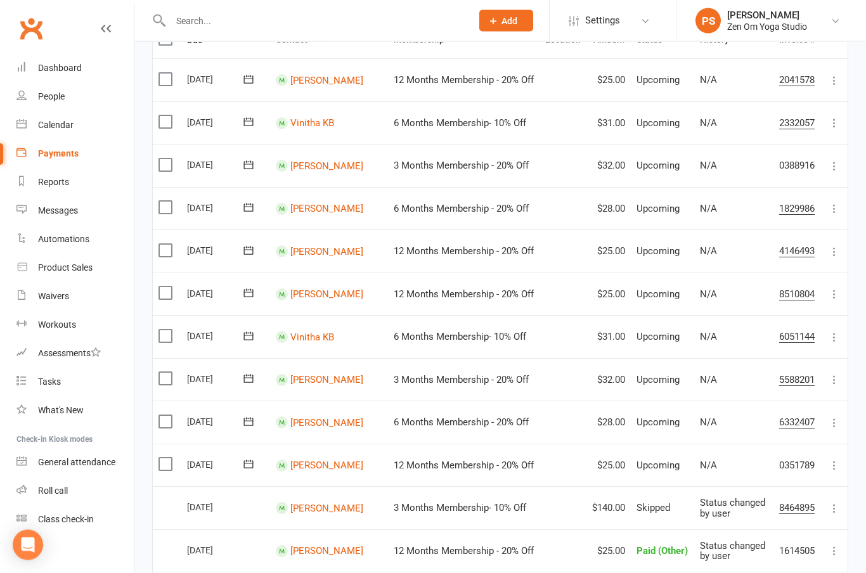
click at [61, 75] on link "Dashboard" at bounding box center [74, 68] width 117 height 29
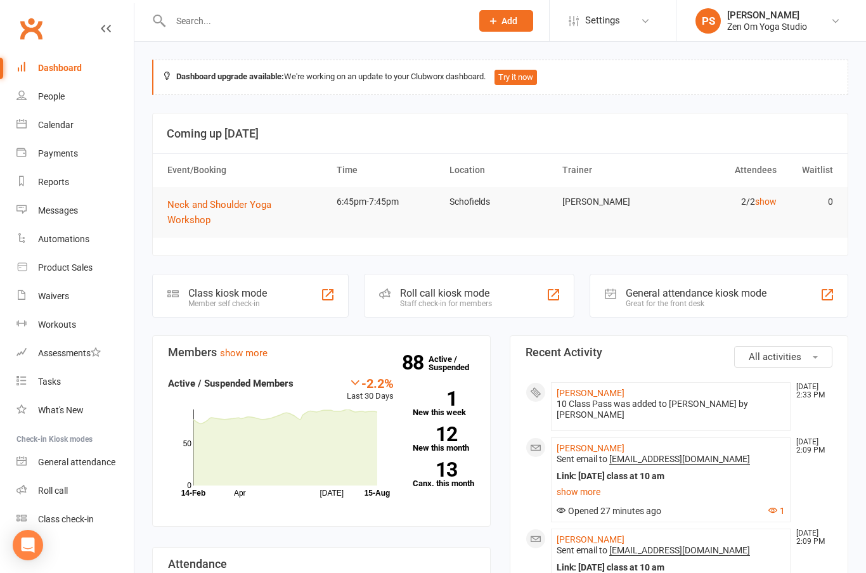
click at [249, 347] on link "show more" at bounding box center [244, 352] width 48 height 11
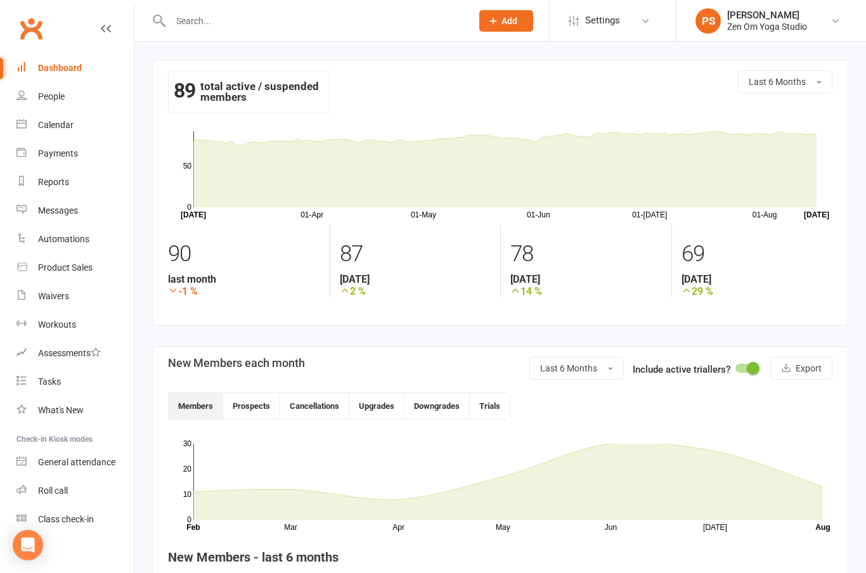
click at [67, 68] on div "Dashboard" at bounding box center [60, 68] width 44 height 10
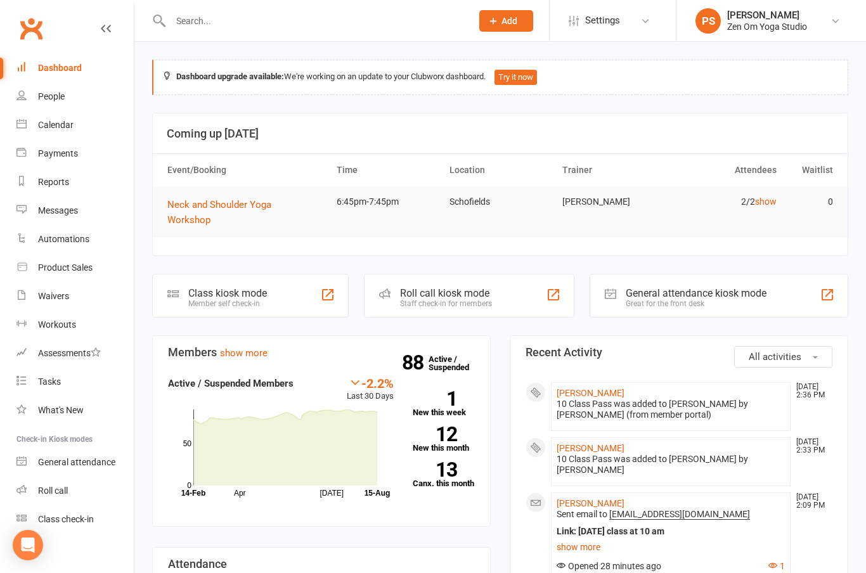
click at [614, 399] on div "10 Class Pass was added to [PERSON_NAME] by [PERSON_NAME] (from member portal)" at bounding box center [671, 410] width 228 height 22
click at [576, 388] on link "[PERSON_NAME]" at bounding box center [591, 393] width 68 height 10
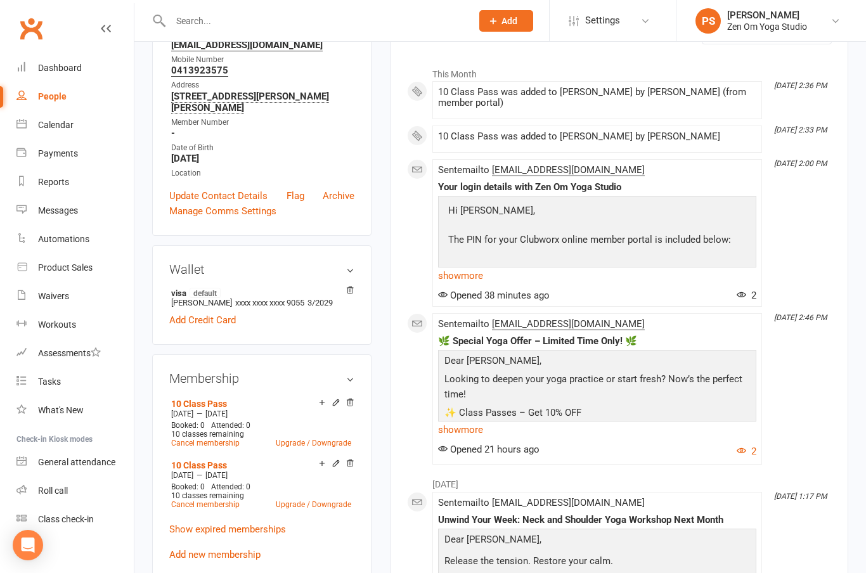
scroll to position [208, 0]
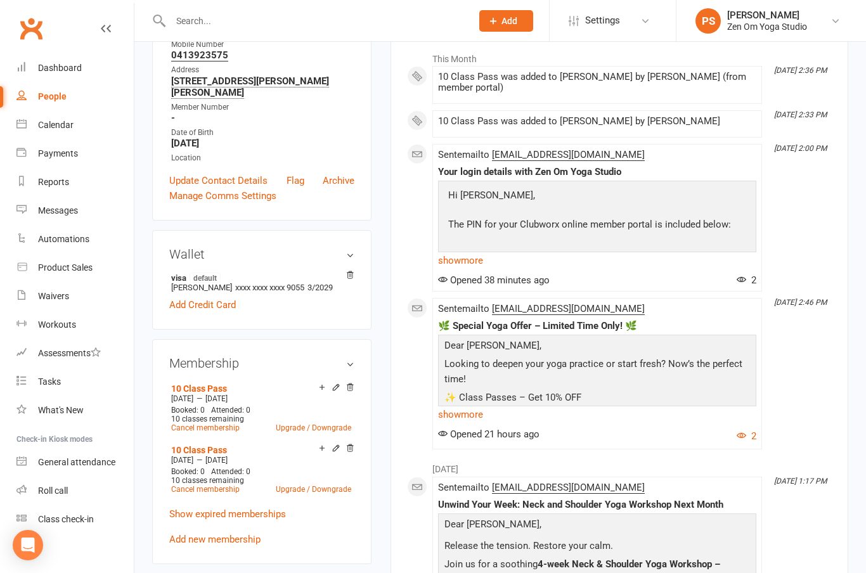
click at [63, 158] on div "Payments" at bounding box center [58, 153] width 40 height 10
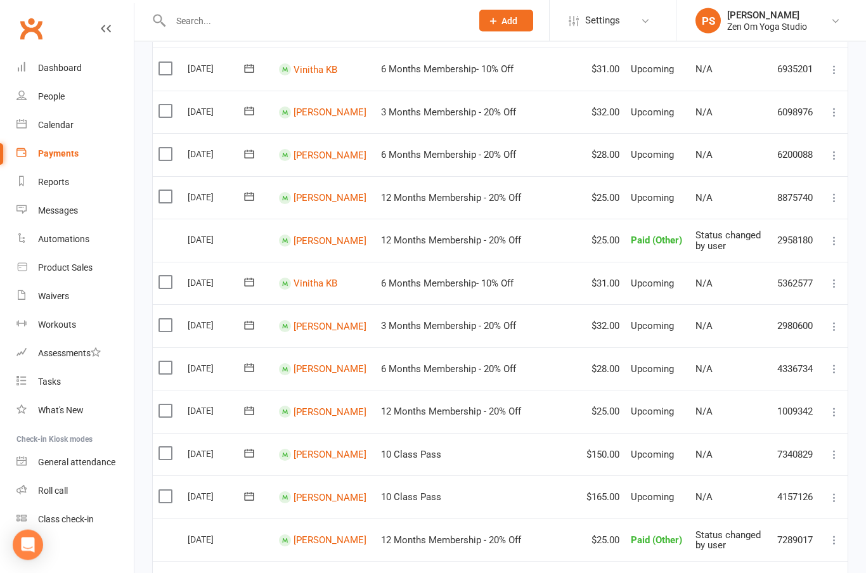
scroll to position [669, 0]
click at [321, 449] on link "[PERSON_NAME]" at bounding box center [330, 454] width 73 height 11
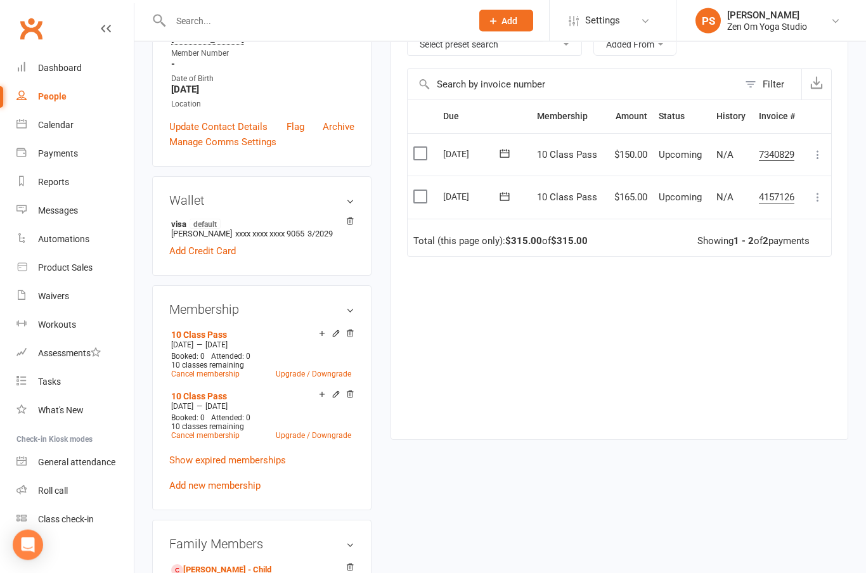
scroll to position [262, 0]
click at [333, 390] on icon at bounding box center [336, 394] width 9 height 9
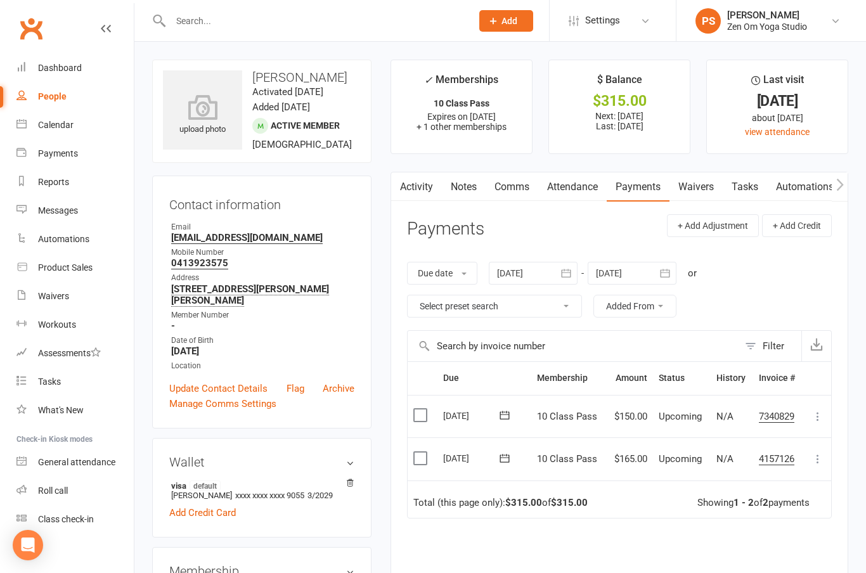
click at [60, 205] on link "Messages" at bounding box center [74, 211] width 117 height 29
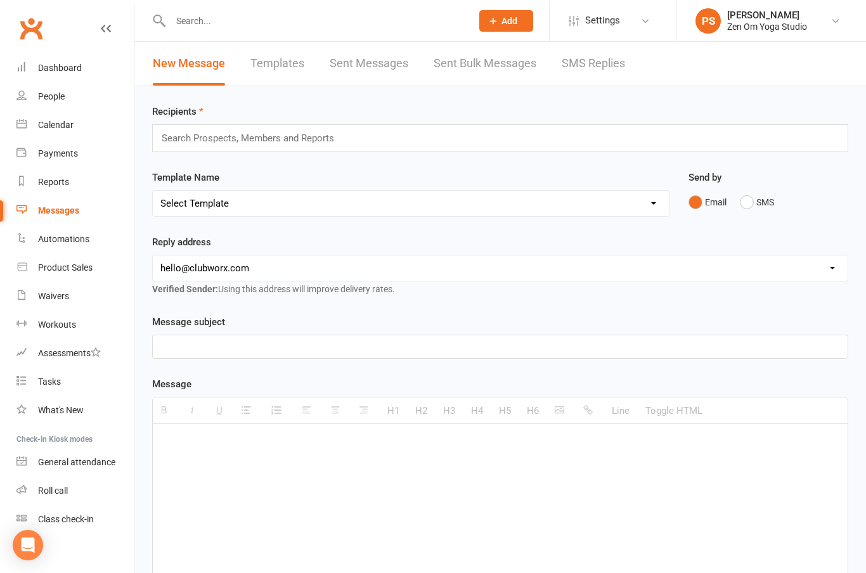
click at [60, 208] on div "Messages" at bounding box center [58, 210] width 41 height 10
click at [53, 211] on div "Messages" at bounding box center [58, 210] width 41 height 10
click at [64, 208] on div "Messages" at bounding box center [58, 210] width 41 height 10
click at [69, 116] on link "Calendar" at bounding box center [74, 125] width 117 height 29
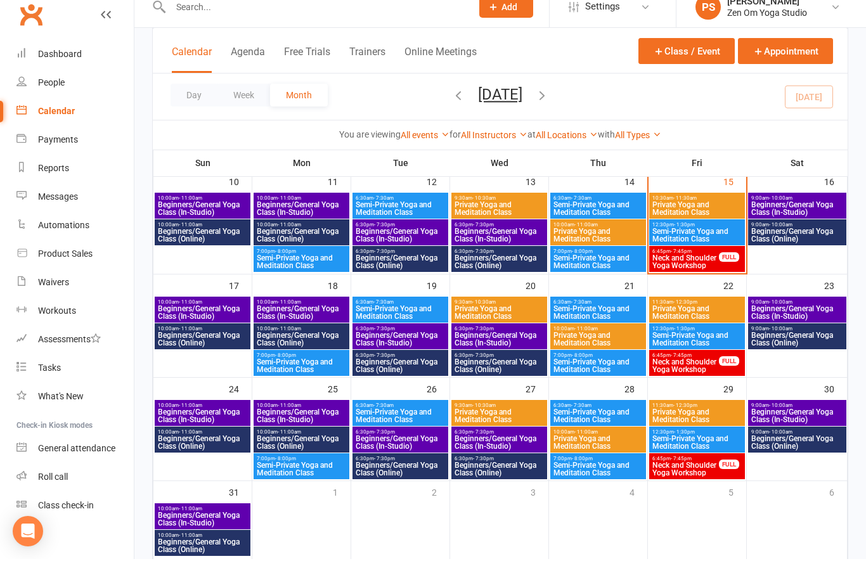
scroll to position [358, 0]
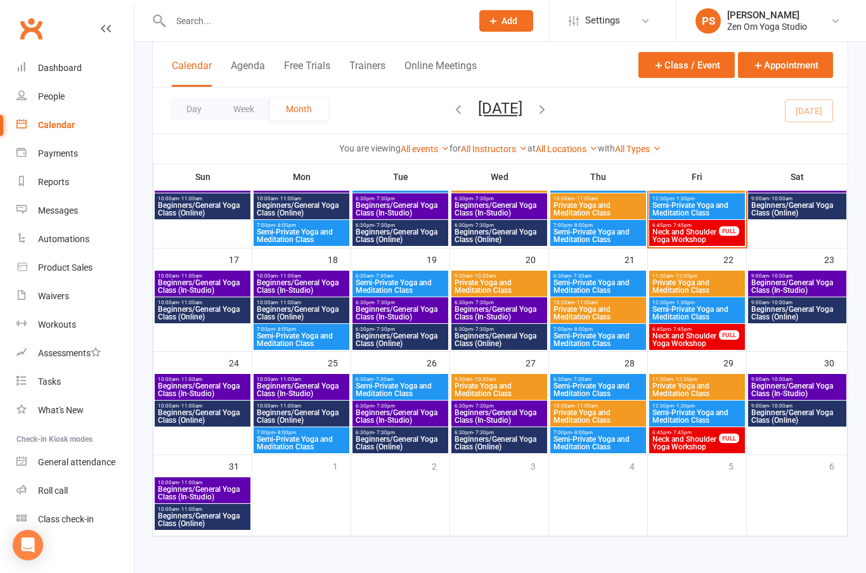
click at [60, 71] on div "Dashboard" at bounding box center [60, 68] width 44 height 10
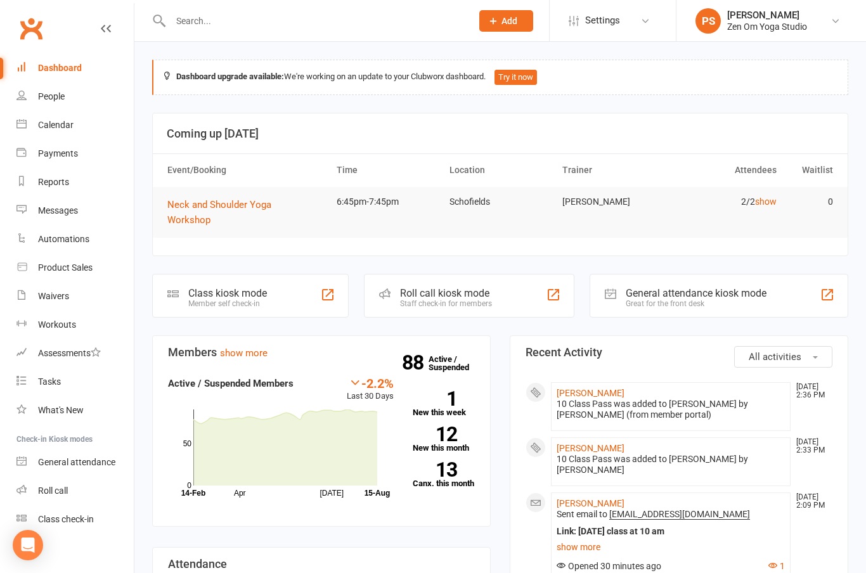
click at [576, 388] on link "[PERSON_NAME]" at bounding box center [591, 393] width 68 height 10
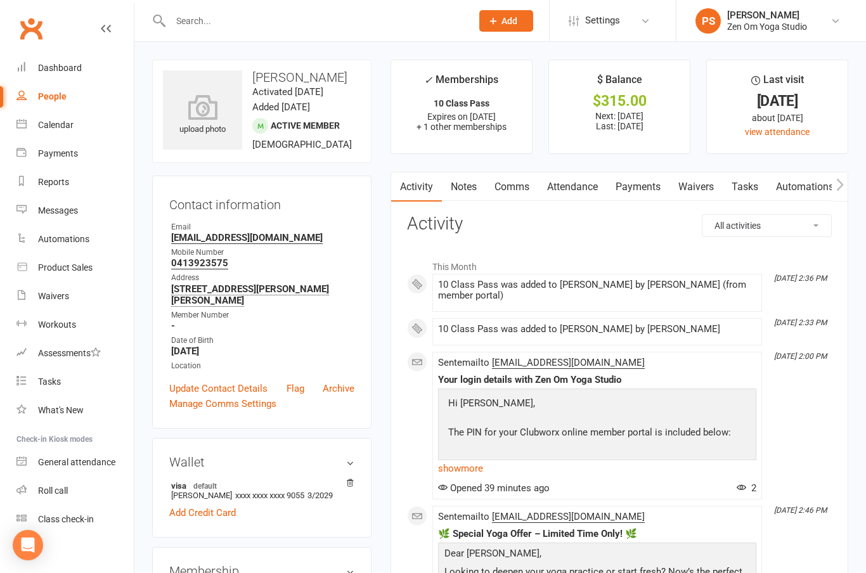
click at [645, 187] on link "Payments" at bounding box center [638, 186] width 63 height 29
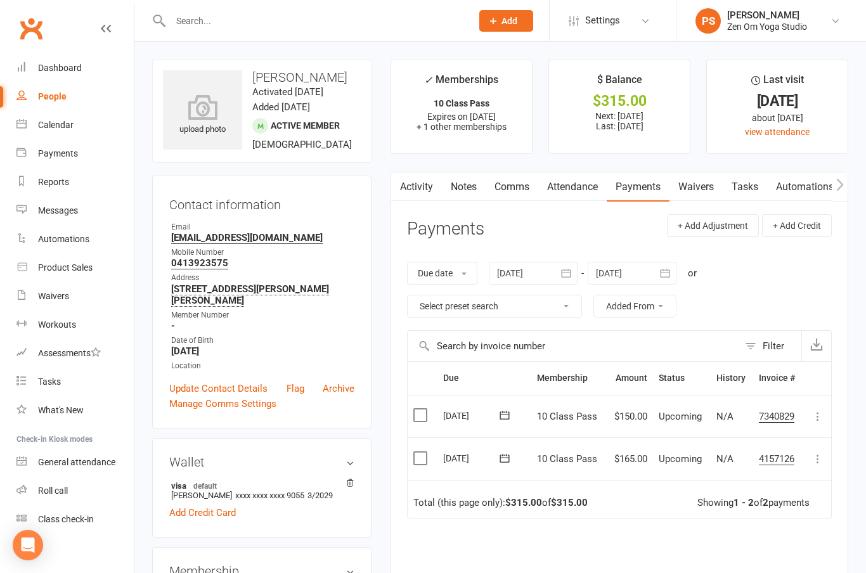
click at [814, 453] on icon at bounding box center [817, 459] width 13 height 13
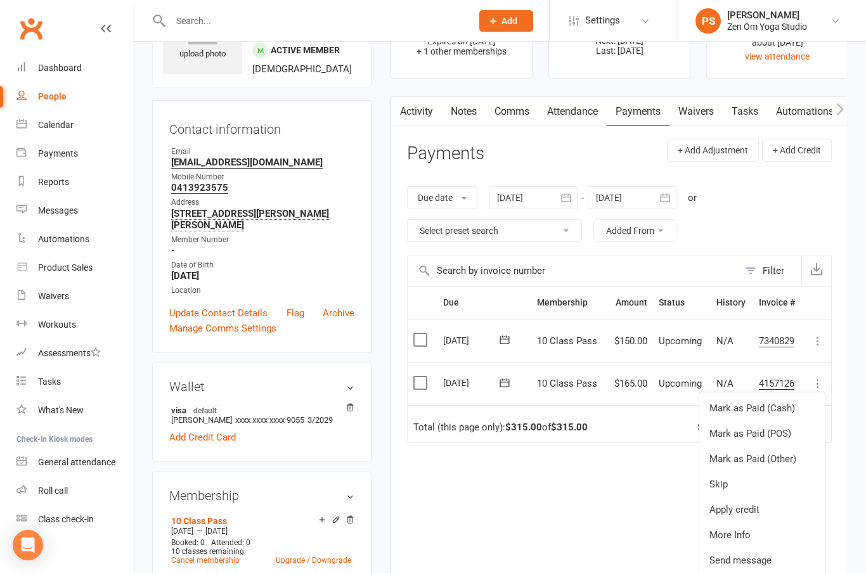
scroll to position [52, 0]
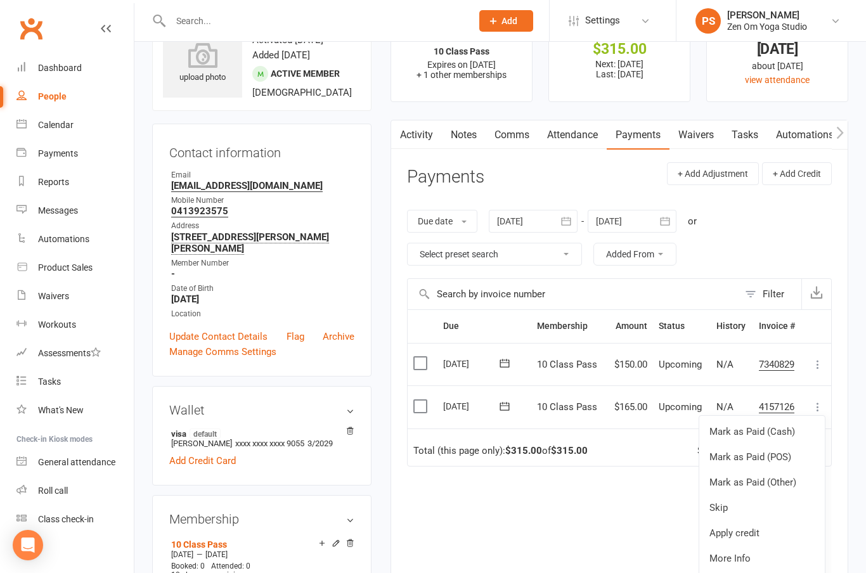
click at [723, 501] on link "Skip" at bounding box center [762, 507] width 126 height 25
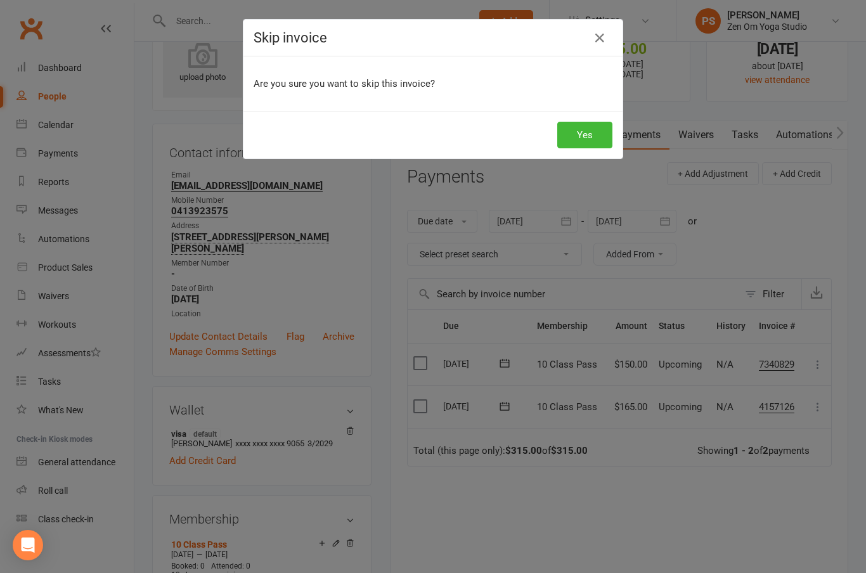
click at [592, 129] on button "Yes" at bounding box center [584, 135] width 55 height 27
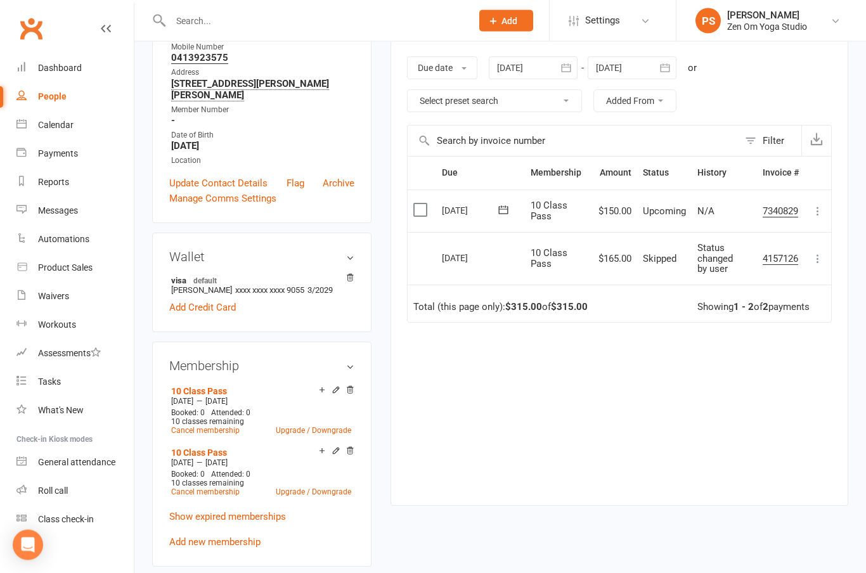
scroll to position [205, 0]
click at [335, 448] on icon at bounding box center [336, 451] width 6 height 6
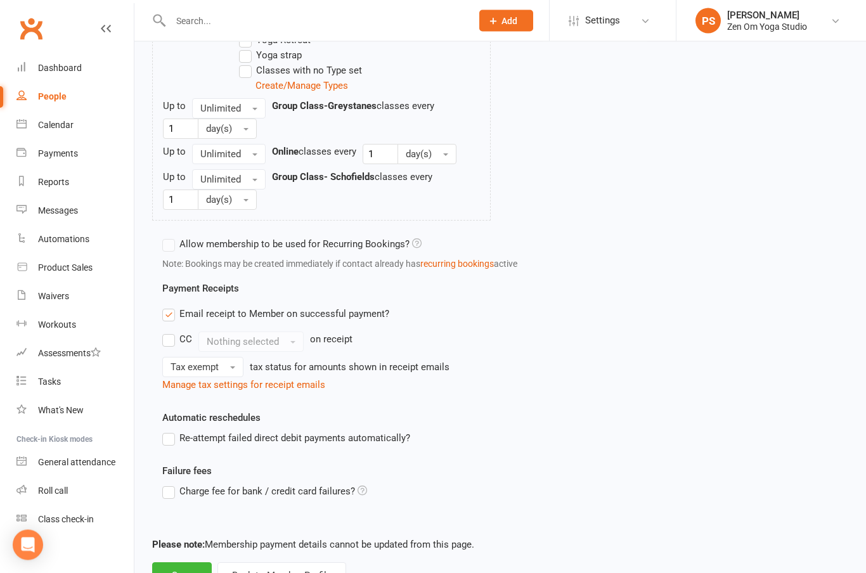
scroll to position [684, 0]
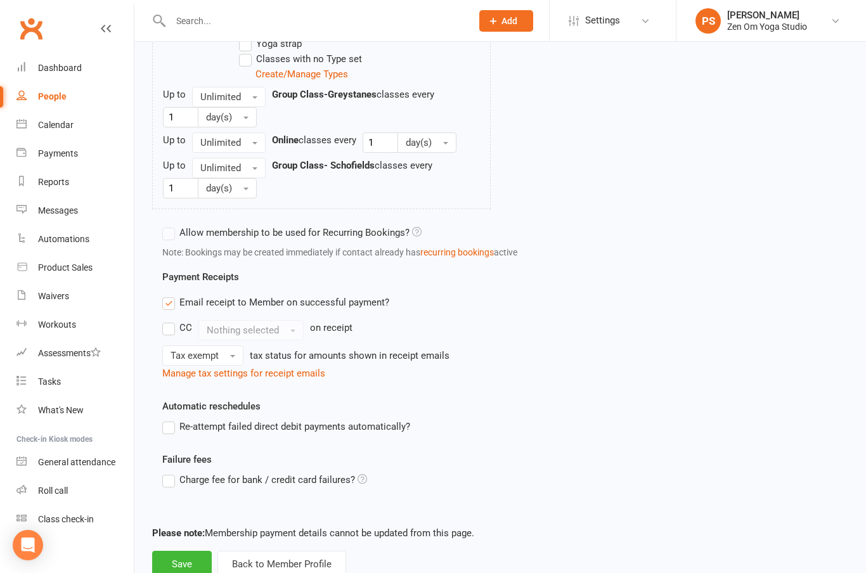
click at [273, 567] on button "Back to Member Profile" at bounding box center [281, 564] width 129 height 27
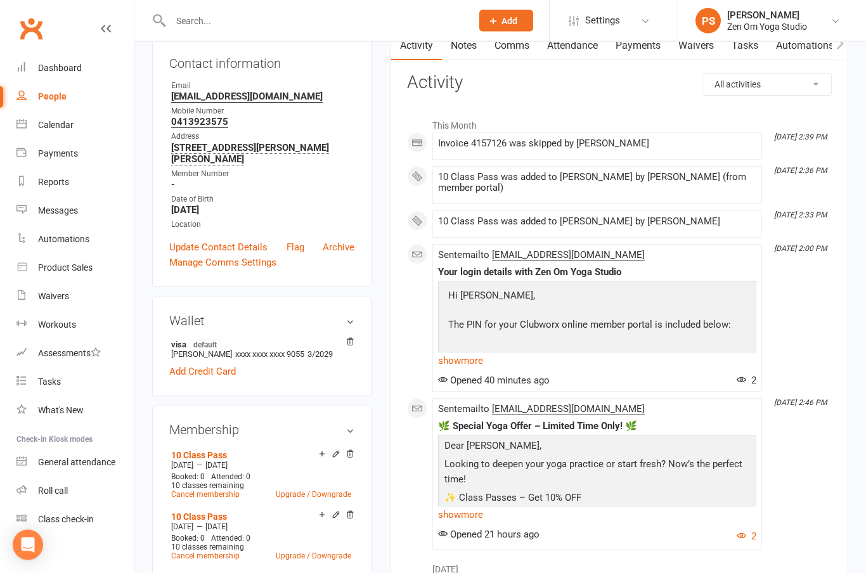
scroll to position [141, 0]
click at [351, 512] on icon at bounding box center [350, 515] width 6 height 7
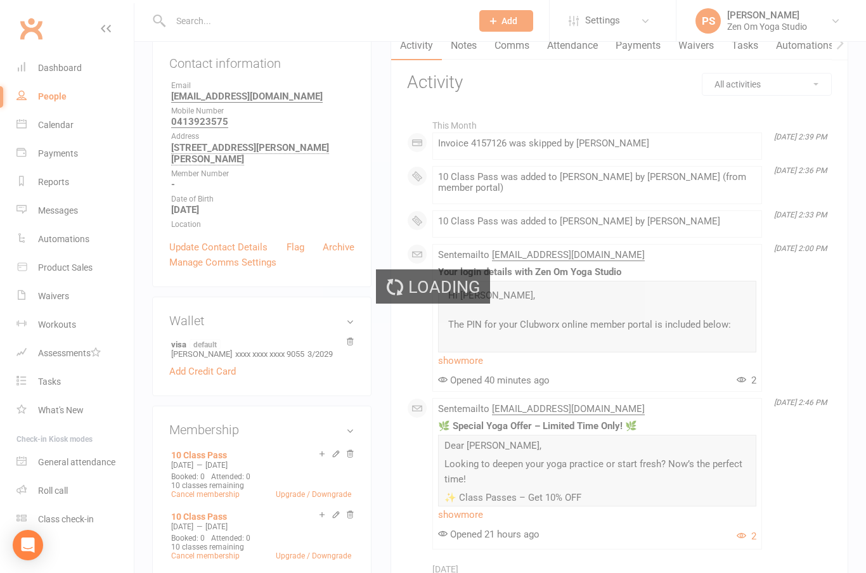
scroll to position [192, 0]
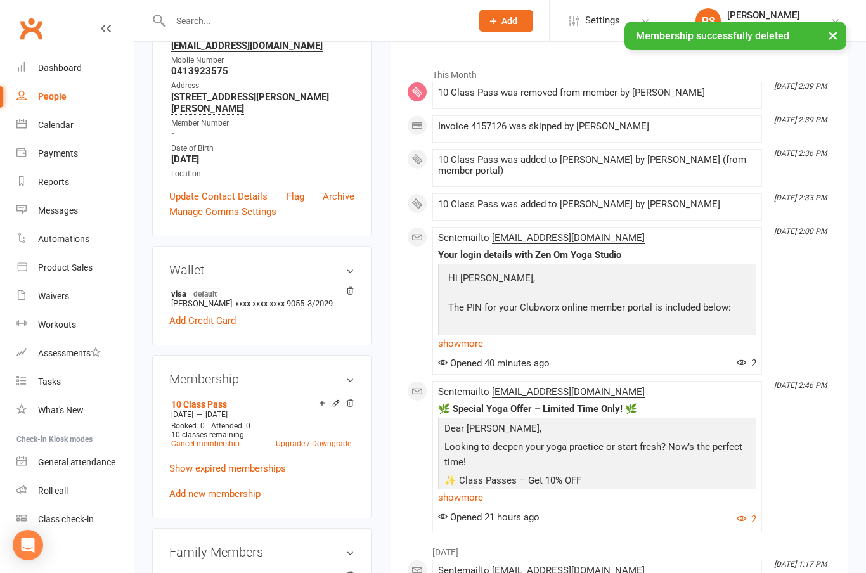
click at [61, 153] on div "Payments" at bounding box center [58, 153] width 40 height 10
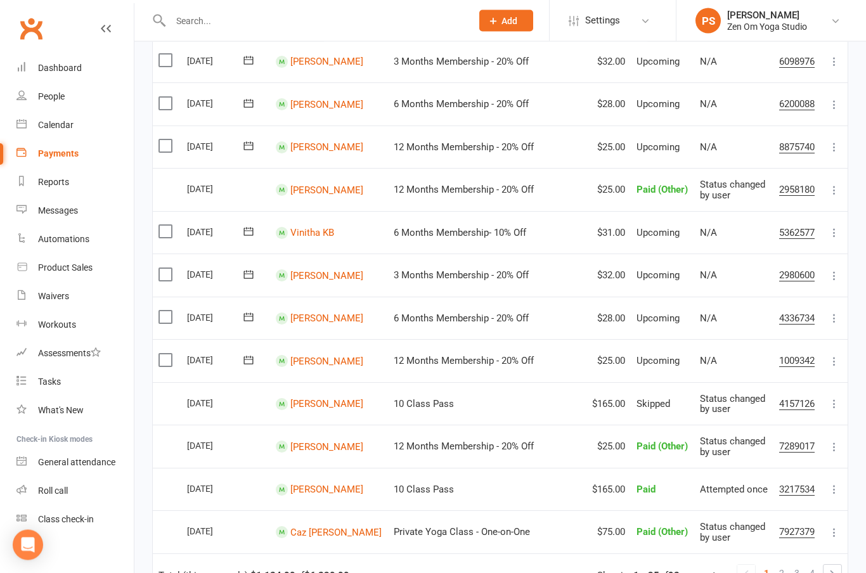
scroll to position [720, 0]
click at [318, 398] on link "[PERSON_NAME]" at bounding box center [326, 403] width 73 height 11
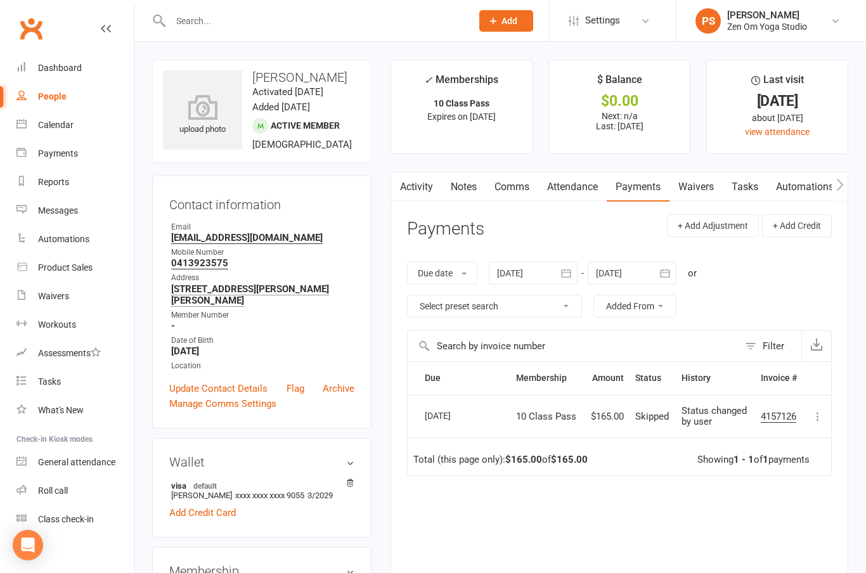
click at [820, 410] on icon at bounding box center [817, 416] width 13 height 13
click at [574, 22] on icon at bounding box center [574, 21] width 10 height 10
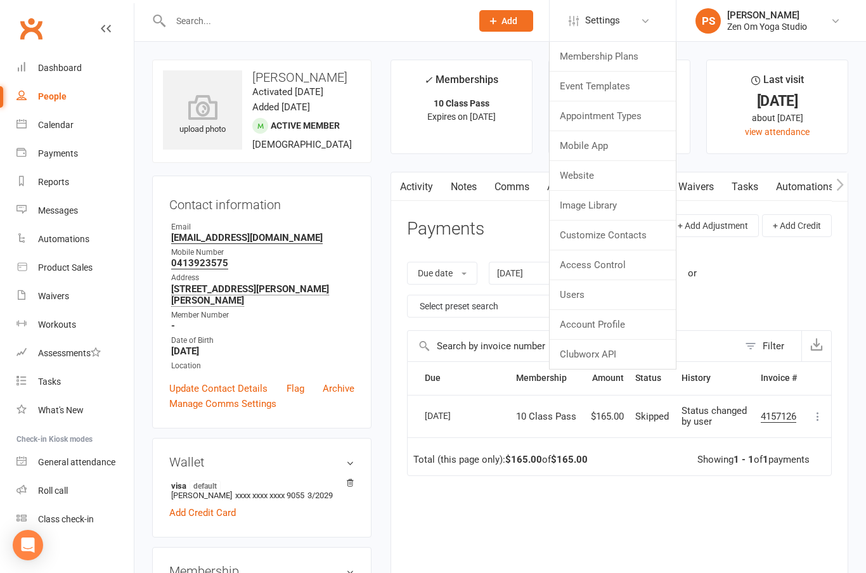
click at [607, 61] on link "Membership Plans" at bounding box center [613, 56] width 126 height 29
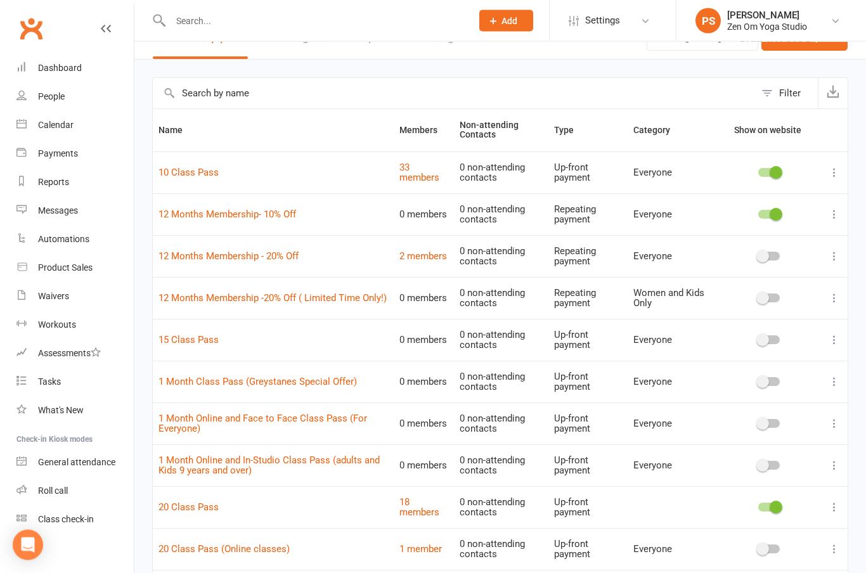
scroll to position [43, 0]
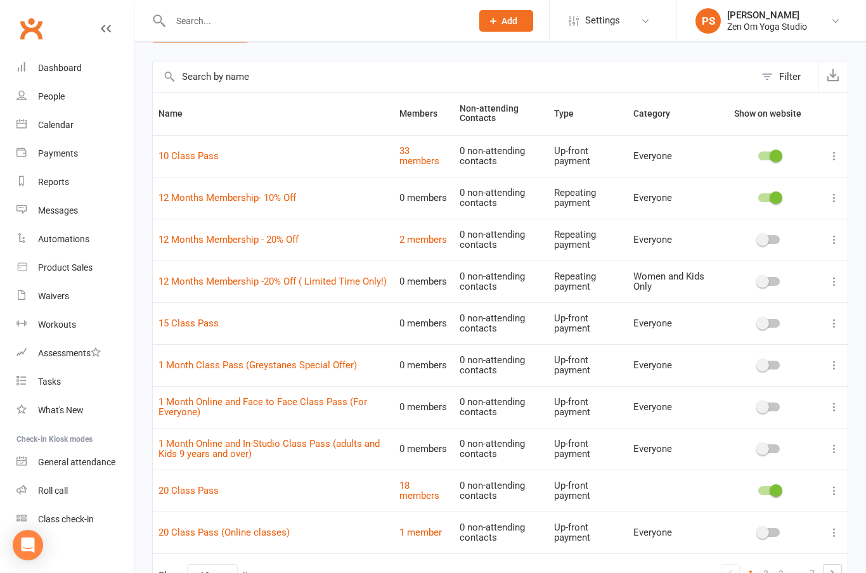
click at [424, 155] on link "33 members" at bounding box center [419, 156] width 40 height 22
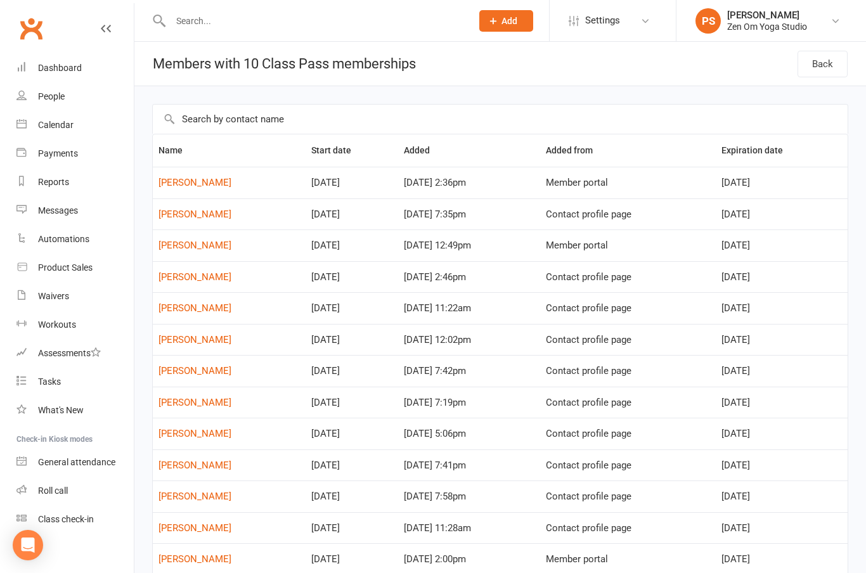
click at [577, 22] on icon at bounding box center [574, 21] width 10 height 10
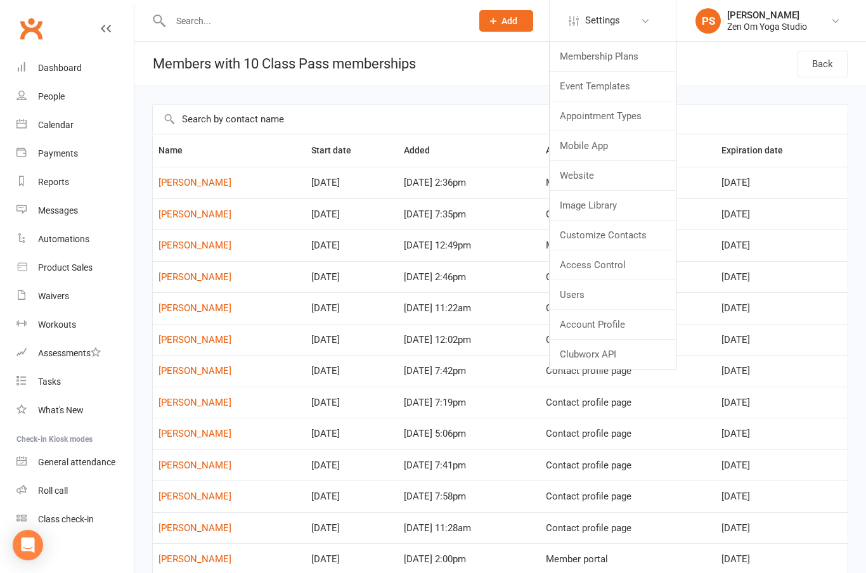
click at [612, 58] on link "Membership Plans" at bounding box center [613, 56] width 126 height 29
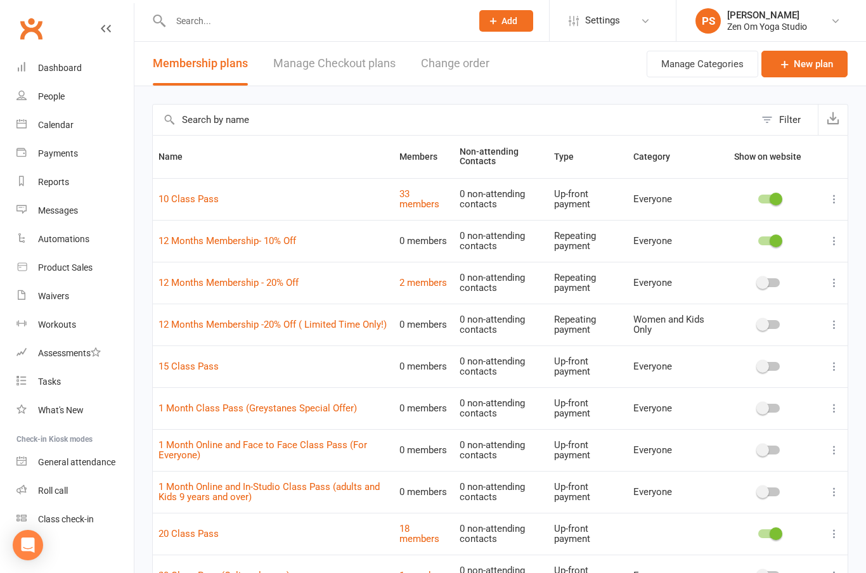
click at [186, 201] on link "10 Class Pass" at bounding box center [188, 198] width 60 height 11
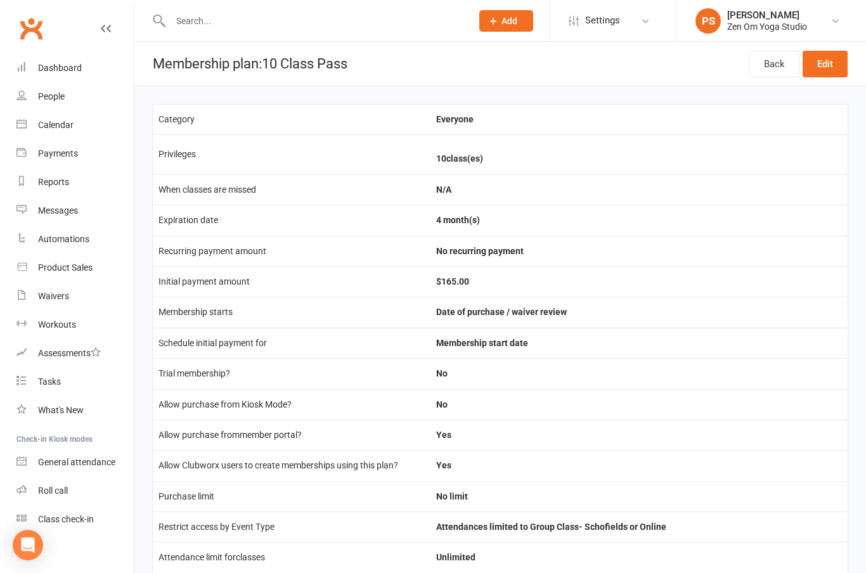
click at [830, 65] on link "Edit" at bounding box center [825, 64] width 45 height 27
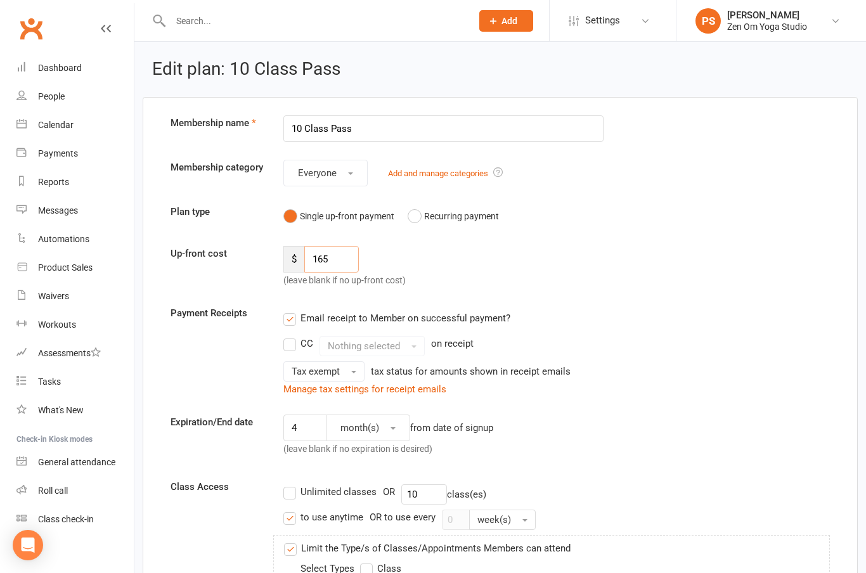
click at [345, 258] on input "165" at bounding box center [331, 259] width 55 height 27
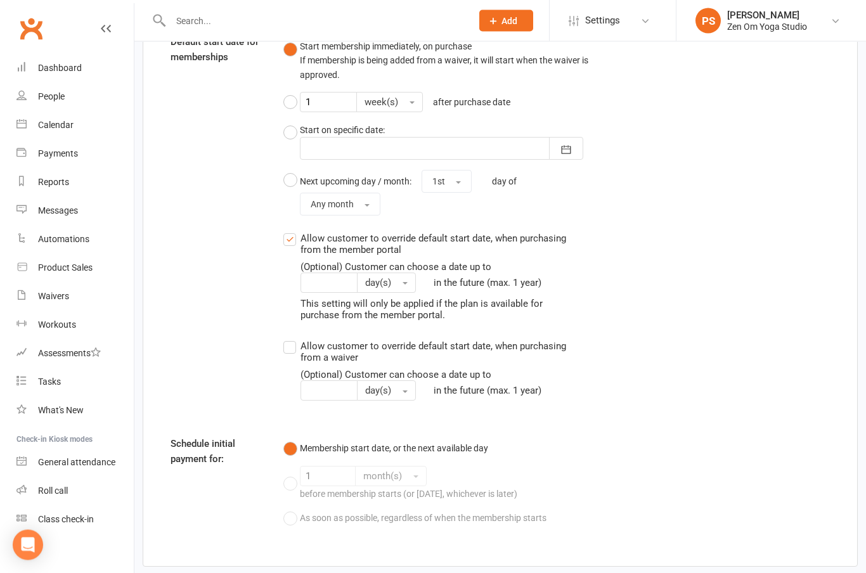
scroll to position [1375, 0]
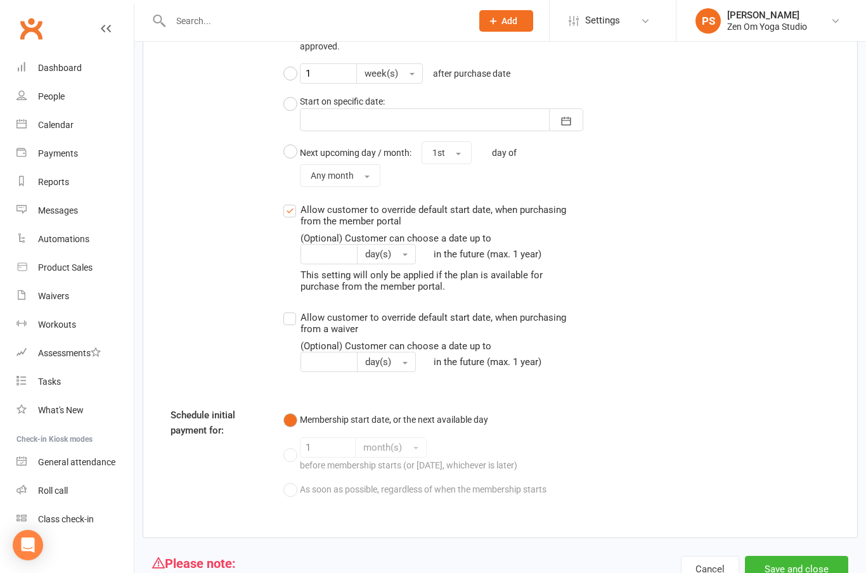
type input "150"
click at [807, 556] on button "Save and close" at bounding box center [796, 569] width 103 height 27
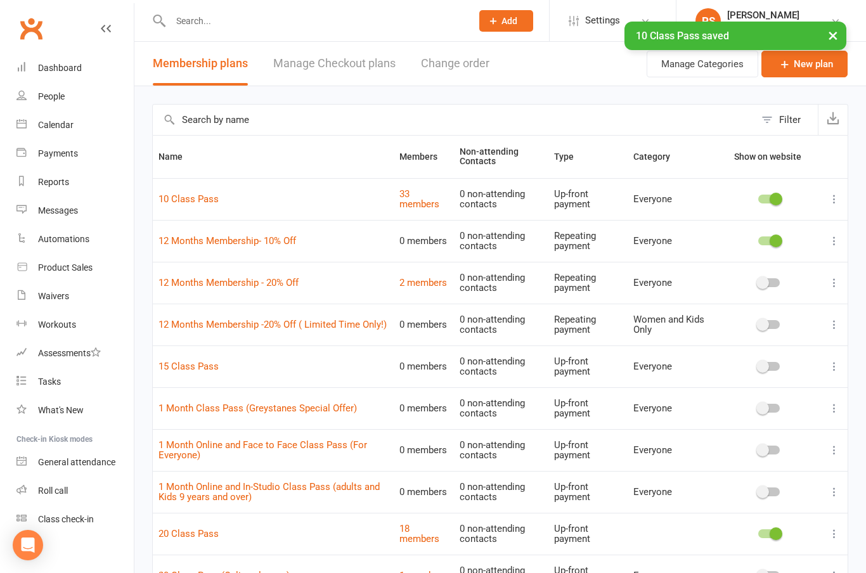
click at [60, 128] on div "Calendar" at bounding box center [56, 125] width 36 height 10
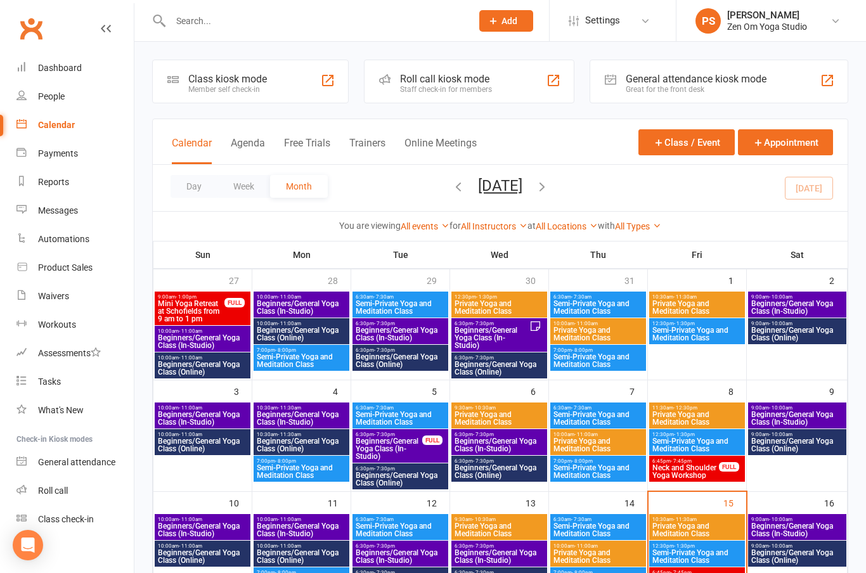
click at [60, 70] on div "Dashboard" at bounding box center [60, 68] width 44 height 10
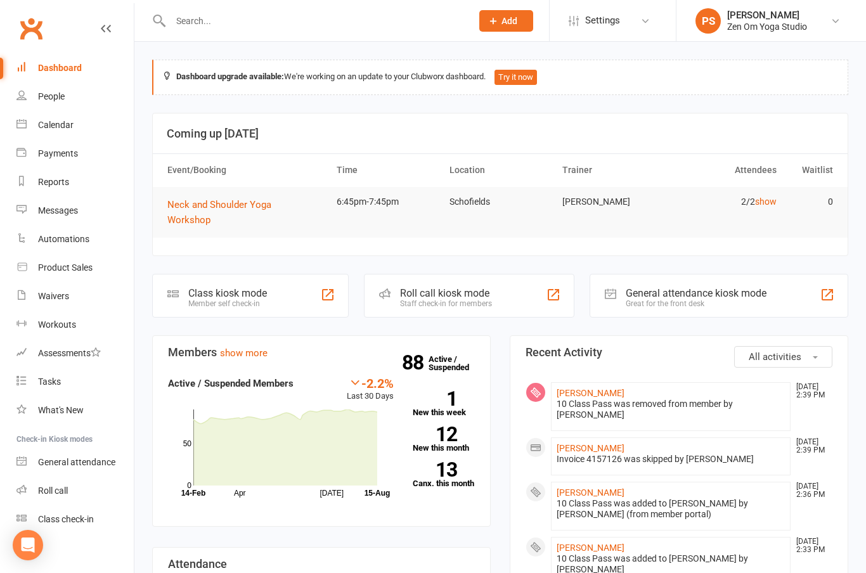
click at [578, 388] on link "[PERSON_NAME]" at bounding box center [591, 393] width 68 height 10
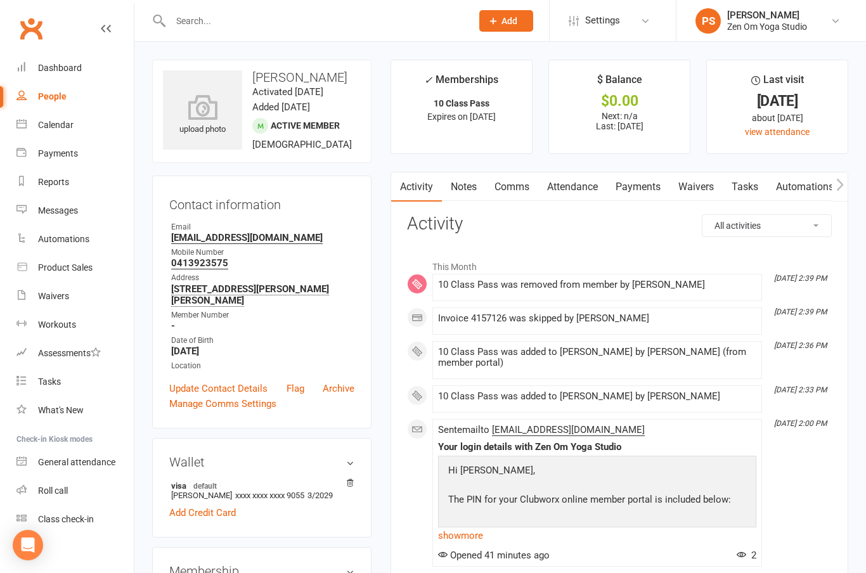
click at [631, 184] on link "Payments" at bounding box center [638, 186] width 63 height 29
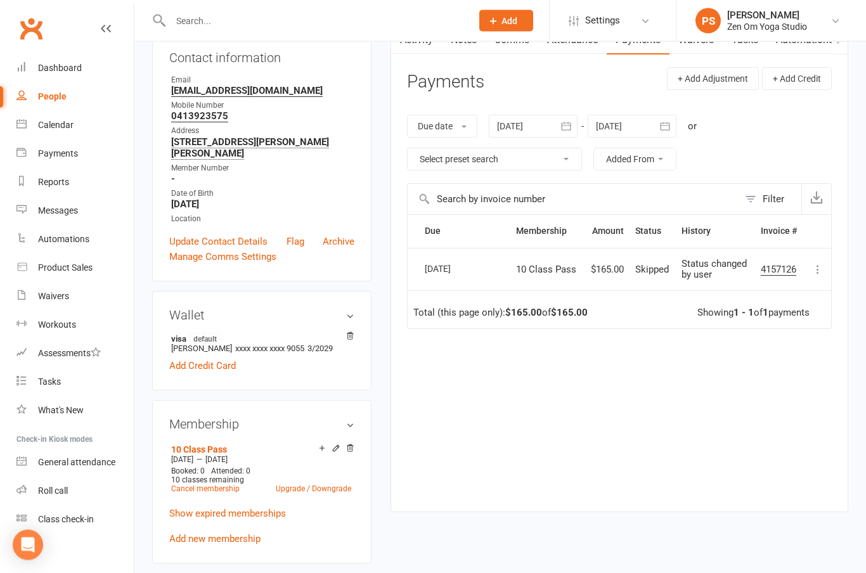
scroll to position [147, 0]
click at [822, 267] on icon at bounding box center [817, 269] width 13 height 13
click at [616, 496] on div "Activity Notes Comms Attendance Payments Waivers Tasks Automations Workouts Cre…" at bounding box center [620, 268] width 458 height 487
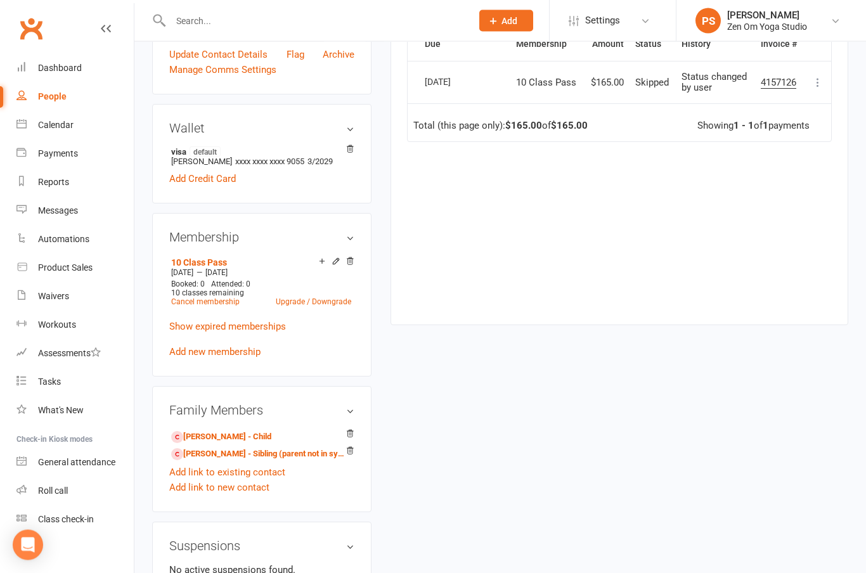
scroll to position [335, 0]
click at [62, 153] on div "Payments" at bounding box center [58, 153] width 40 height 10
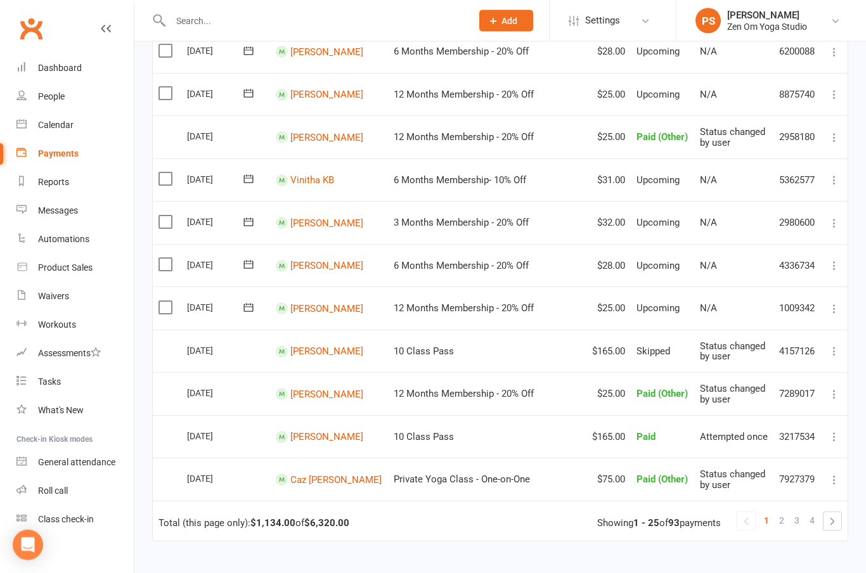
scroll to position [785, 0]
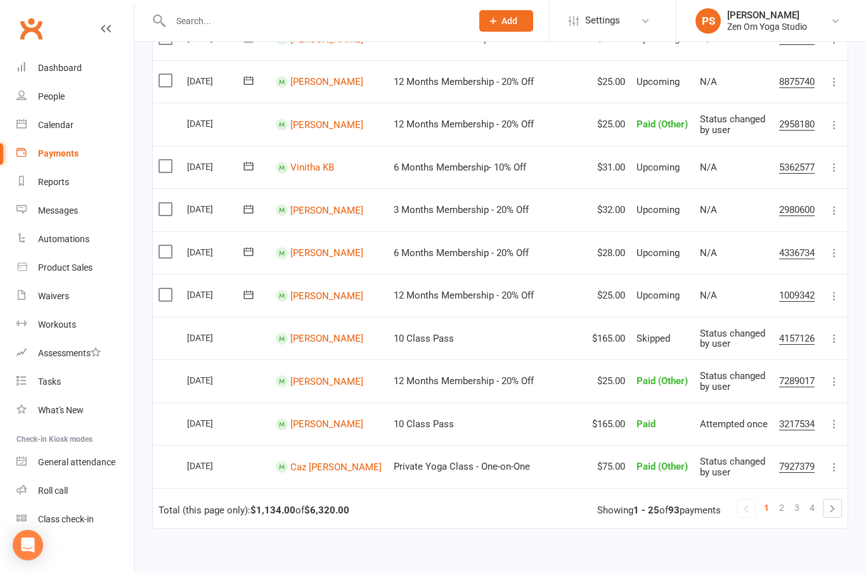
click at [58, 71] on div "Dashboard" at bounding box center [60, 68] width 44 height 10
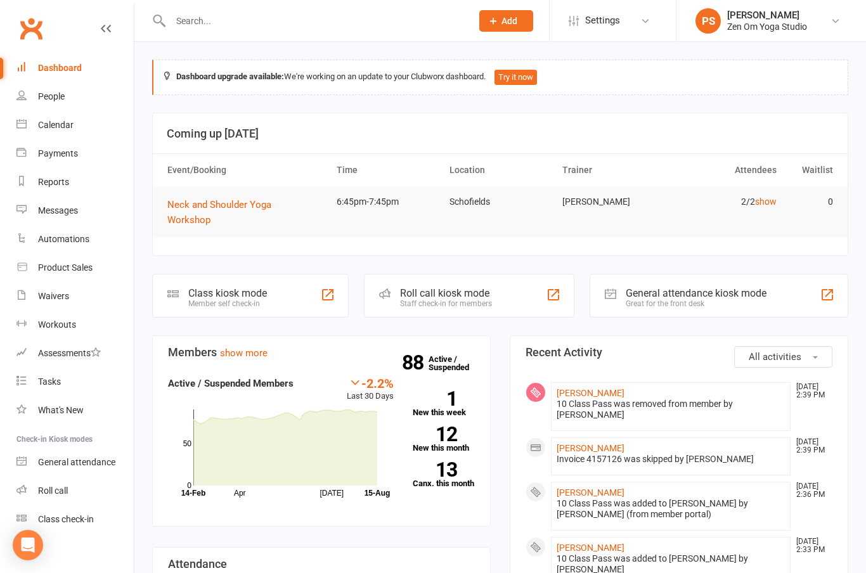
click at [576, 388] on link "[PERSON_NAME]" at bounding box center [591, 393] width 68 height 10
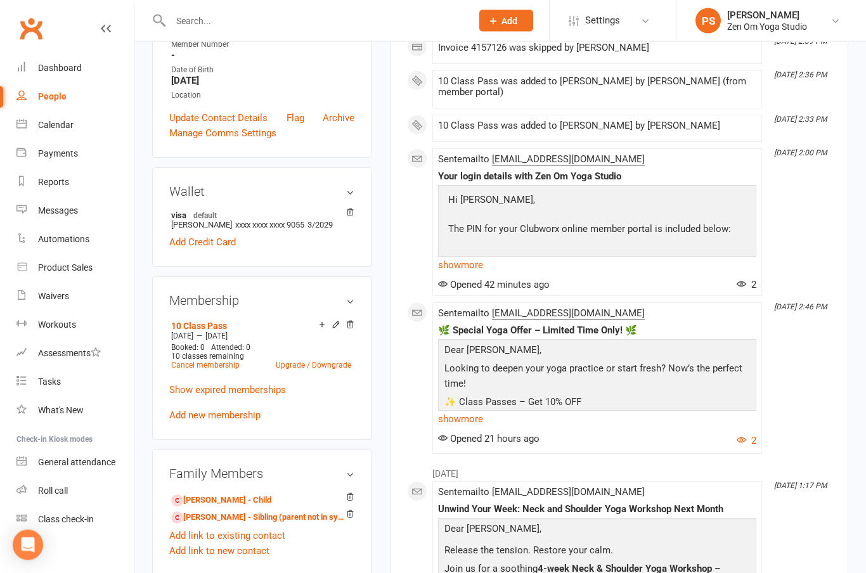
scroll to position [271, 0]
click at [349, 321] on icon at bounding box center [350, 324] width 6 height 7
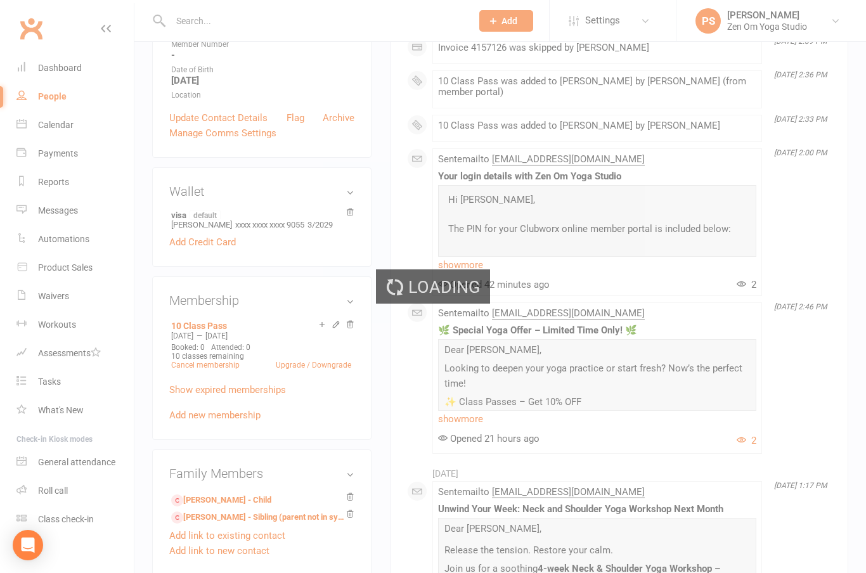
scroll to position [321, 0]
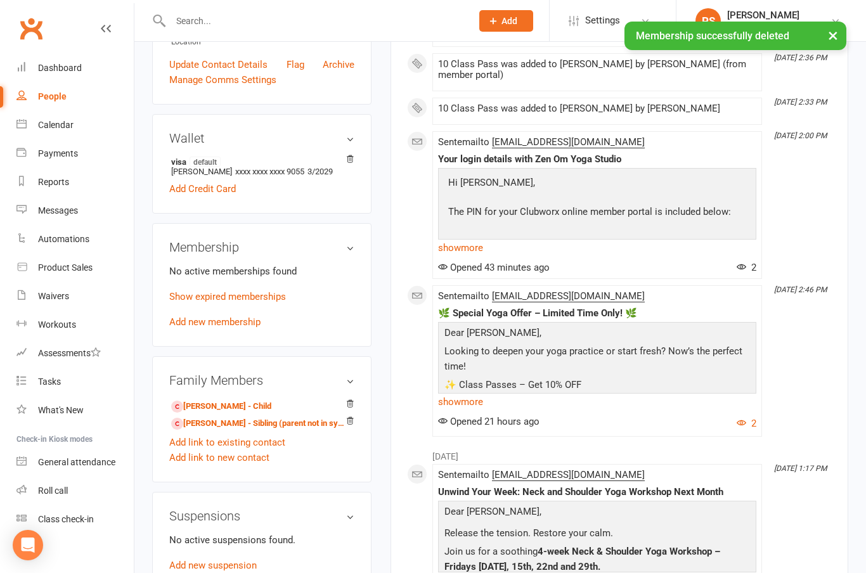
click at [242, 316] on link "Add new membership" at bounding box center [214, 321] width 91 height 11
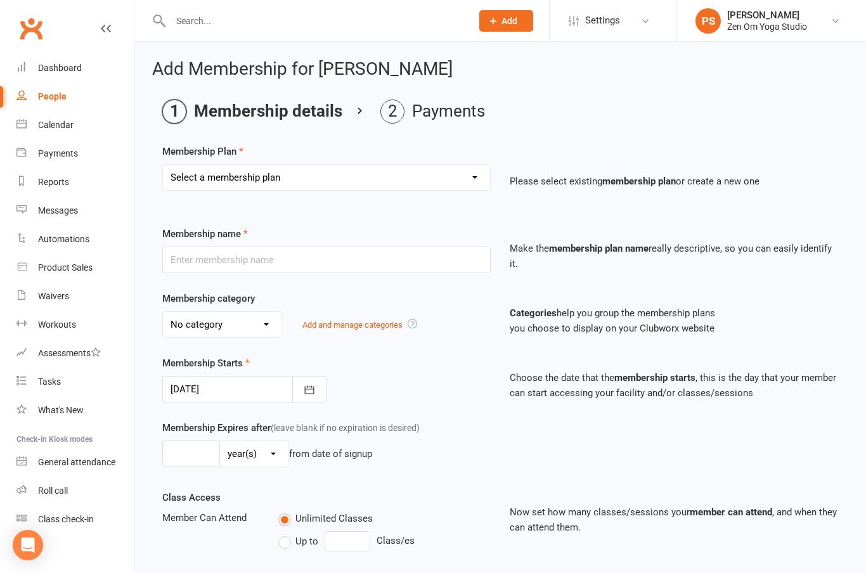
click at [472, 185] on select "Select a membership plan Create new Membership Plan Casual Pass 8 Class Pass 10…" at bounding box center [326, 177] width 327 height 25
select select "3"
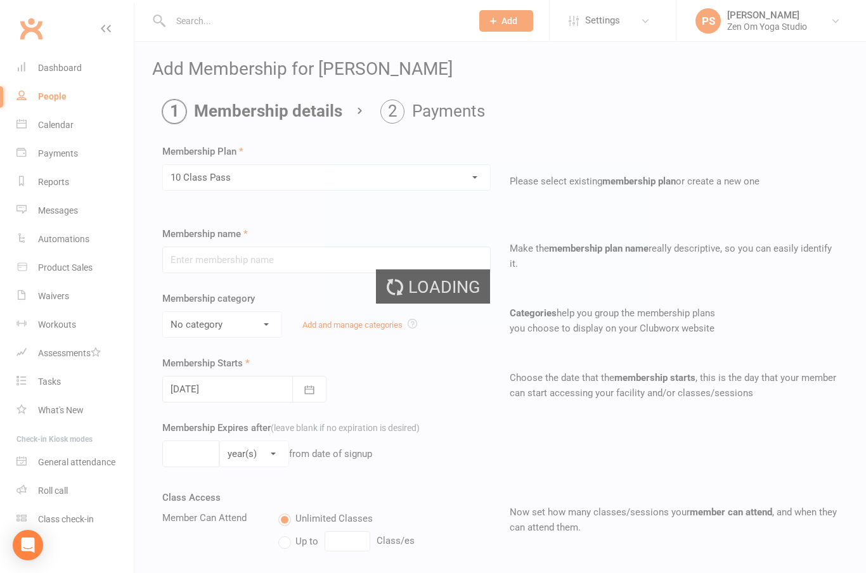
type input "10 Class Pass"
select select "0"
type input "4"
select select "2"
type input "10"
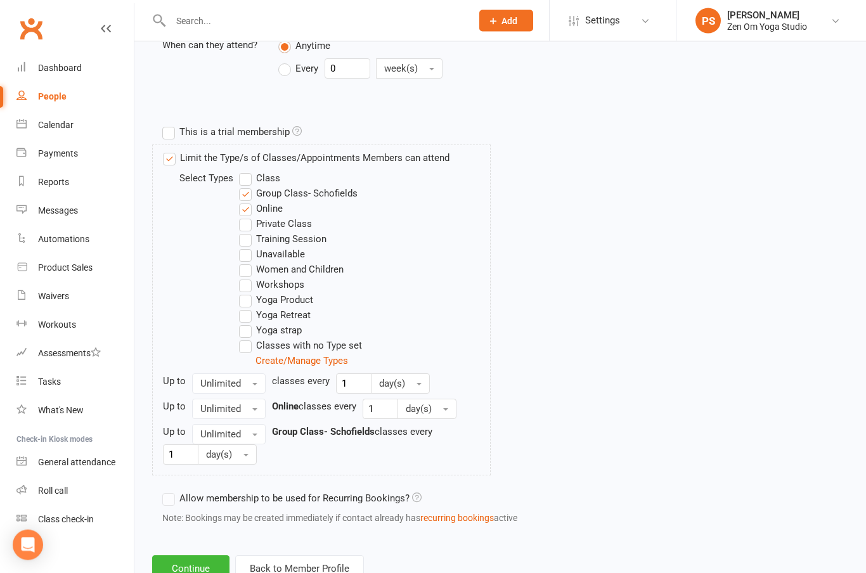
scroll to position [541, 0]
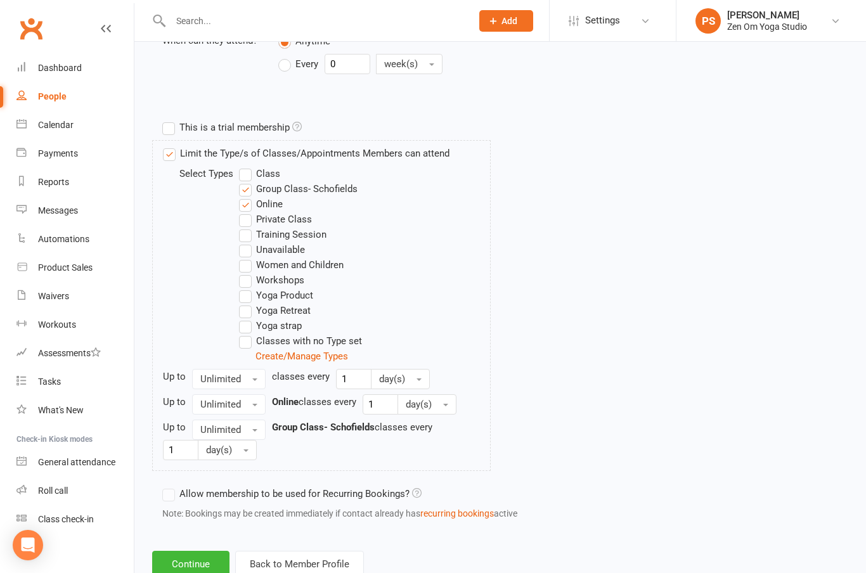
click at [197, 565] on button "Continue" at bounding box center [190, 564] width 77 height 27
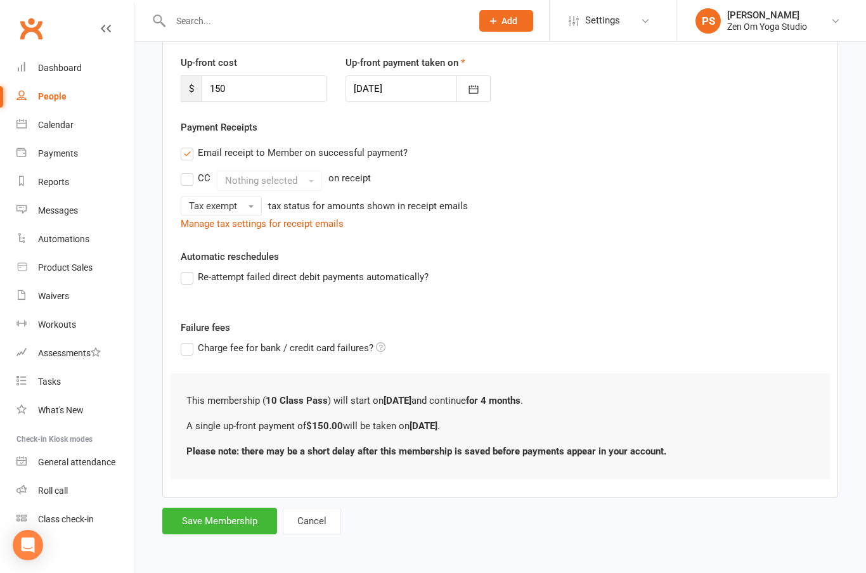
scroll to position [0, 0]
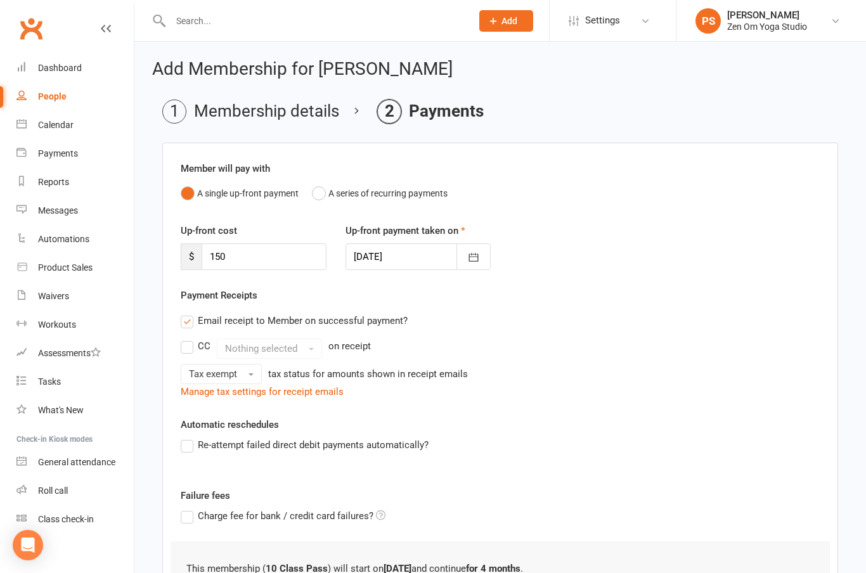
click at [481, 255] on button "button" at bounding box center [473, 256] width 34 height 27
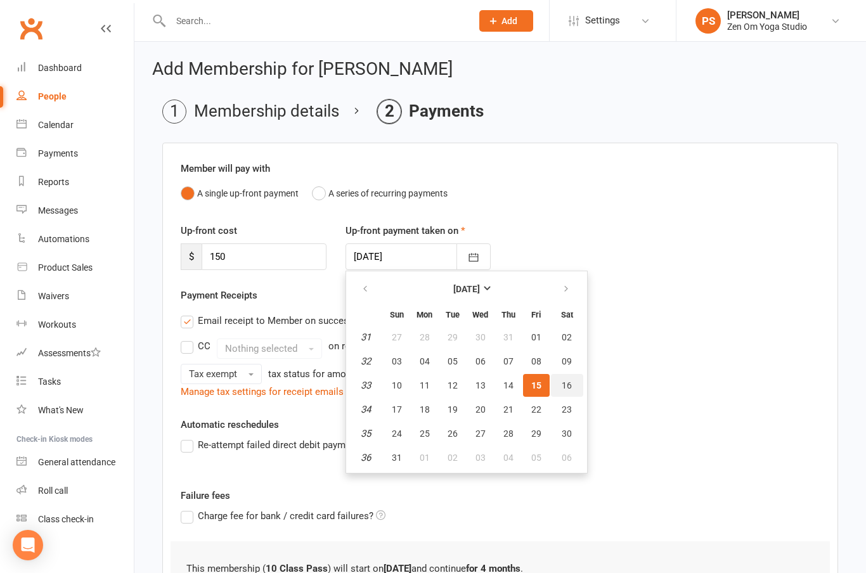
click at [564, 386] on span "16" at bounding box center [567, 385] width 10 height 10
type input "[DATE]"
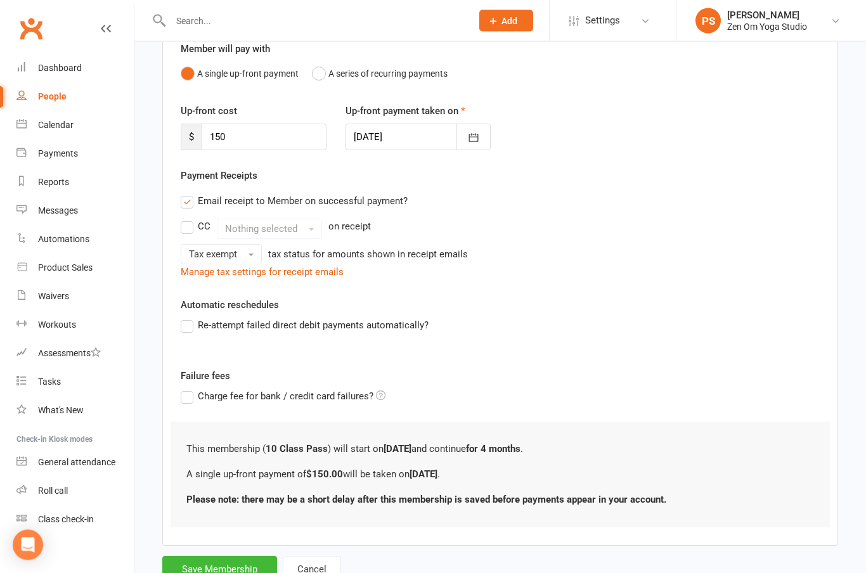
scroll to position [127, 0]
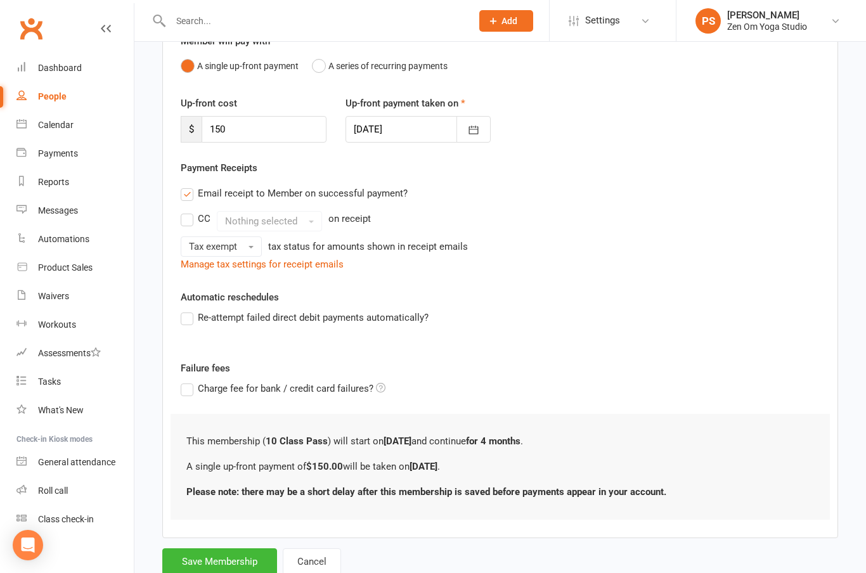
click at [228, 562] on button "Save Membership" at bounding box center [219, 561] width 115 height 27
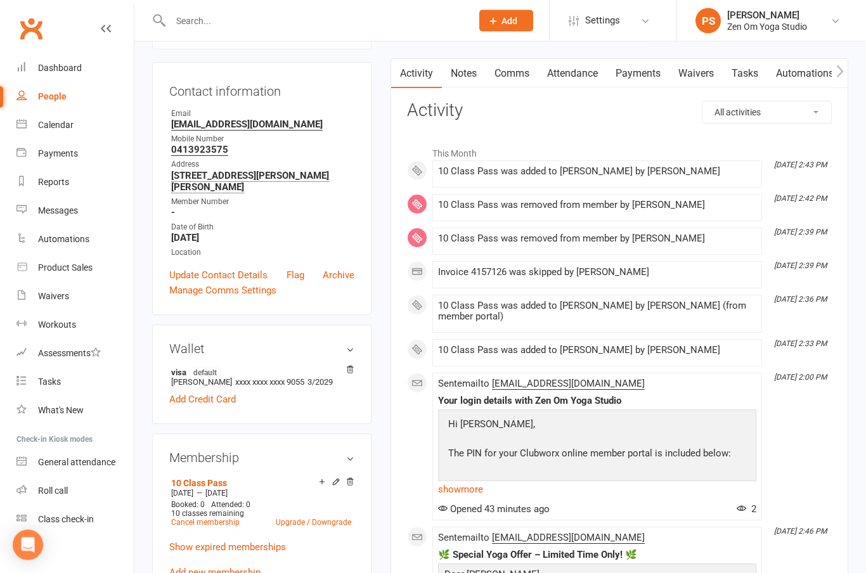
scroll to position [114, 0]
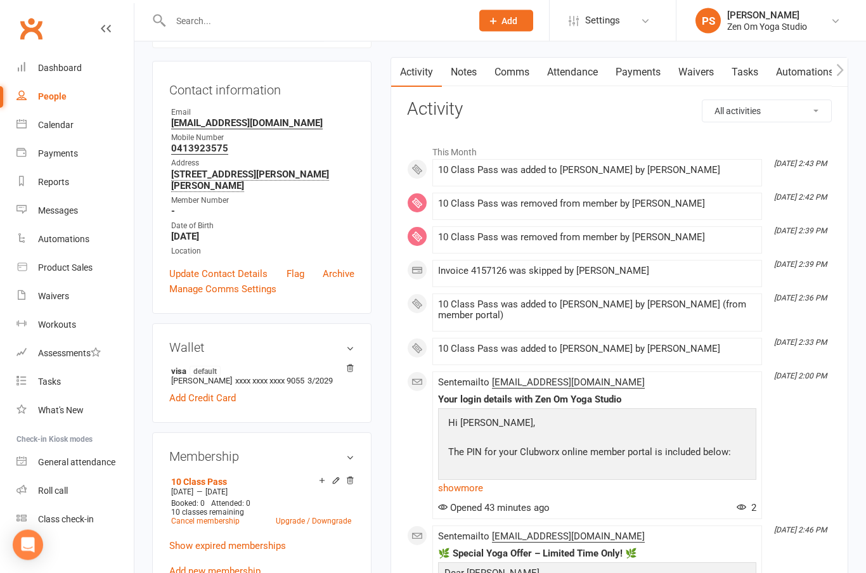
click at [65, 150] on div "Payments" at bounding box center [58, 153] width 40 height 10
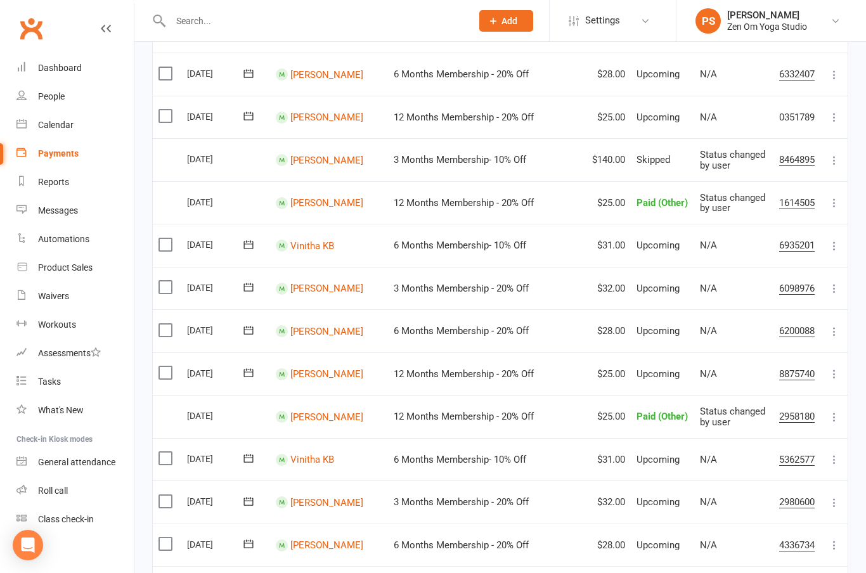
scroll to position [493, 0]
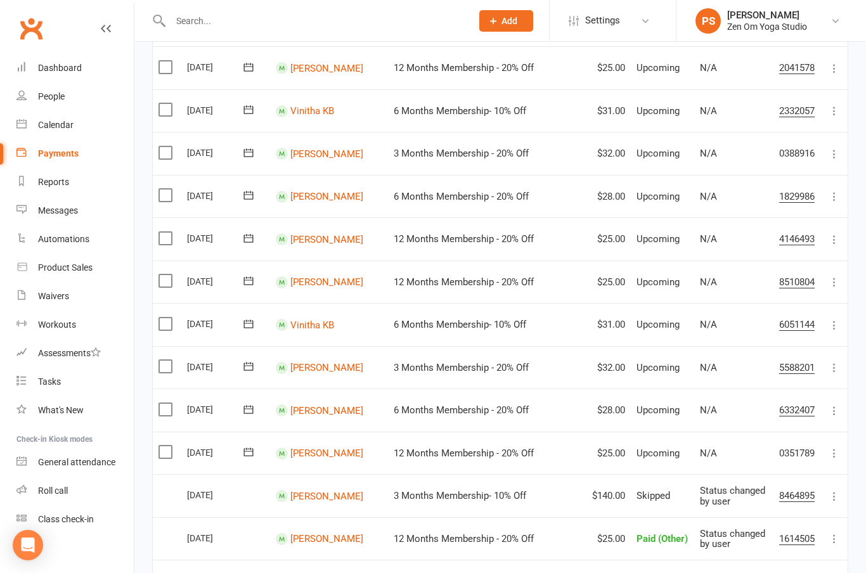
scroll to position [157, 0]
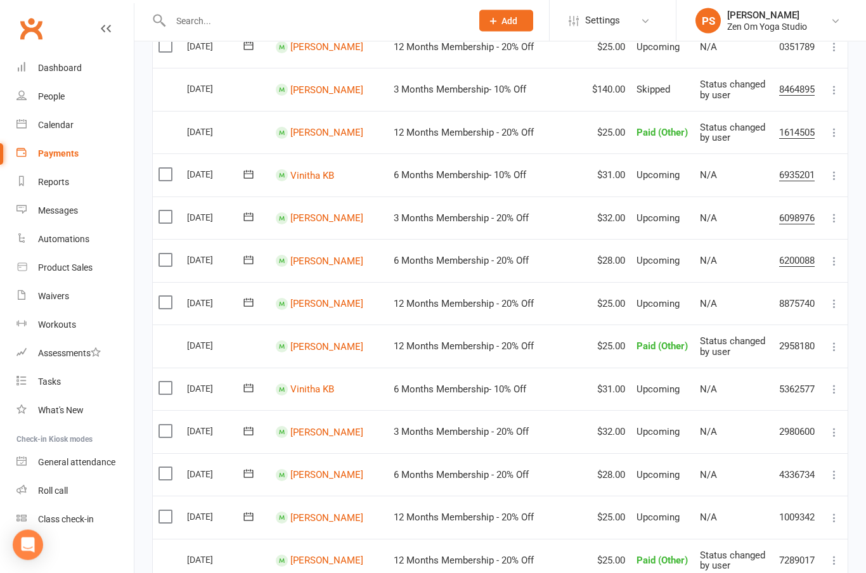
scroll to position [564, 0]
click at [54, 67] on div "Dashboard" at bounding box center [60, 68] width 44 height 10
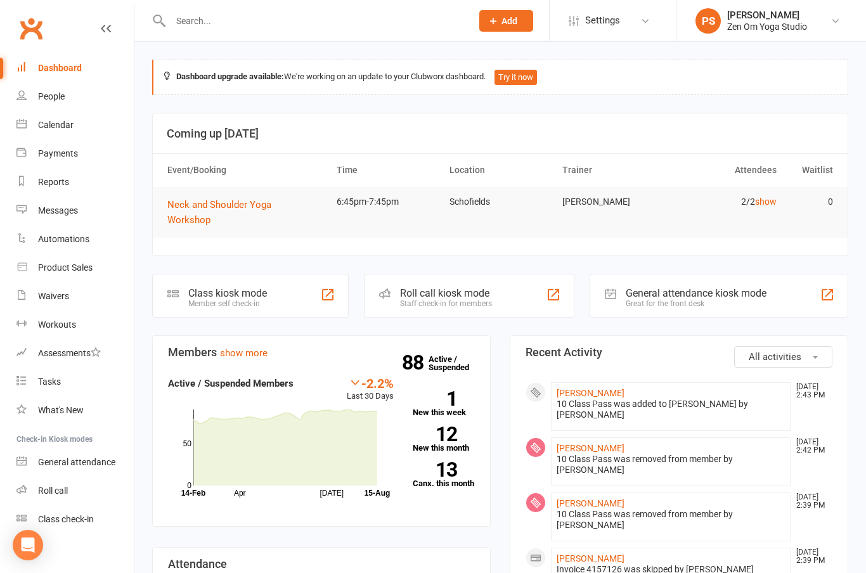
click at [577, 388] on link "[PERSON_NAME]" at bounding box center [591, 393] width 68 height 10
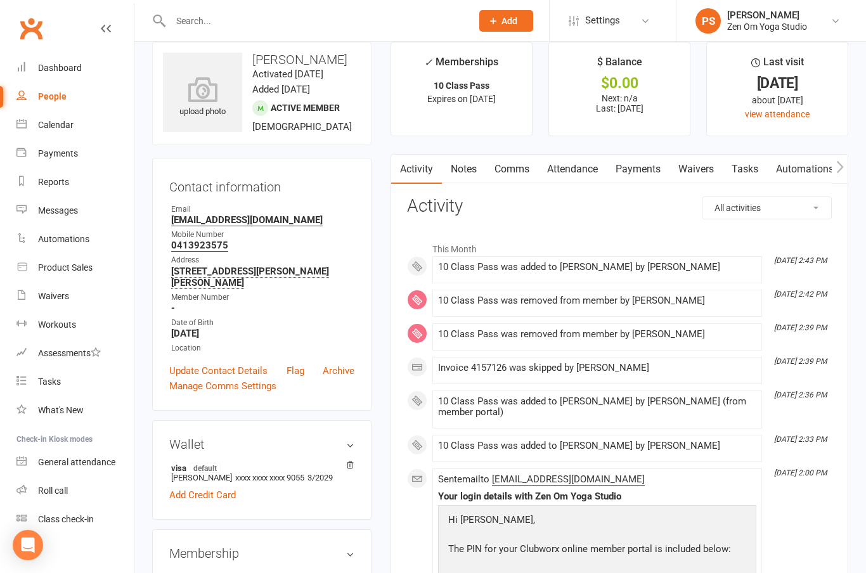
scroll to position [15, 0]
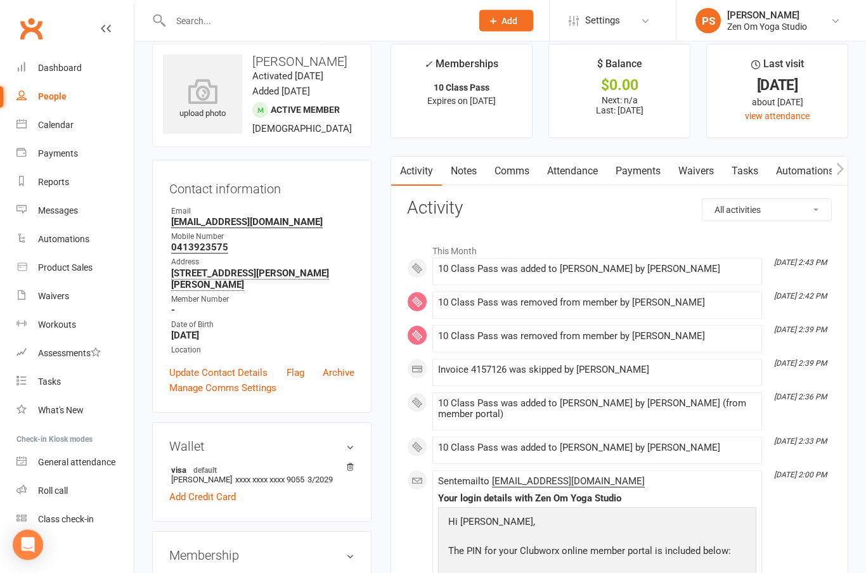
click at [649, 165] on link "Payments" at bounding box center [638, 171] width 63 height 29
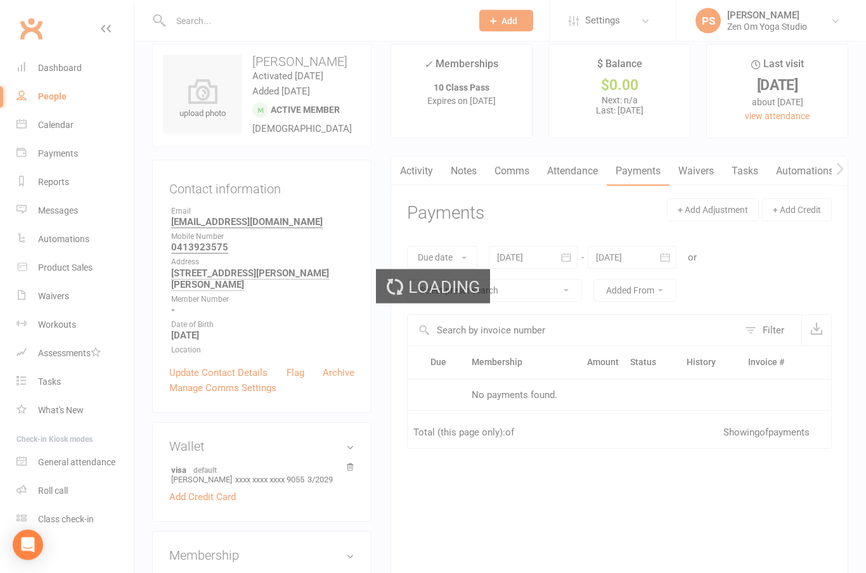
scroll to position [16, 0]
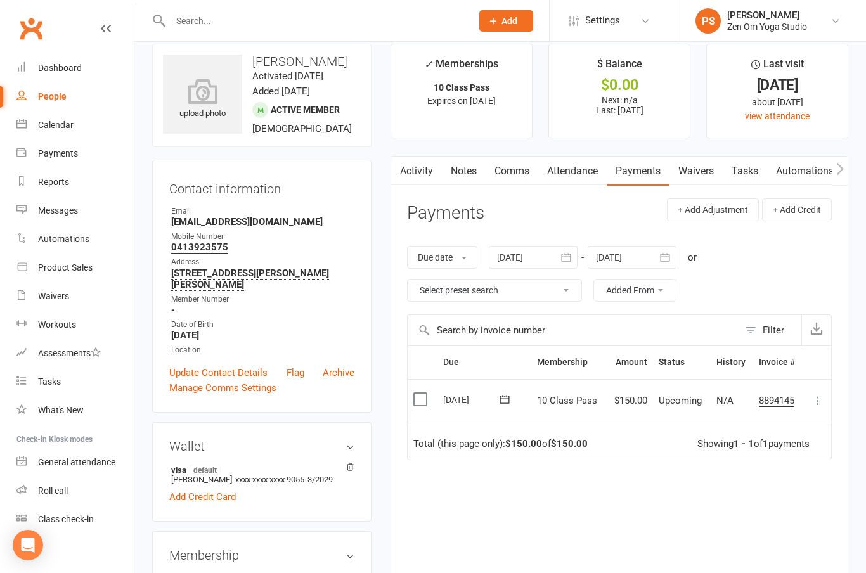
click at [565, 21] on li "Settings Membership Plans Event Templates Appointment Types Mobile App Website …" at bounding box center [612, 20] width 127 height 41
click at [574, 20] on icon at bounding box center [574, 21] width 10 height 10
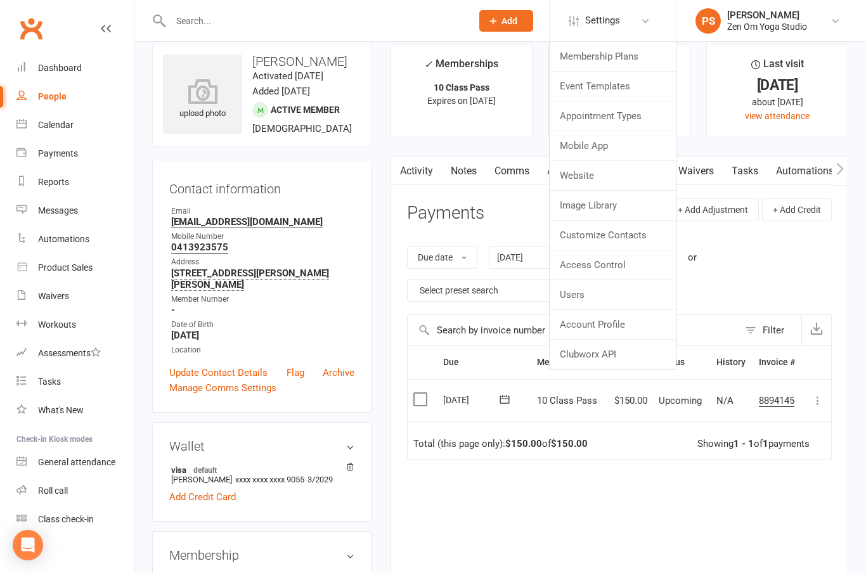
click at [605, 55] on link "Membership Plans" at bounding box center [613, 56] width 126 height 29
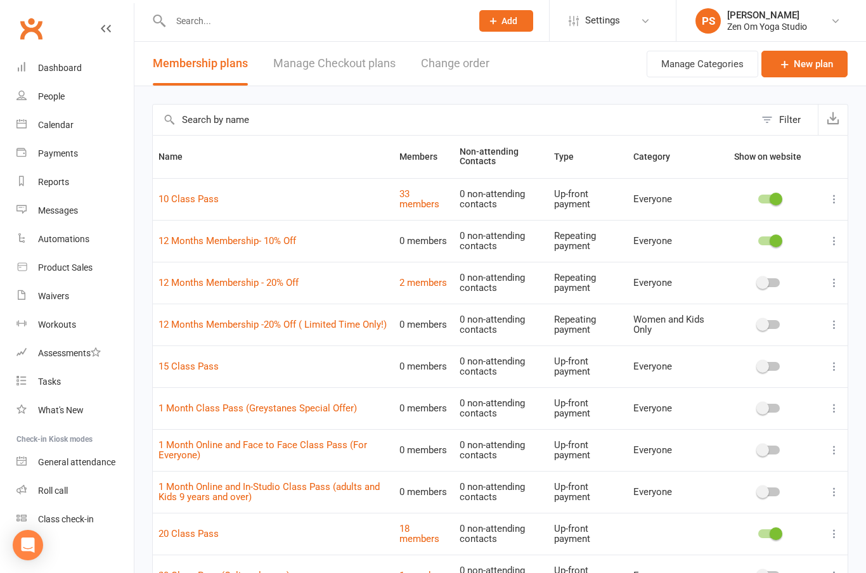
click at [186, 197] on link "10 Class Pass" at bounding box center [188, 198] width 60 height 11
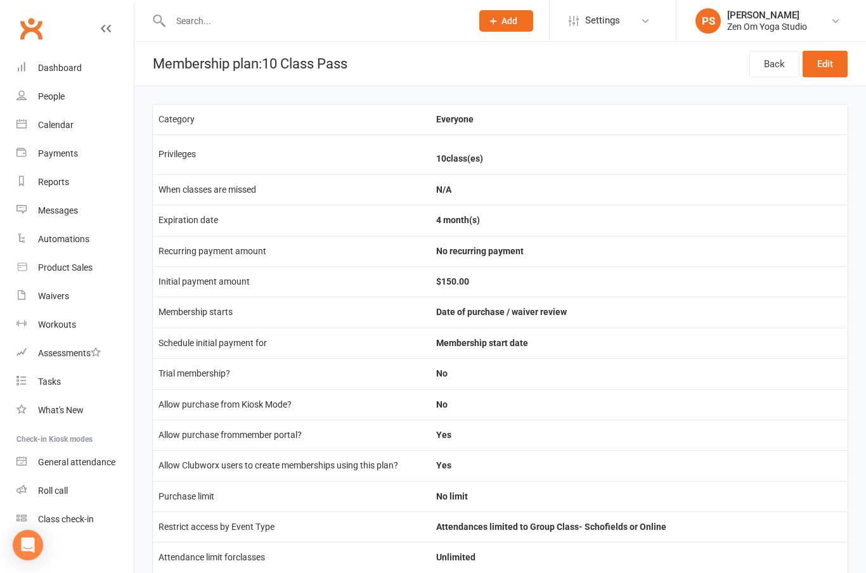
click at [832, 56] on link "Edit" at bounding box center [825, 64] width 45 height 27
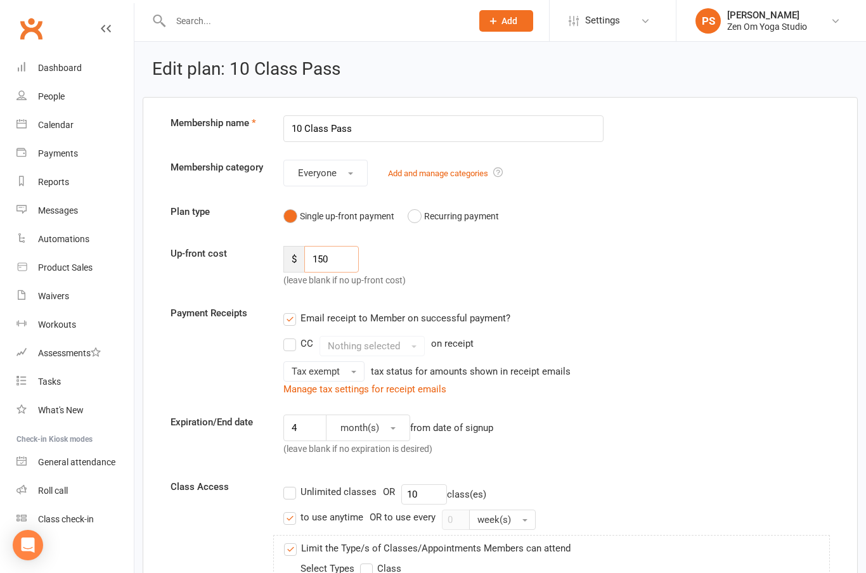
click at [338, 261] on input "150" at bounding box center [331, 259] width 55 height 27
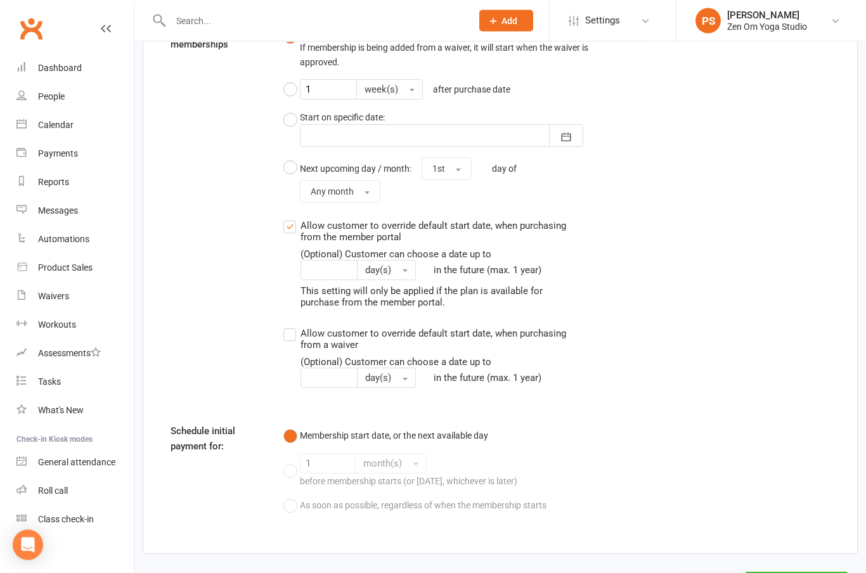
scroll to position [1375, 0]
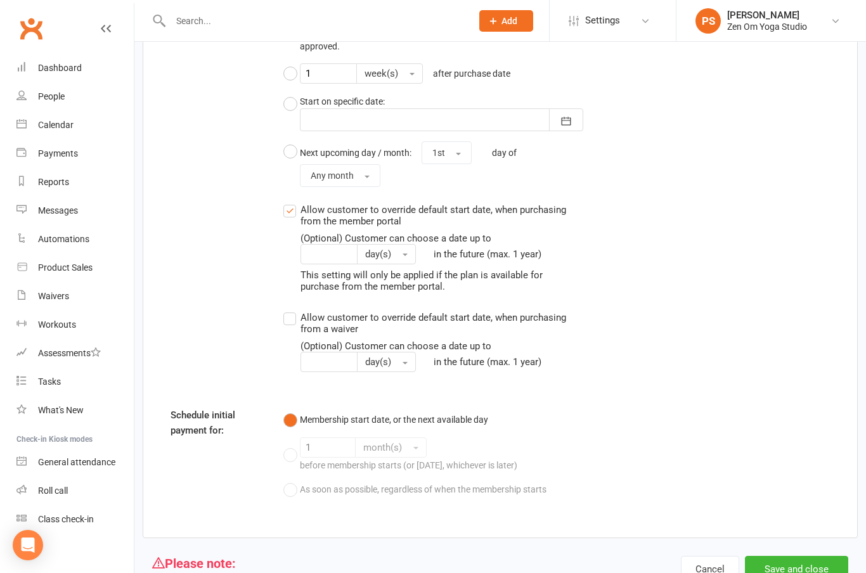
type input "165"
click at [801, 556] on button "Save and close" at bounding box center [796, 569] width 103 height 27
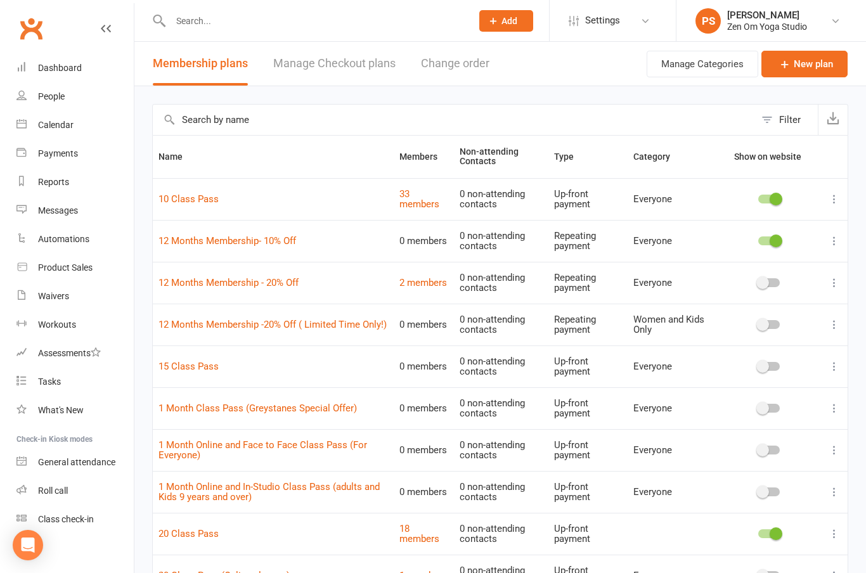
click at [197, 201] on link "10 Class Pass" at bounding box center [188, 198] width 60 height 11
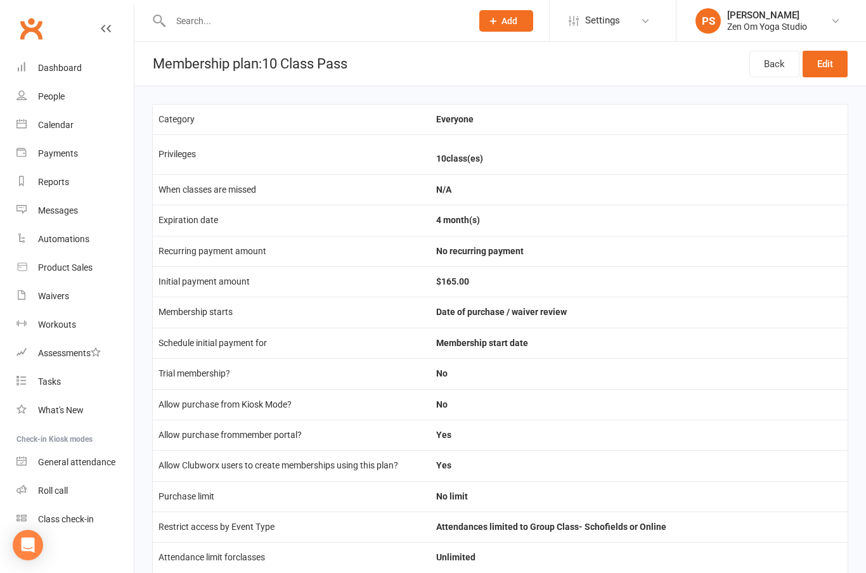
click at [61, 64] on div "Dashboard" at bounding box center [60, 68] width 44 height 10
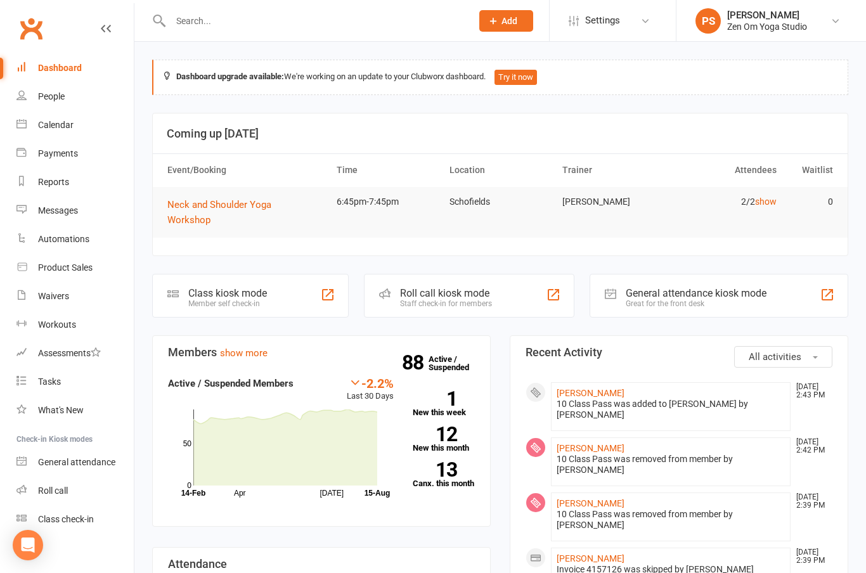
click at [579, 388] on link "[PERSON_NAME]" at bounding box center [591, 393] width 68 height 10
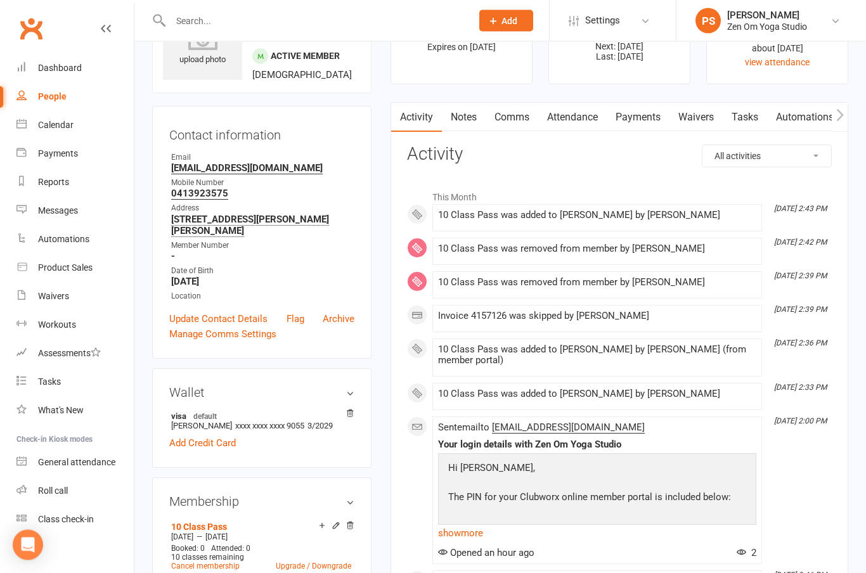
scroll to position [70, 0]
click at [747, 547] on span "2" at bounding box center [747, 552] width 20 height 11
click at [765, 513] on div "This Month Aug 15, 2:43 PM 10 Class Pass was added to Lisa Yates by Preeti Shah…" at bounding box center [619, 453] width 425 height 538
click at [58, 160] on link "Payments" at bounding box center [74, 153] width 117 height 29
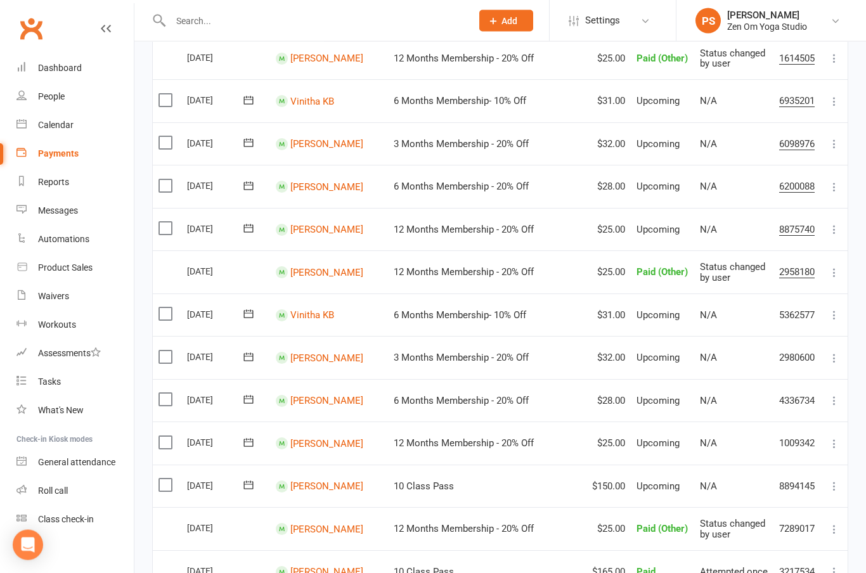
scroll to position [638, 0]
click at [60, 74] on link "Dashboard" at bounding box center [74, 68] width 117 height 29
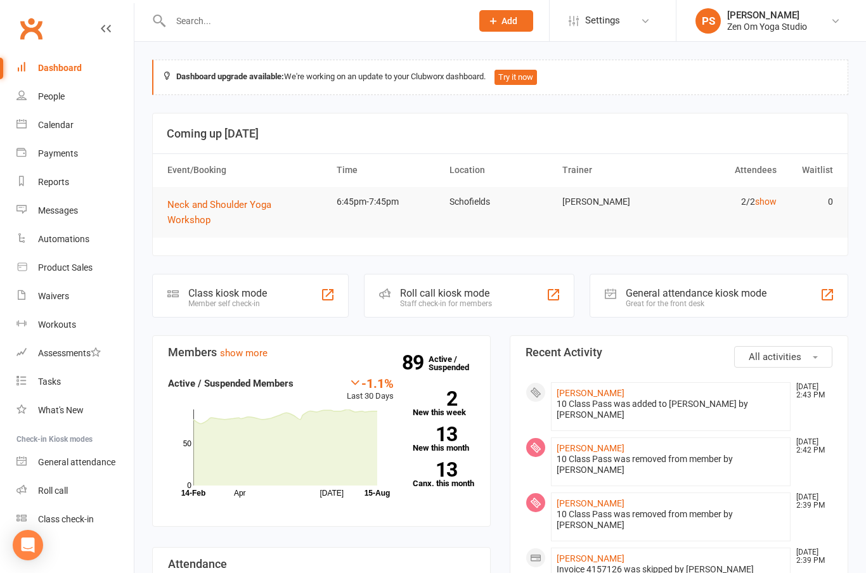
click at [837, 23] on icon at bounding box center [835, 21] width 10 height 10
click at [746, 209] on link "Sign out" at bounding box center [771, 205] width 190 height 29
